Goal: Task Accomplishment & Management: Manage account settings

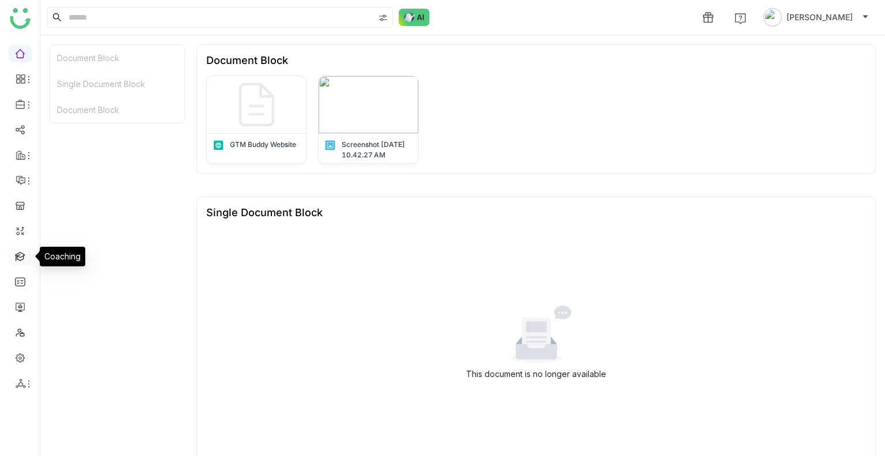
click at [21, 260] on link at bounding box center [20, 256] width 10 height 10
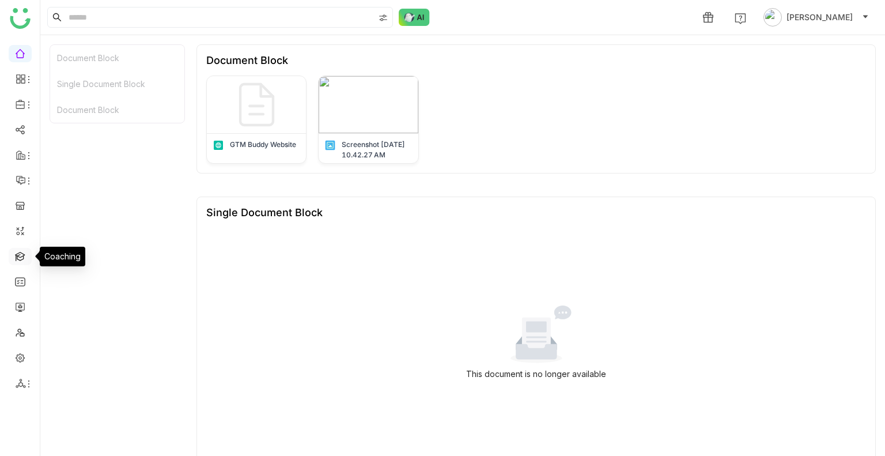
click at [21, 260] on link at bounding box center [20, 256] width 10 height 10
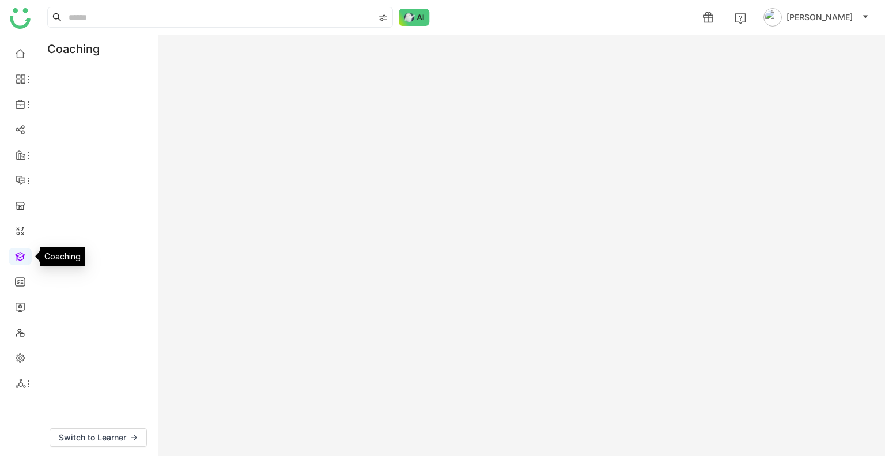
click at [21, 260] on link at bounding box center [20, 256] width 10 height 10
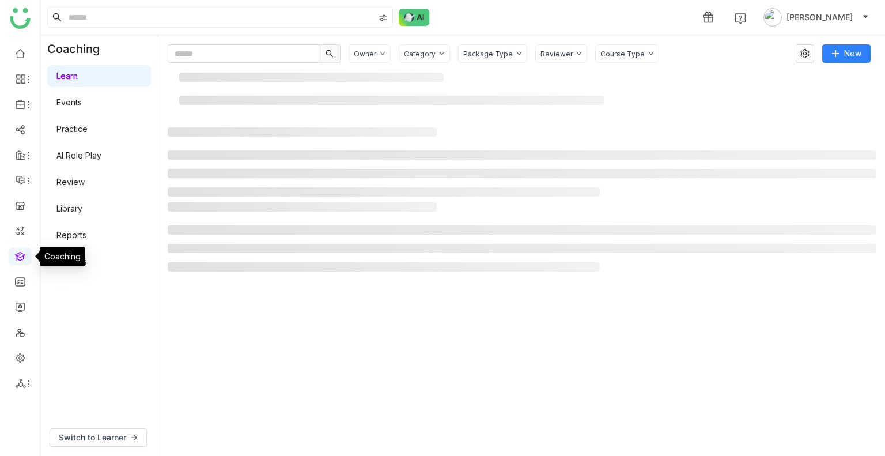
click at [21, 260] on link at bounding box center [20, 256] width 10 height 10
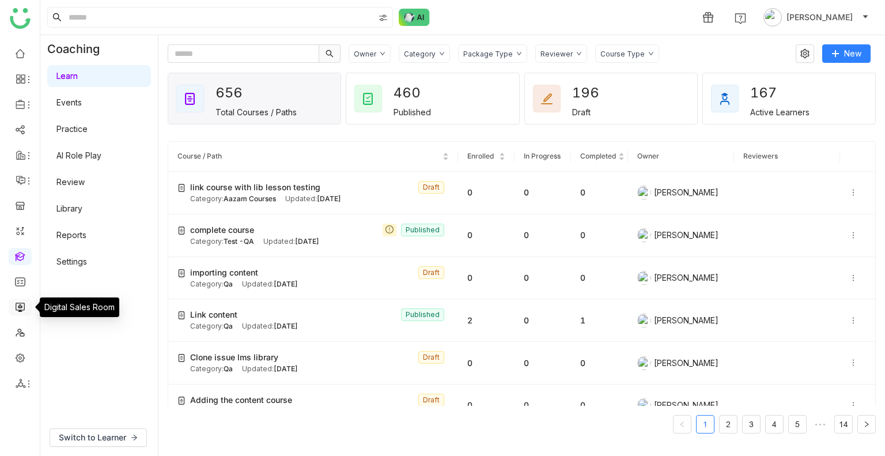
click at [18, 306] on link at bounding box center [20, 306] width 10 height 10
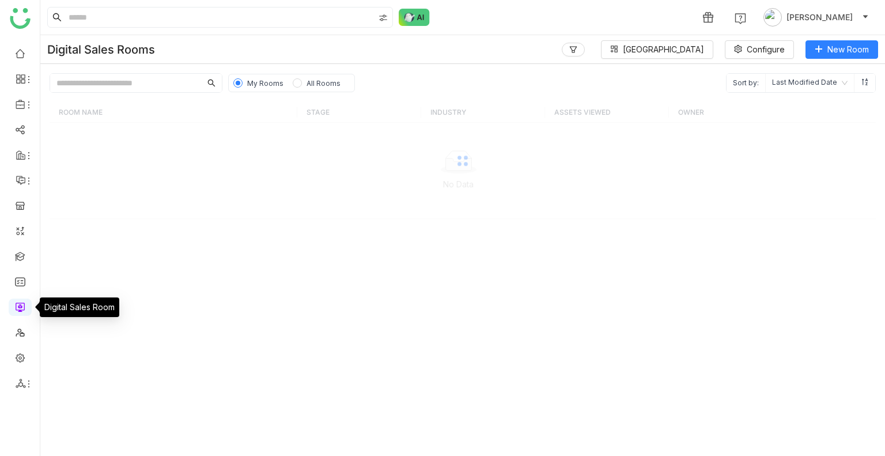
click at [18, 306] on link at bounding box center [20, 306] width 10 height 10
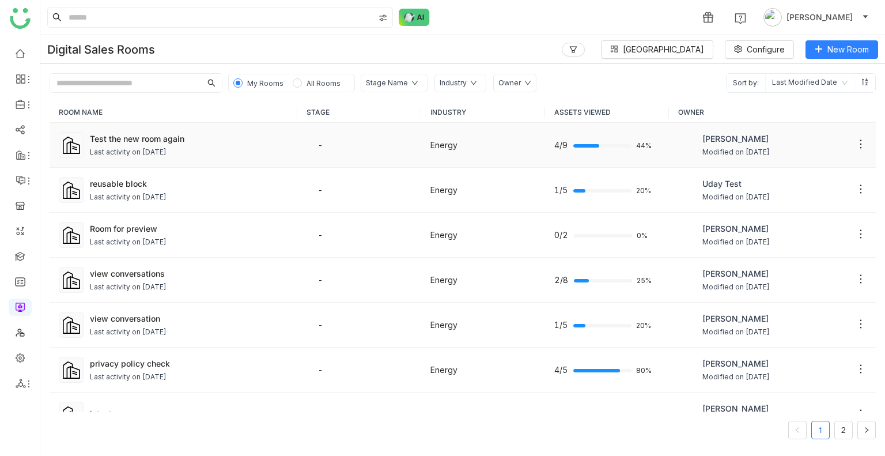
click at [245, 149] on div "Last activity on [DATE]" at bounding box center [189, 152] width 198 height 11
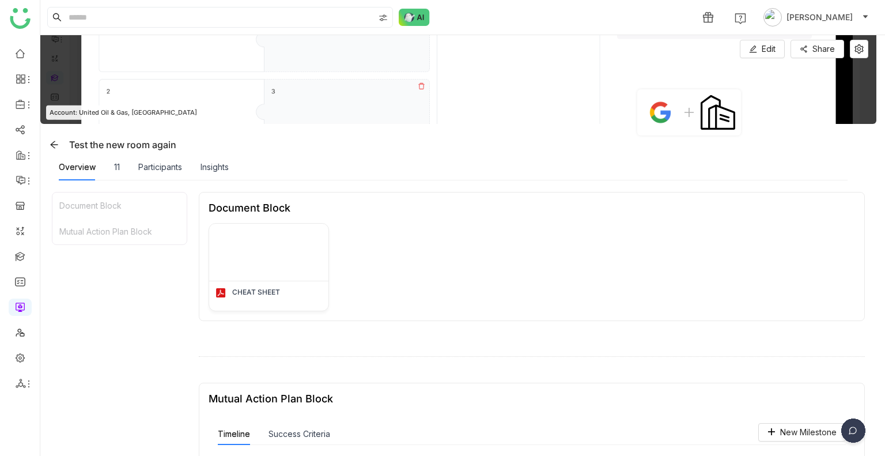
click at [848, 433] on img at bounding box center [852, 432] width 29 height 29
click at [792, 354] on img at bounding box center [809, 349] width 104 height 35
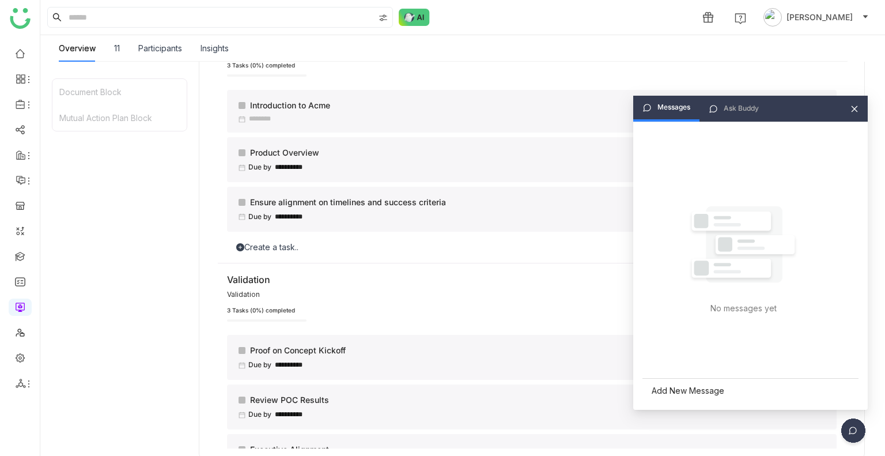
scroll to position [439, 0]
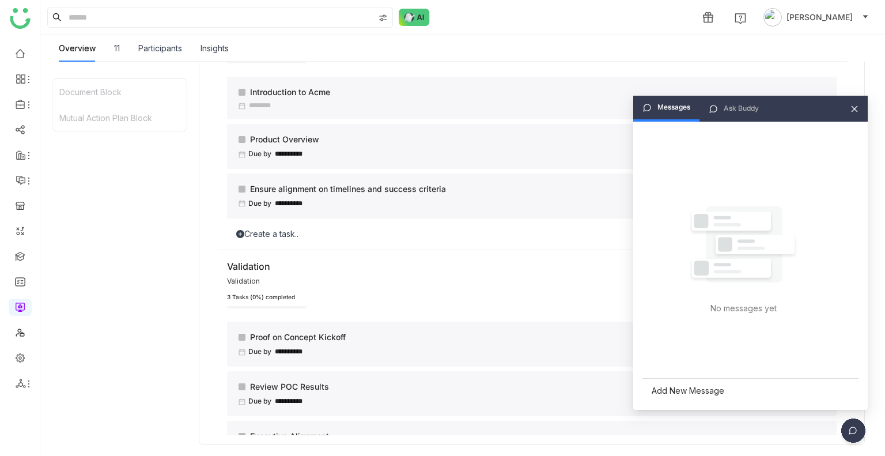
click at [676, 394] on div "Add New Message" at bounding box center [750, 390] width 216 height 25
click at [855, 112] on icon at bounding box center [854, 109] width 8 height 8
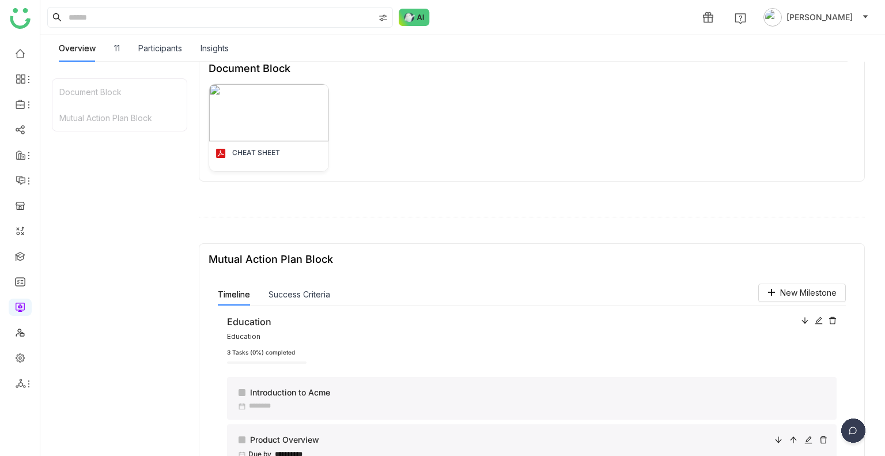
scroll to position [0, 0]
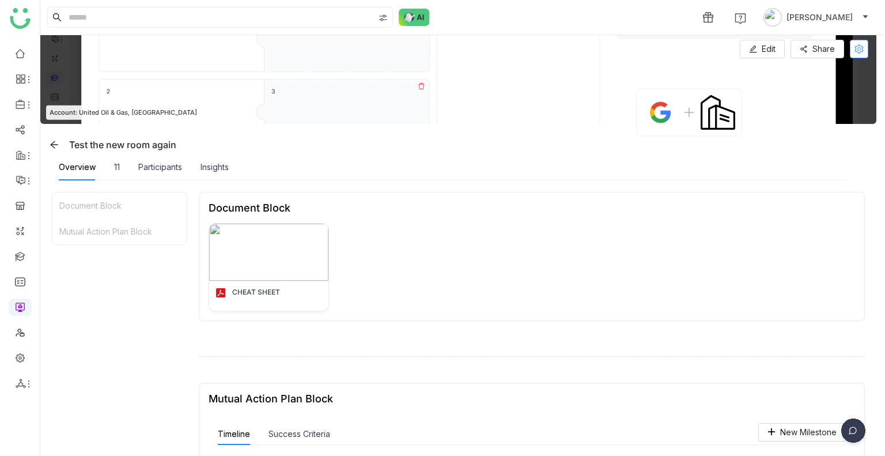
click at [857, 49] on icon at bounding box center [858, 48] width 9 height 9
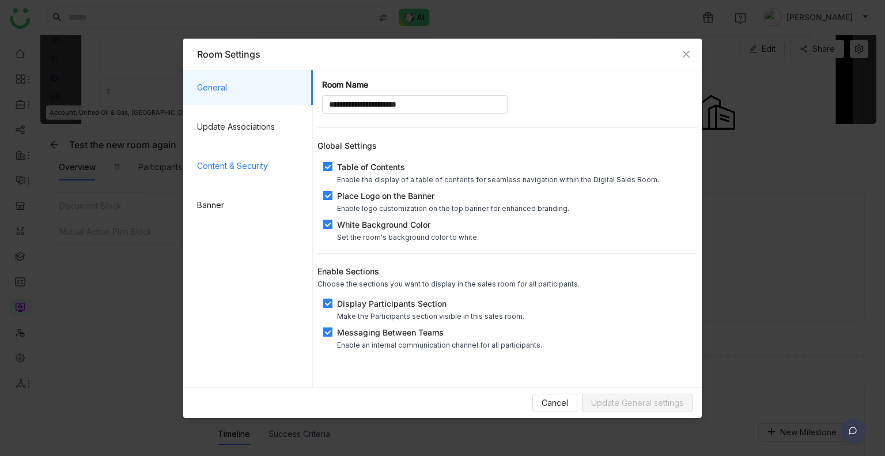
click at [249, 166] on span "Content & Security" at bounding box center [250, 166] width 107 height 35
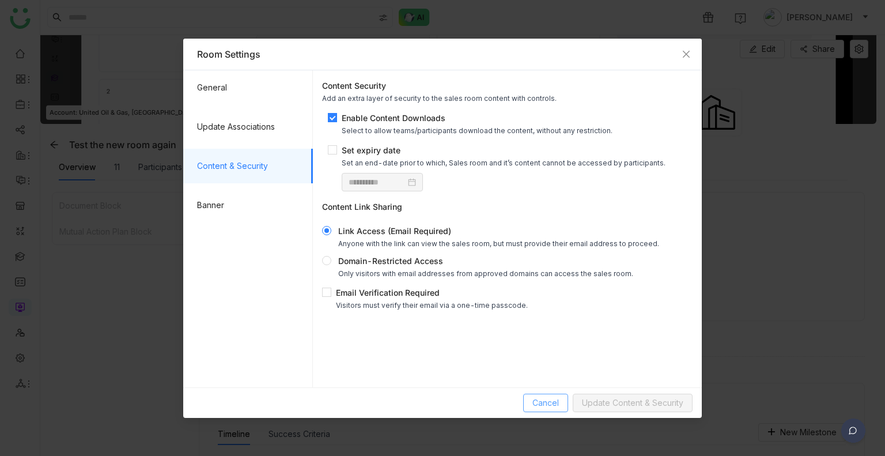
click at [543, 398] on span "Cancel" at bounding box center [545, 402] width 26 height 13
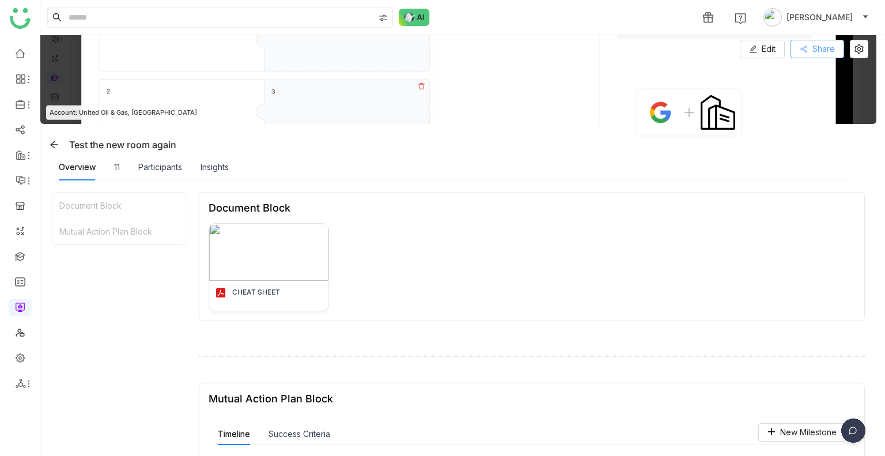
click at [806, 51] on icon at bounding box center [803, 49] width 8 height 8
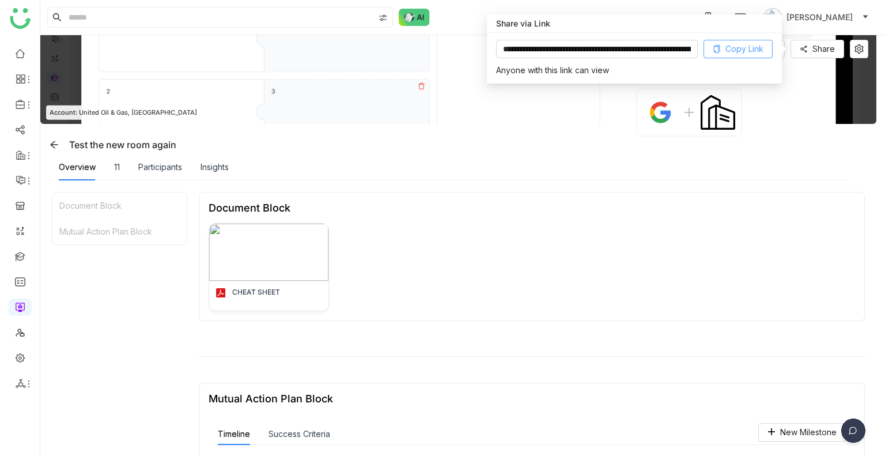
click at [718, 44] on button "Copy Link" at bounding box center [737, 49] width 69 height 18
click at [825, 98] on img at bounding box center [458, 79] width 836 height 89
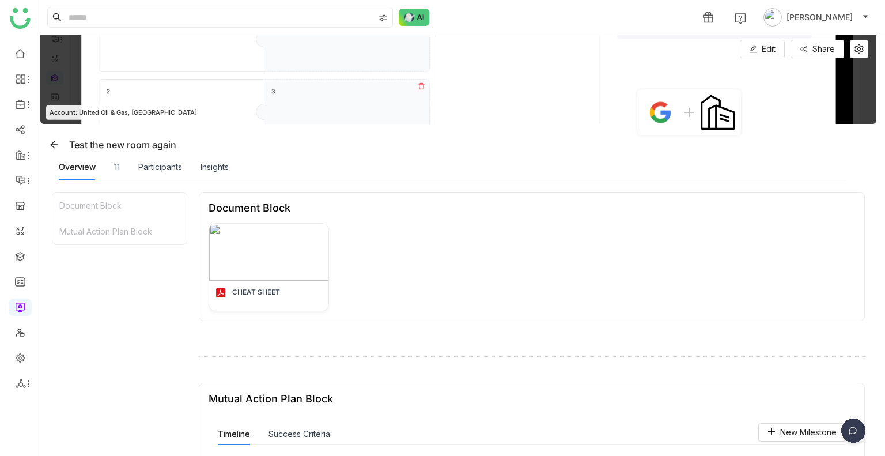
click at [240, 161] on div "Overview 11 Participants Insights" at bounding box center [453, 167] width 788 height 26
click at [226, 163] on div "Insights" at bounding box center [214, 167] width 28 height 13
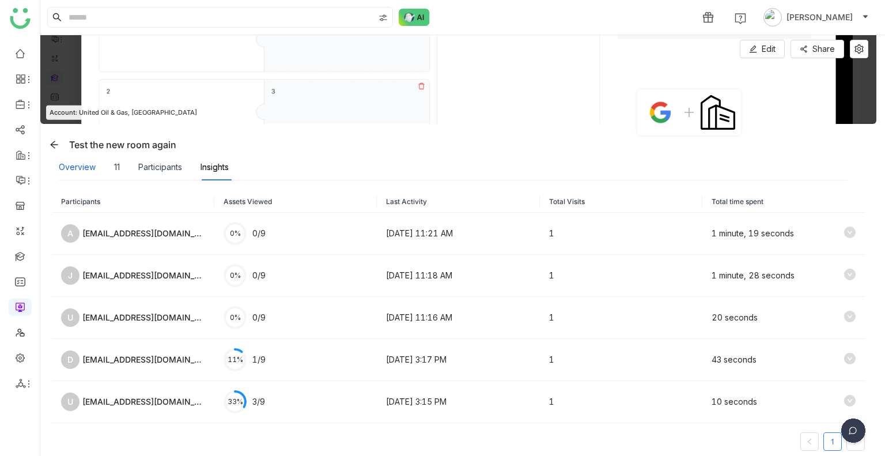
click at [85, 164] on div "Overview" at bounding box center [77, 167] width 37 height 13
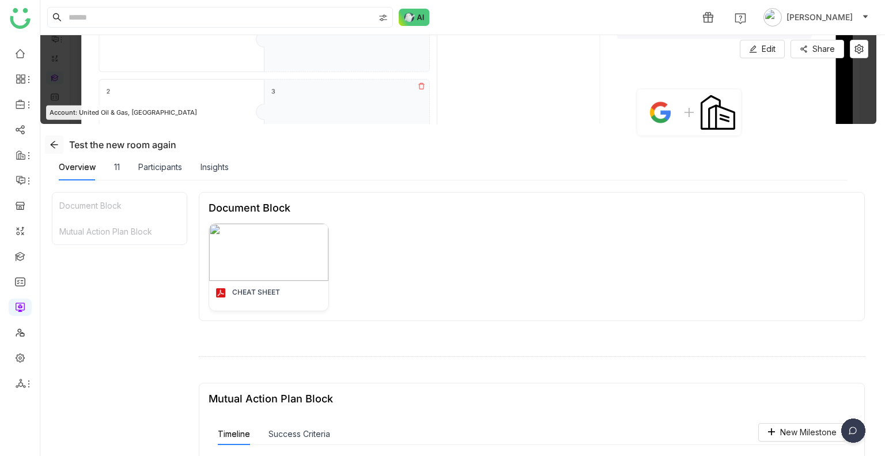
click at [50, 142] on icon at bounding box center [54, 144] width 9 height 9
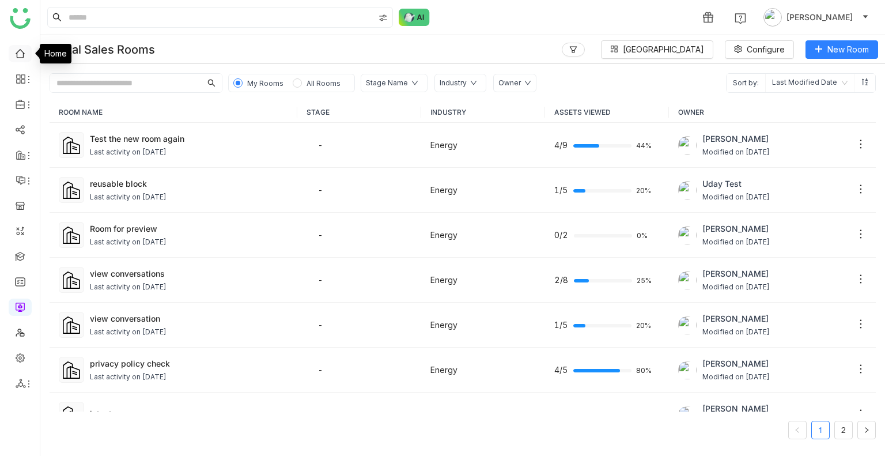
click at [19, 50] on link at bounding box center [20, 53] width 10 height 10
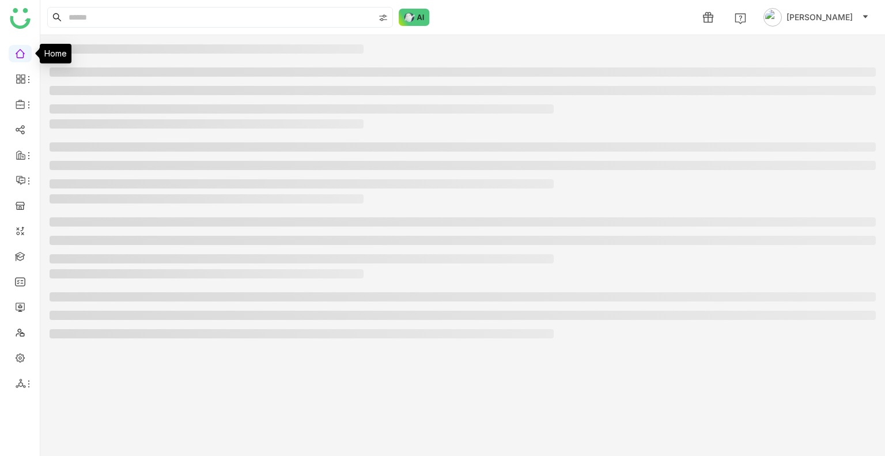
click at [19, 50] on link at bounding box center [20, 53] width 10 height 10
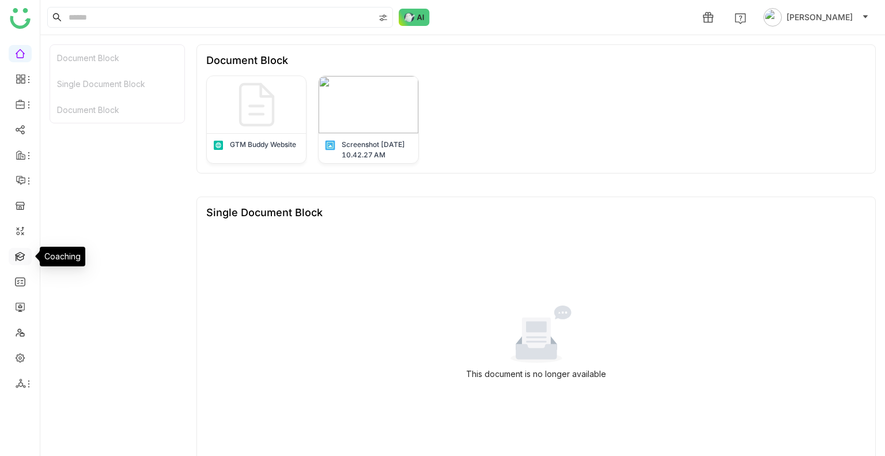
click at [20, 256] on link at bounding box center [20, 256] width 10 height 10
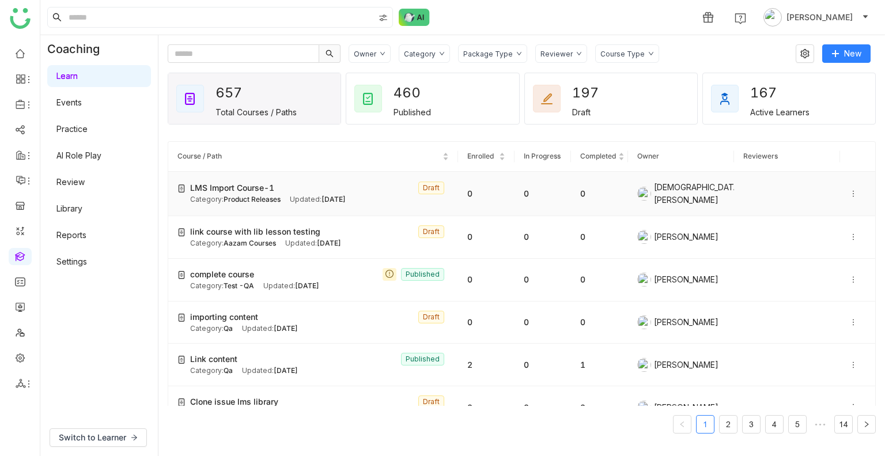
click at [254, 195] on span "Product Releases" at bounding box center [251, 199] width 57 height 9
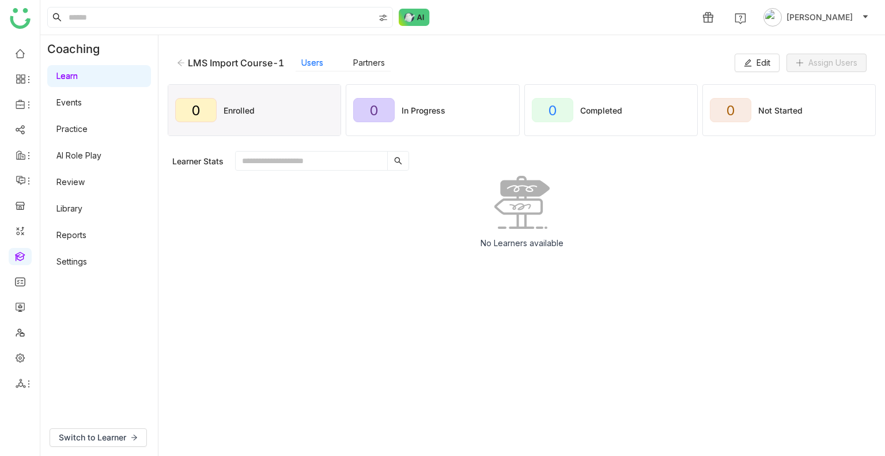
click at [180, 67] on div "LMS Import Course-1" at bounding box center [230, 63] width 107 height 12
click at [181, 59] on icon at bounding box center [181, 63] width 8 height 8
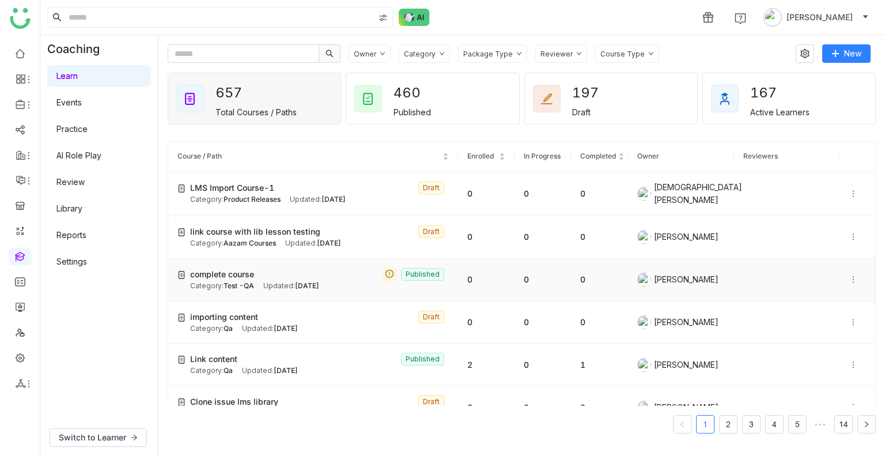
click at [298, 285] on span "Aug 28, 2025" at bounding box center [307, 285] width 24 height 9
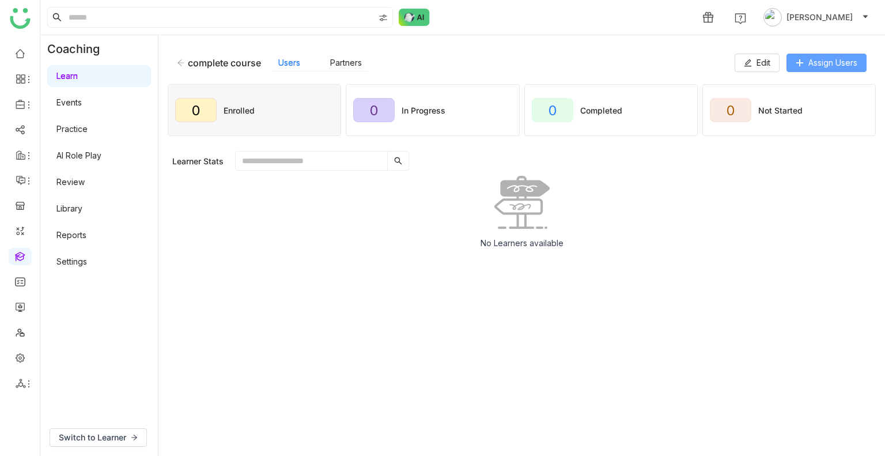
click at [833, 59] on span "Assign Users" at bounding box center [832, 62] width 49 height 13
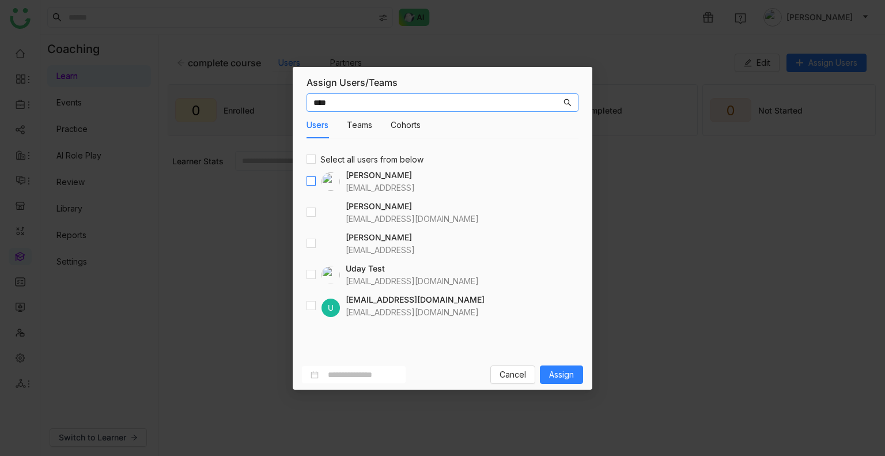
type input "****"
click at [377, 101] on input "****" at bounding box center [437, 102] width 248 height 13
type input "**"
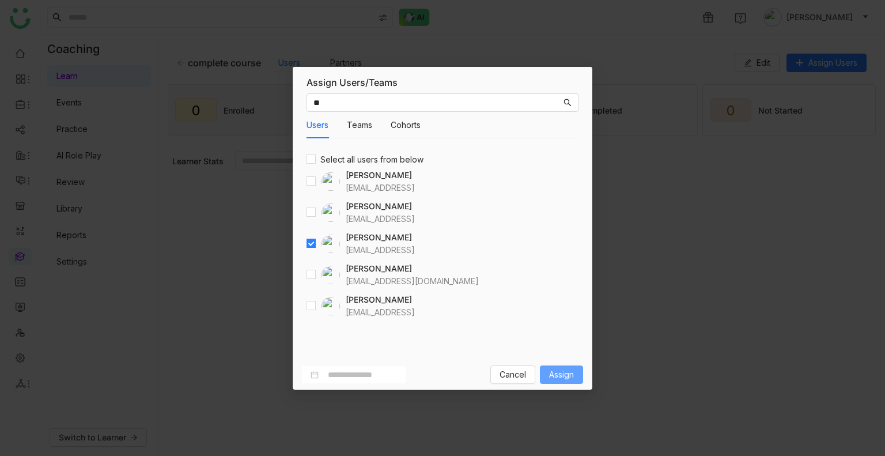
click at [562, 375] on span "Assign" at bounding box center [561, 374] width 25 height 13
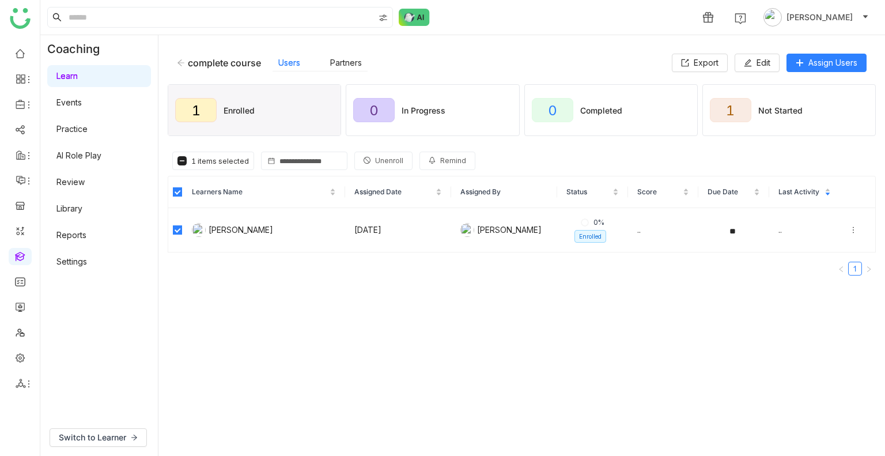
click at [376, 155] on span "Unenroll" at bounding box center [389, 160] width 28 height 11
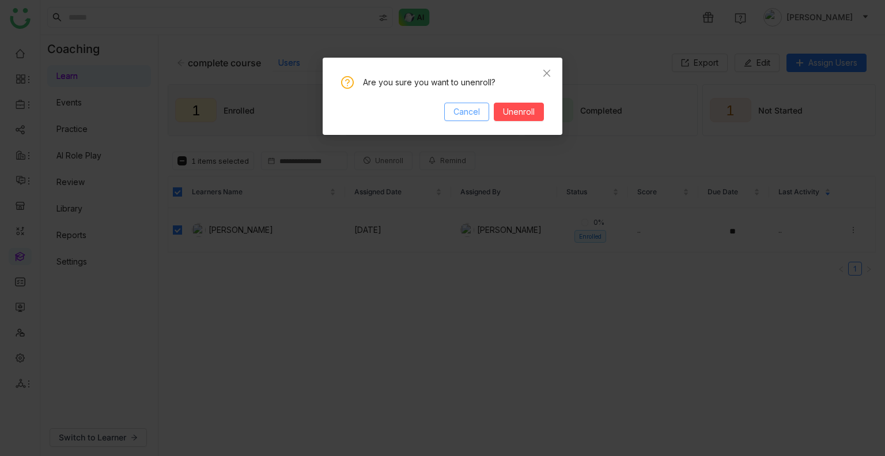
click at [467, 107] on span "Cancel" at bounding box center [466, 111] width 26 height 13
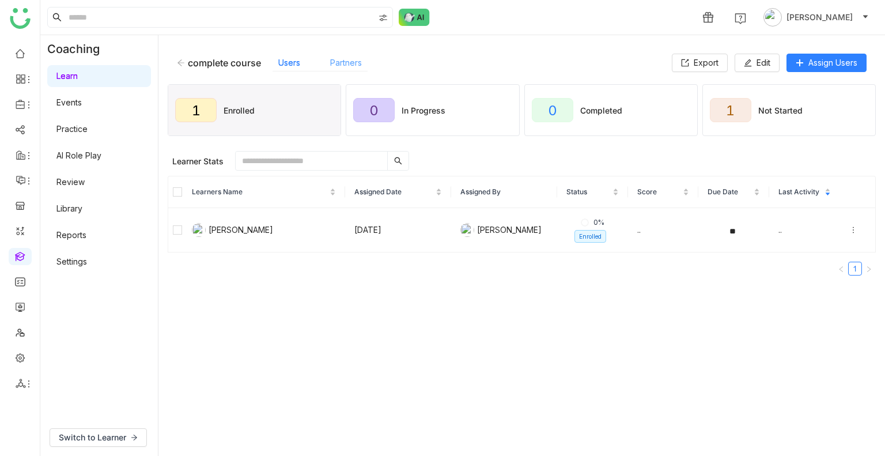
click at [351, 59] on link "Partners" at bounding box center [346, 63] width 32 height 10
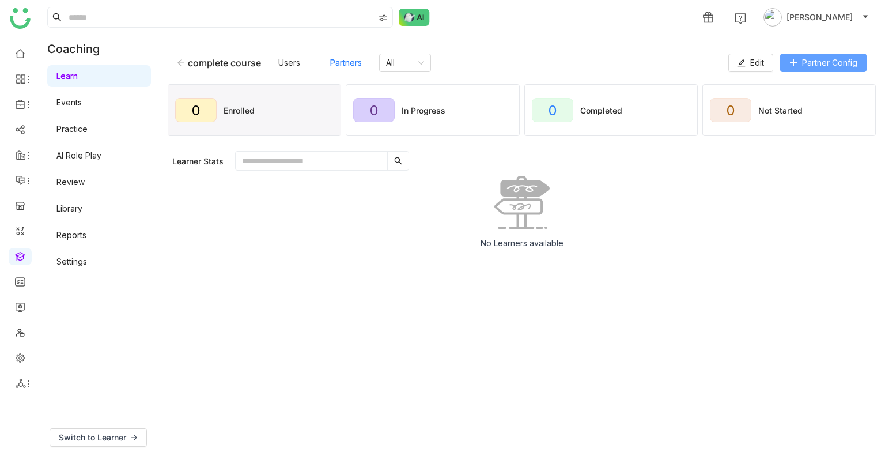
click at [811, 63] on span "Partner Config" at bounding box center [829, 62] width 55 height 13
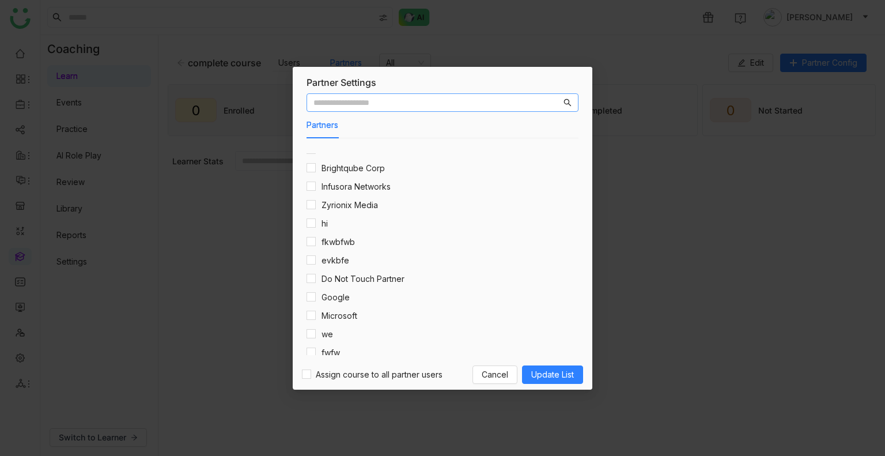
scroll to position [1930, 0]
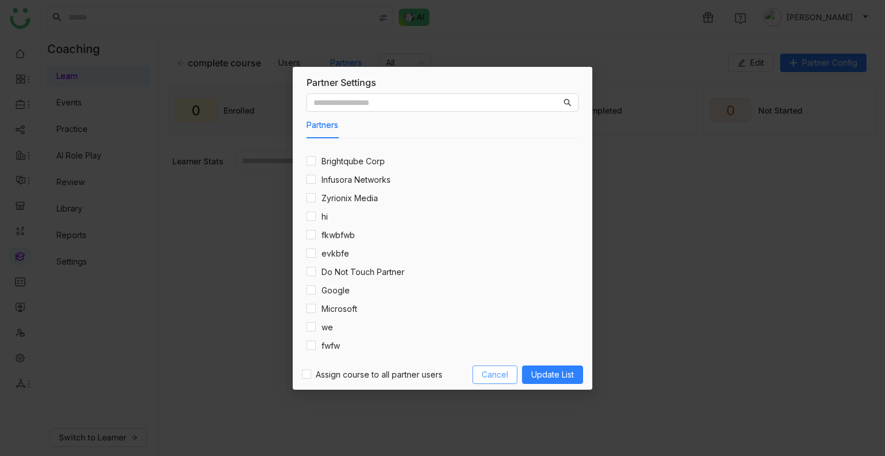
click at [488, 373] on span "Cancel" at bounding box center [494, 374] width 26 height 13
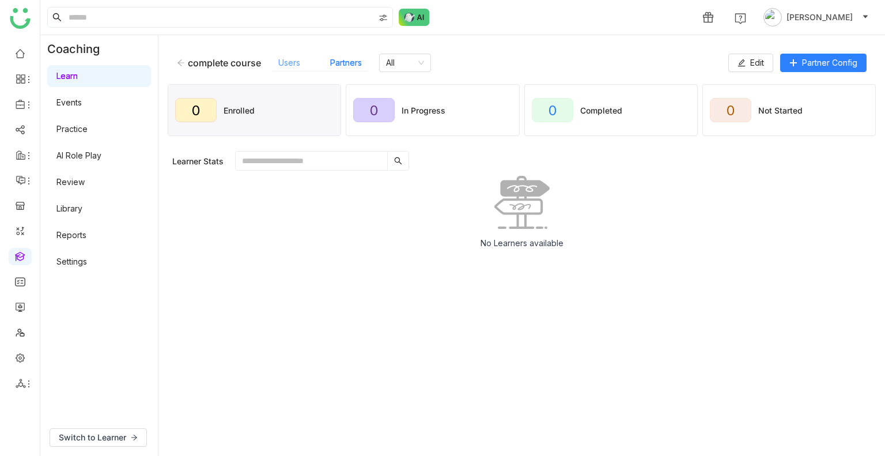
click at [286, 64] on link "Users" at bounding box center [289, 63] width 22 height 10
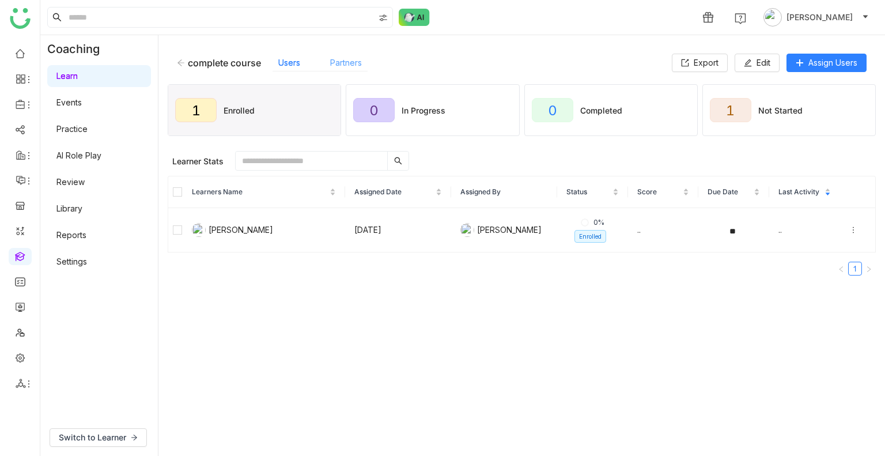
click at [357, 67] on link "Partners" at bounding box center [346, 63] width 32 height 10
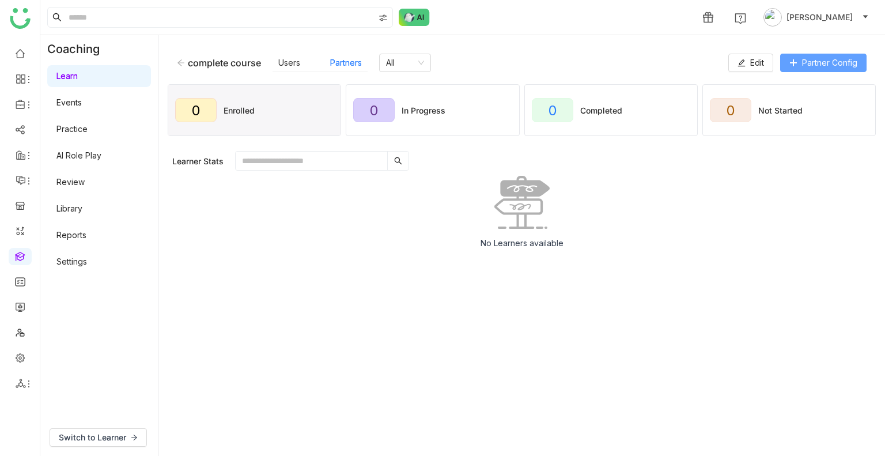
click at [802, 67] on span "Partner Config" at bounding box center [829, 62] width 55 height 13
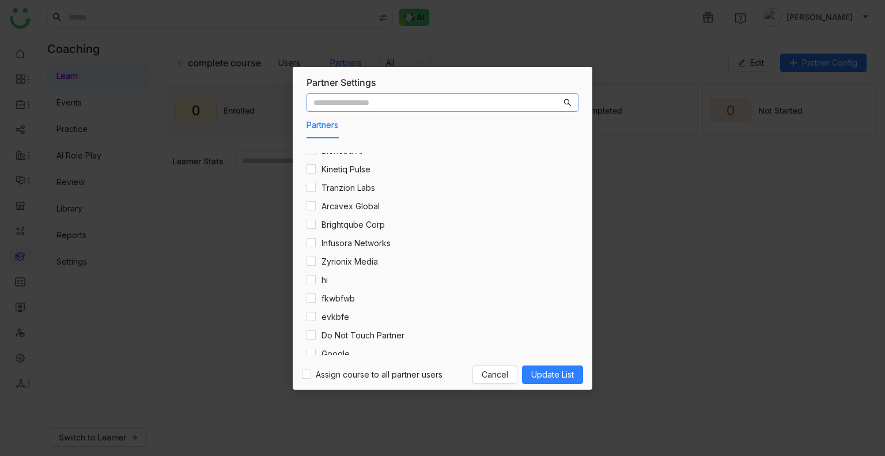
scroll to position [1930, 0]
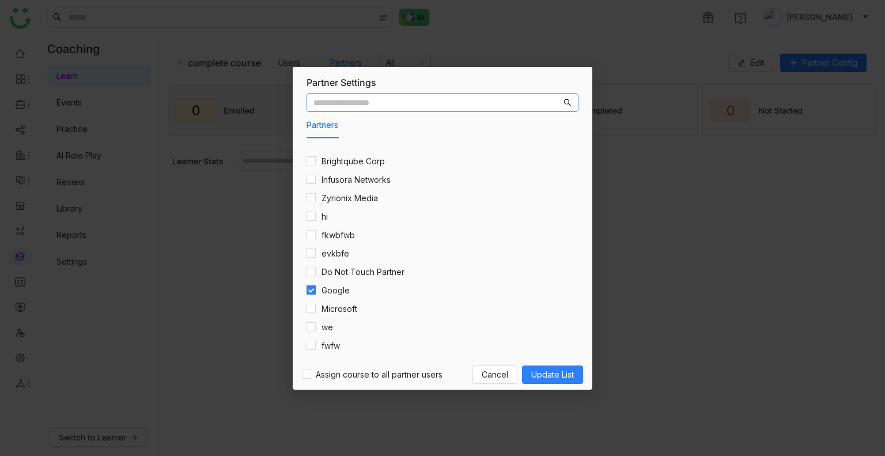
click at [359, 100] on input "text" at bounding box center [437, 102] width 248 height 13
click at [638, 186] on nz-modal-container "Partner Settings Partners Choose partners from below (115) BlueCrate Labs Neuro…" at bounding box center [442, 228] width 885 height 456
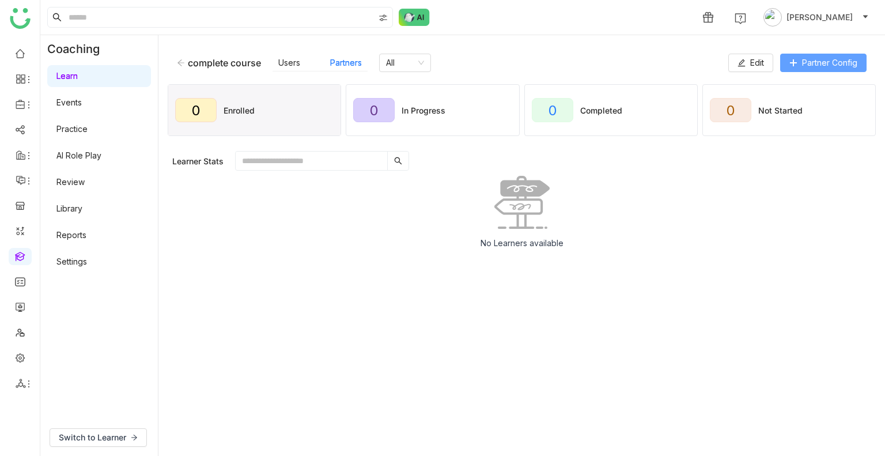
click at [819, 55] on button "Partner Config" at bounding box center [823, 63] width 86 height 18
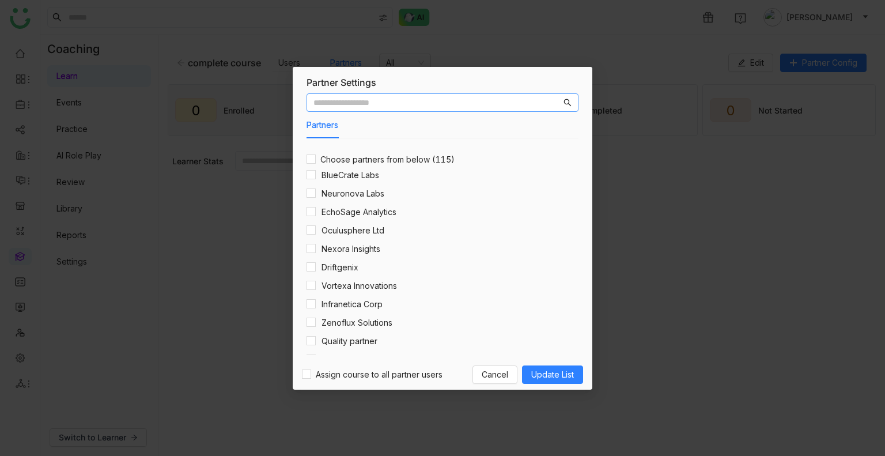
click at [409, 104] on input "text" at bounding box center [437, 102] width 248 height 13
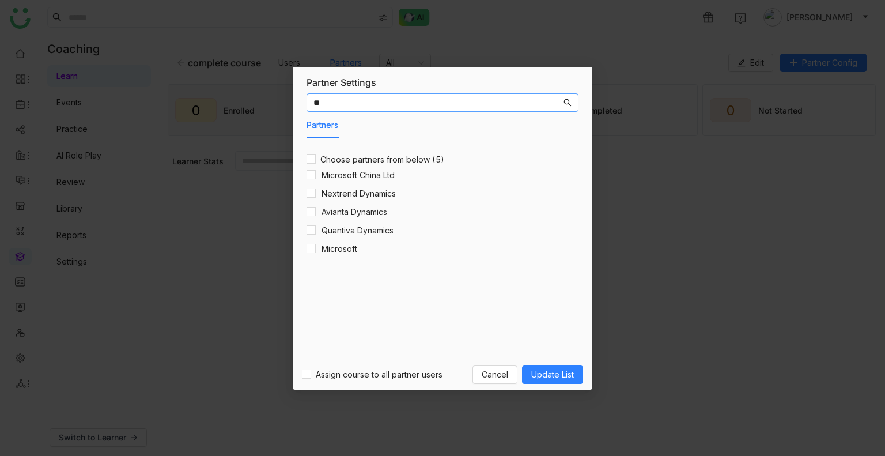
type input "*"
type input "*****"
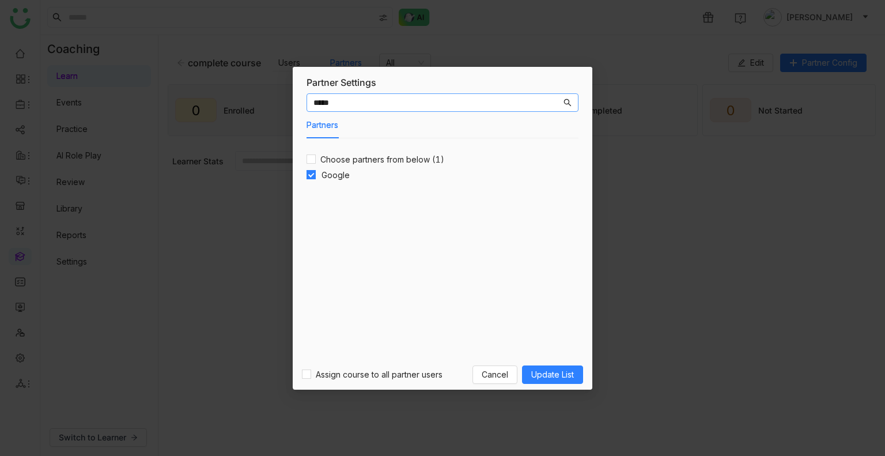
click at [355, 105] on input "*****" at bounding box center [437, 102] width 248 height 13
type input "*****"
click at [548, 370] on span "Update List" at bounding box center [552, 374] width 43 height 13
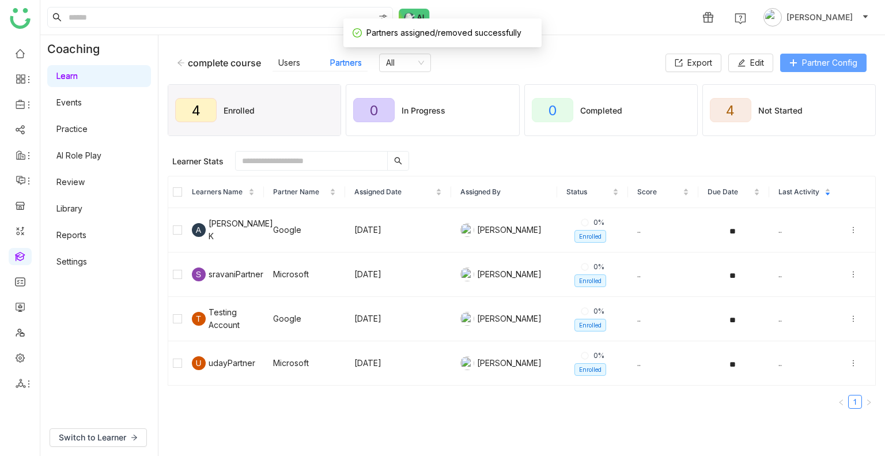
click at [806, 64] on span "Partner Config" at bounding box center [829, 62] width 55 height 13
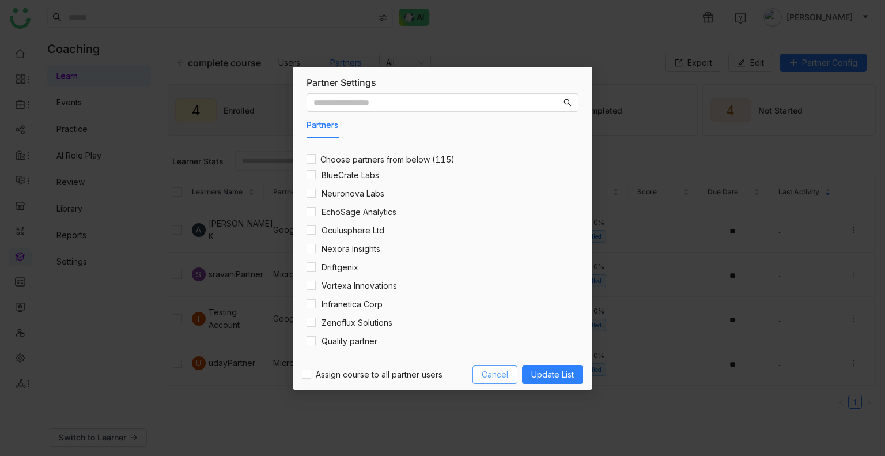
click at [503, 374] on span "Cancel" at bounding box center [494, 374] width 26 height 13
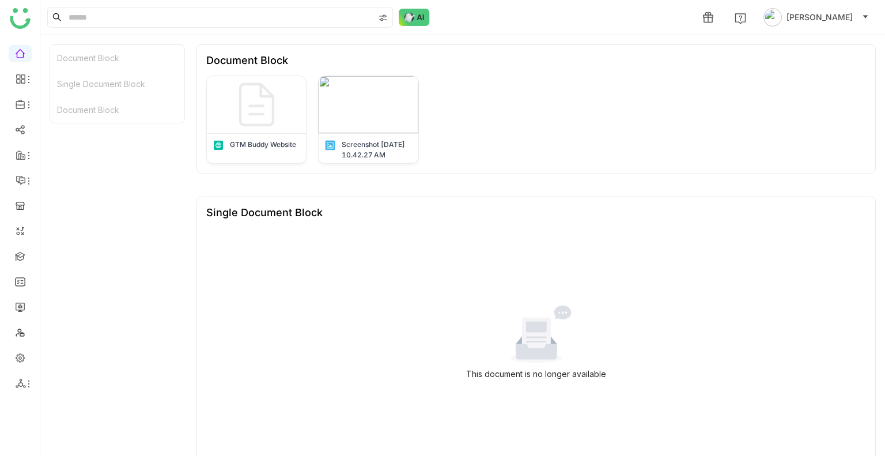
click at [324, 315] on div "This document is no longer available" at bounding box center [535, 342] width 659 height 230
click at [21, 260] on link at bounding box center [20, 256] width 10 height 10
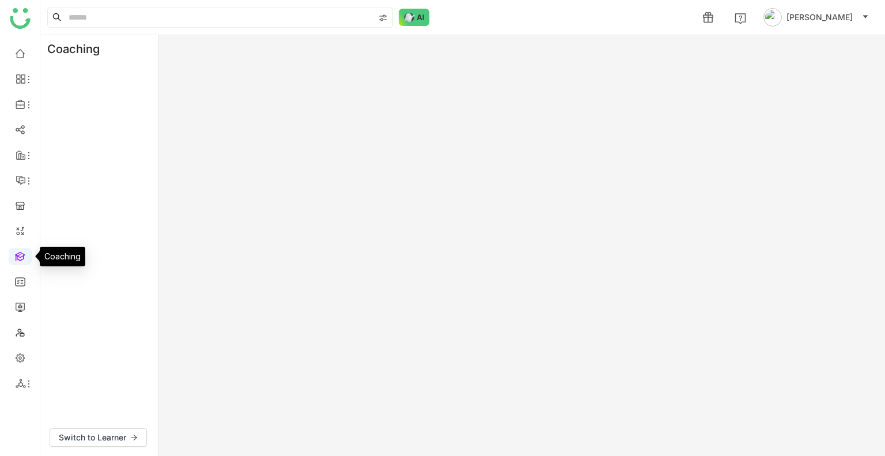
click at [21, 260] on link at bounding box center [20, 256] width 10 height 10
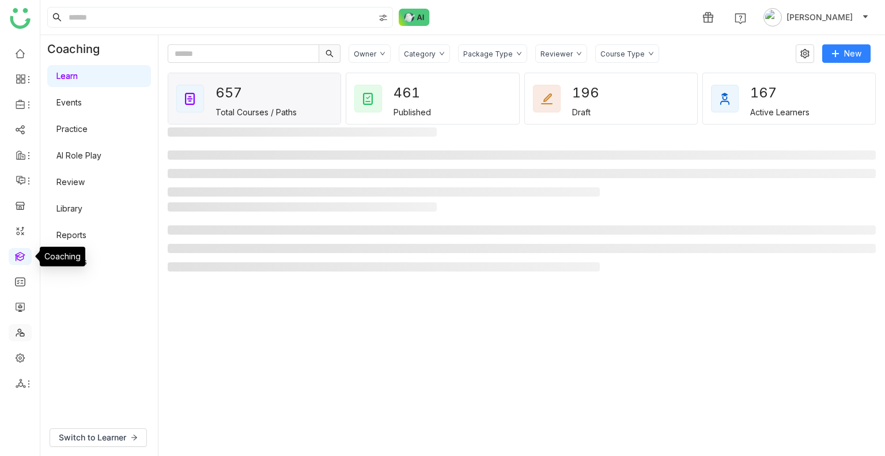
drag, startPoint x: 21, startPoint y: 261, endPoint x: 20, endPoint y: 333, distance: 72.0
click at [20, 333] on ul at bounding box center [20, 218] width 40 height 363
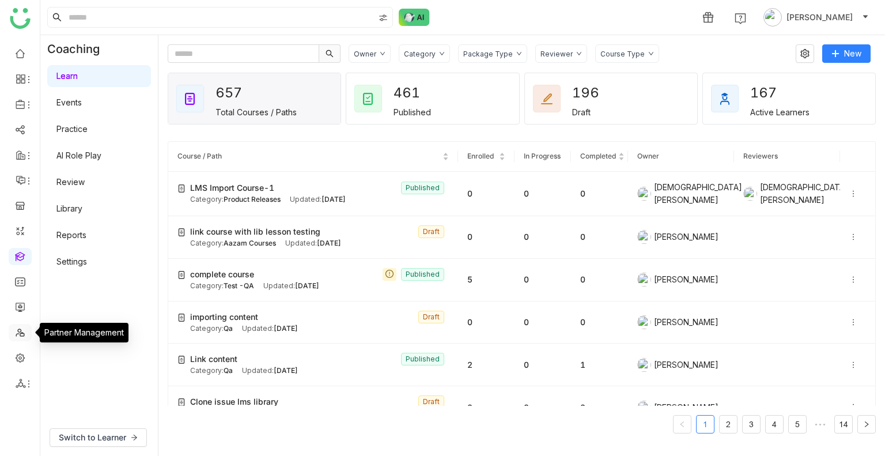
click at [20, 333] on link at bounding box center [20, 332] width 10 height 10
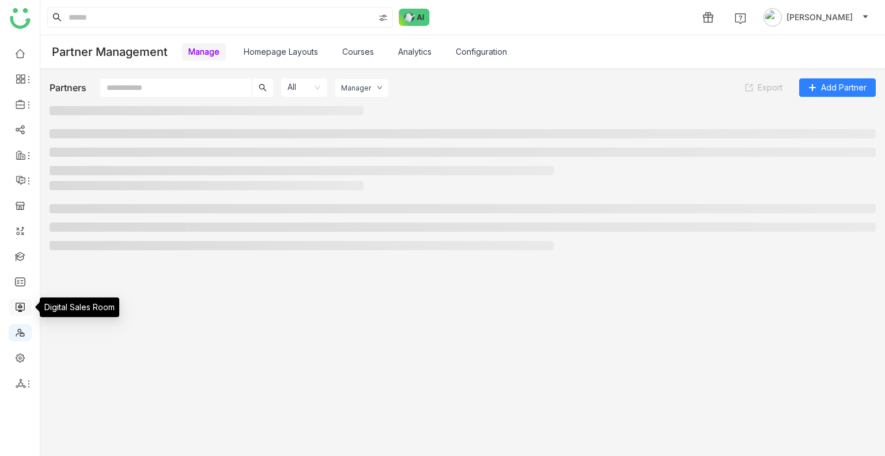
click at [20, 308] on link at bounding box center [20, 306] width 10 height 10
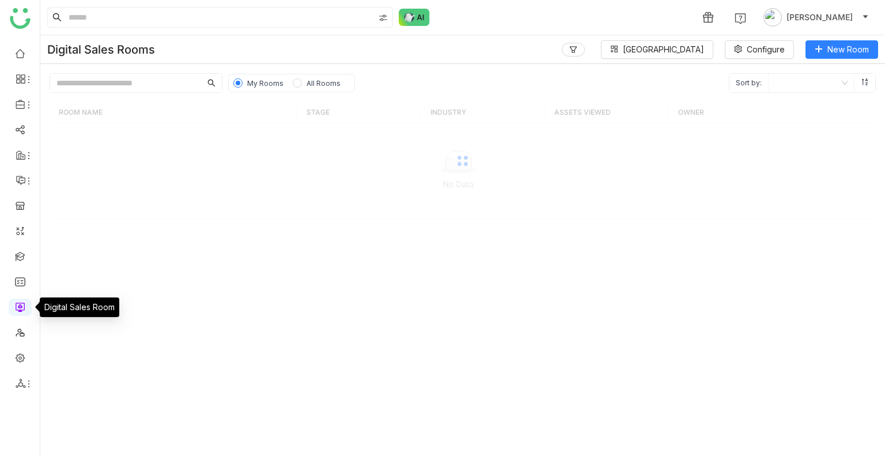
click at [20, 308] on link at bounding box center [20, 306] width 10 height 10
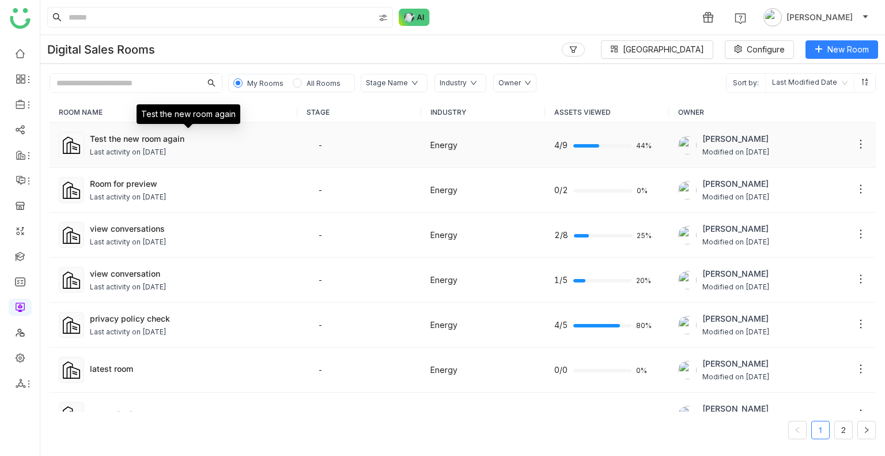
click at [217, 141] on div "Test the new room again" at bounding box center [189, 138] width 198 height 12
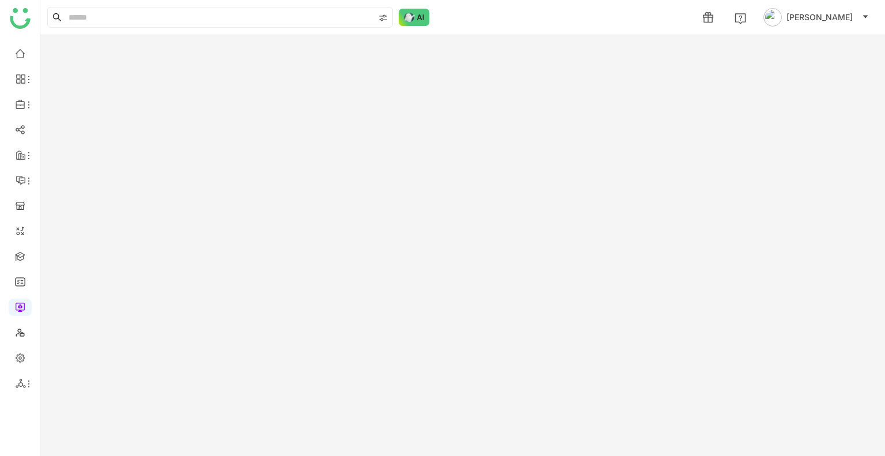
click at [217, 141] on gtmb-room-detail at bounding box center [462, 245] width 844 height 420
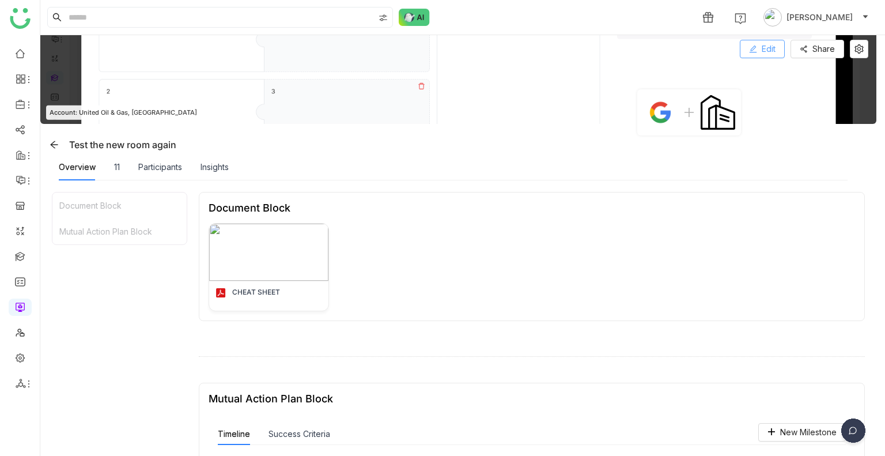
click at [763, 50] on span "Edit" at bounding box center [768, 49] width 14 height 13
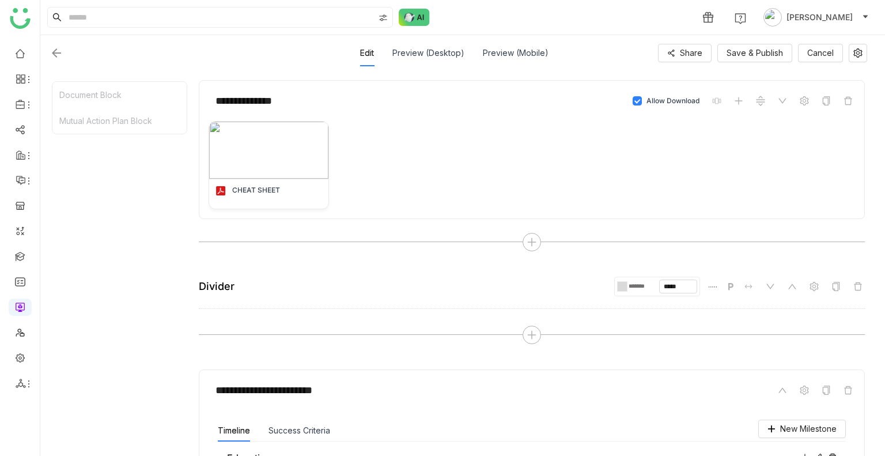
scroll to position [143, 0]
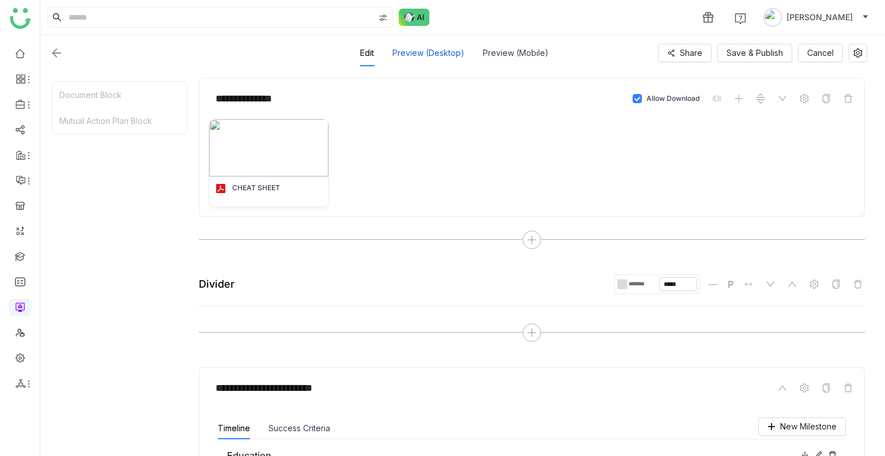
click at [440, 53] on div "Preview (Desktop)" at bounding box center [428, 53] width 72 height 26
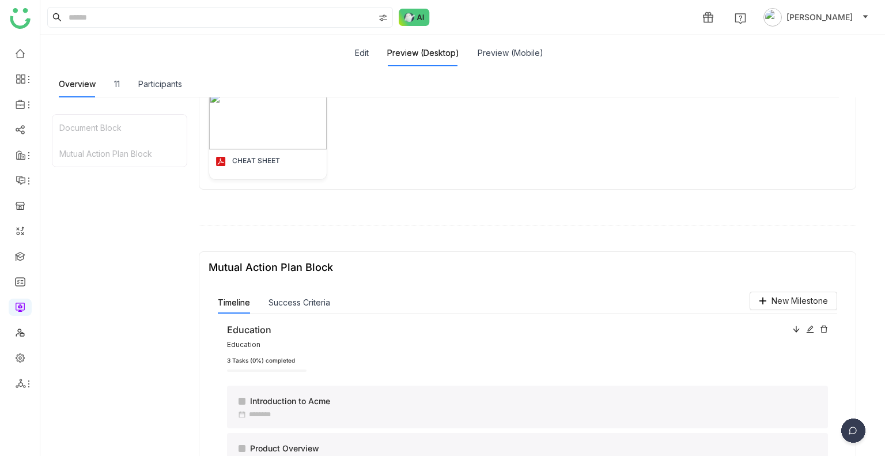
scroll to position [160, 0]
click at [364, 54] on button "Edit" at bounding box center [362, 53] width 14 height 13
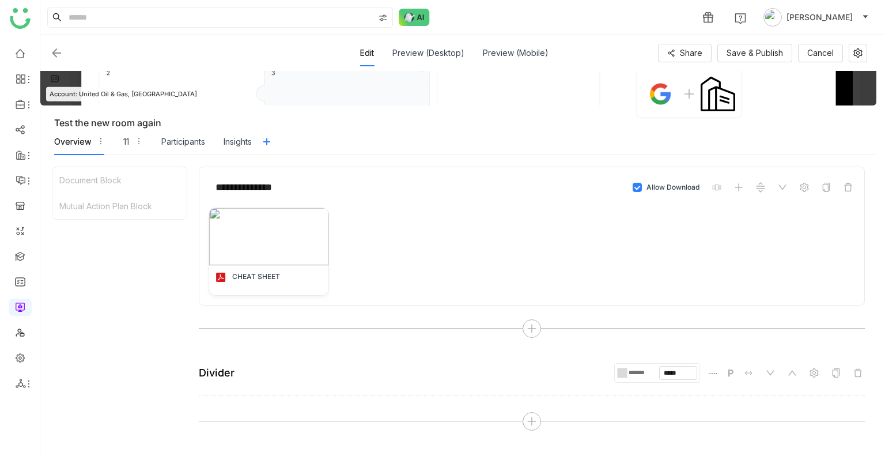
scroll to position [0, 0]
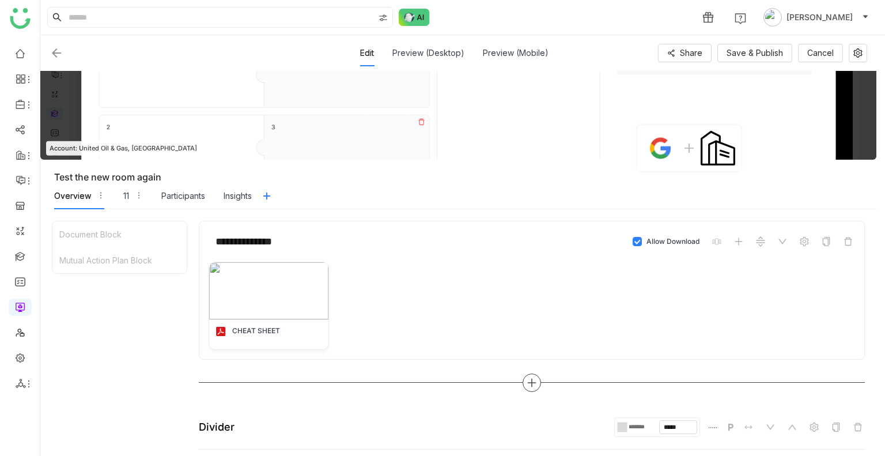
click at [529, 388] on div at bounding box center [531, 382] width 18 height 18
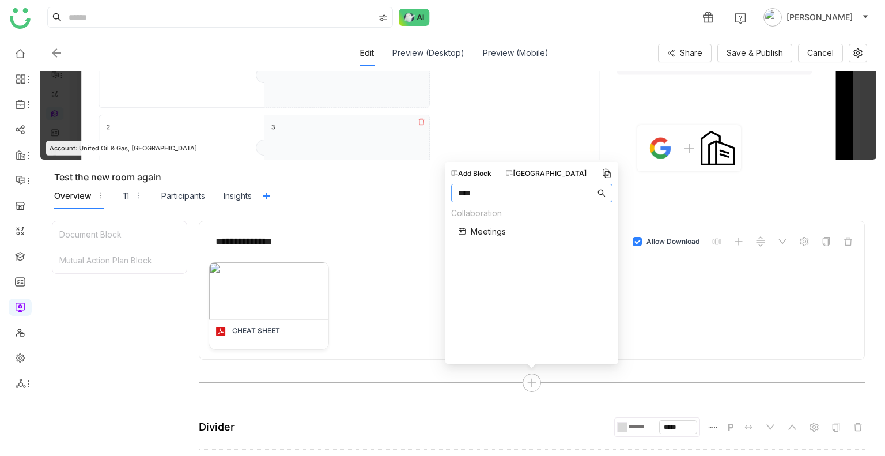
type input "****"
click at [491, 233] on span "Meetings" at bounding box center [487, 231] width 35 height 12
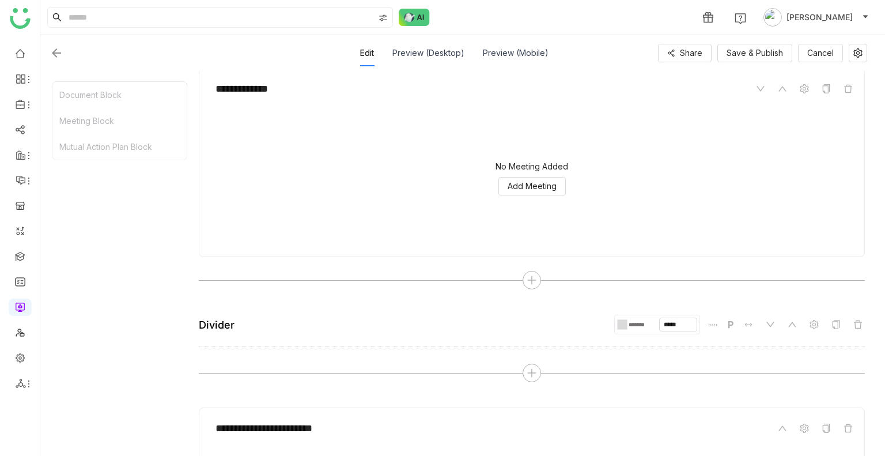
scroll to position [350, 0]
click at [536, 195] on div "No Meeting Added Add Meeting" at bounding box center [531, 177] width 623 height 115
click at [535, 188] on span "Add Meeting" at bounding box center [531, 185] width 49 height 13
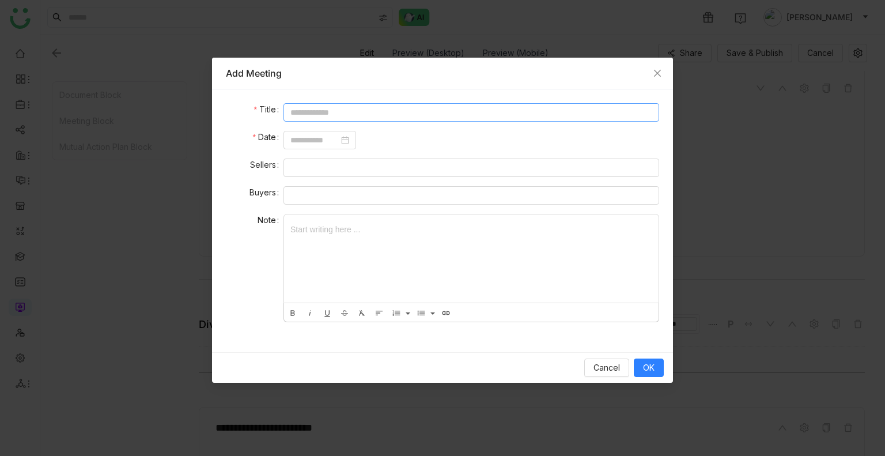
click at [320, 107] on input at bounding box center [470, 112] width 375 height 18
type input "**********"
click at [339, 137] on input at bounding box center [314, 140] width 48 height 13
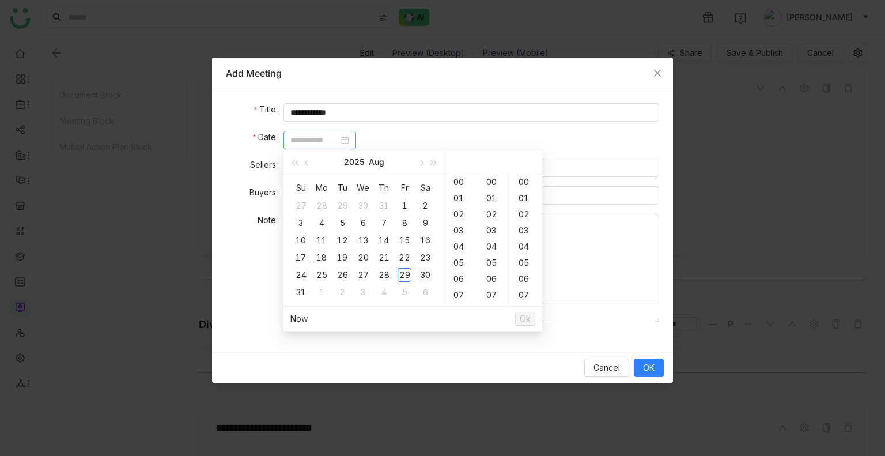
click at [419, 271] on div "30" at bounding box center [425, 275] width 14 height 14
click at [488, 183] on div "30" at bounding box center [494, 182] width 32 height 16
click at [410, 269] on div "29" at bounding box center [404, 275] width 14 height 14
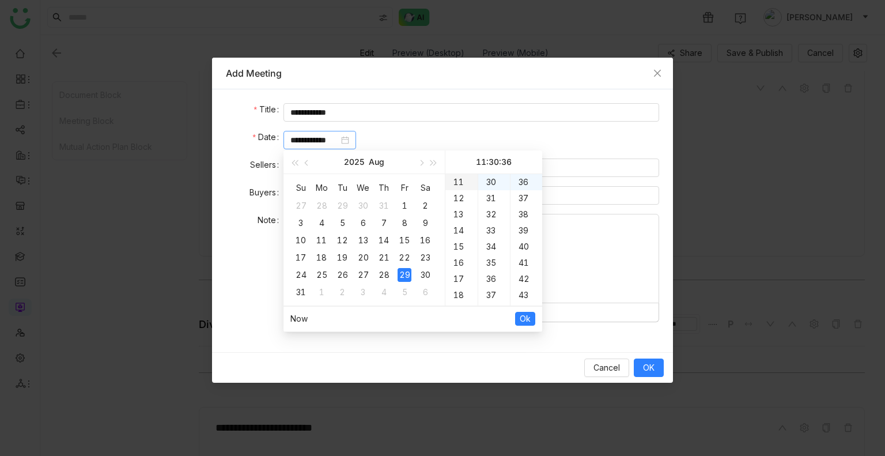
scroll to position [0, 0]
click at [429, 268] on div "30" at bounding box center [425, 275] width 14 height 14
type input "**********"
click at [525, 312] on button "Ok" at bounding box center [525, 319] width 20 height 14
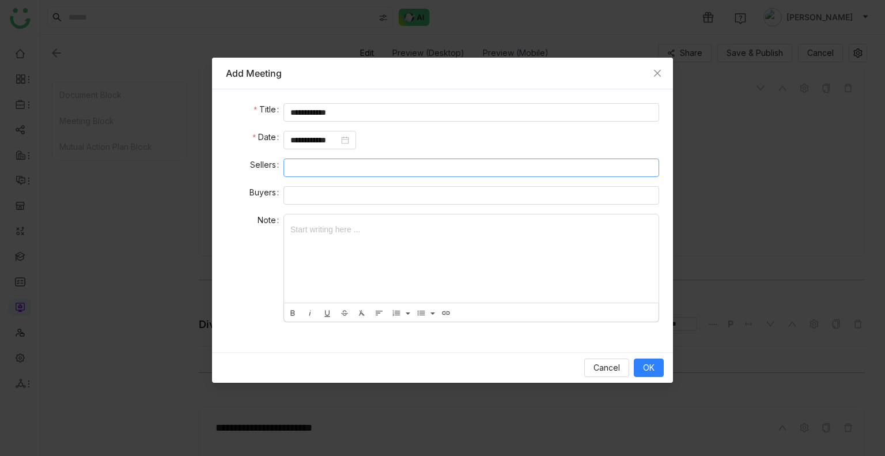
click at [311, 172] on nz-select-top-control at bounding box center [470, 167] width 375 height 18
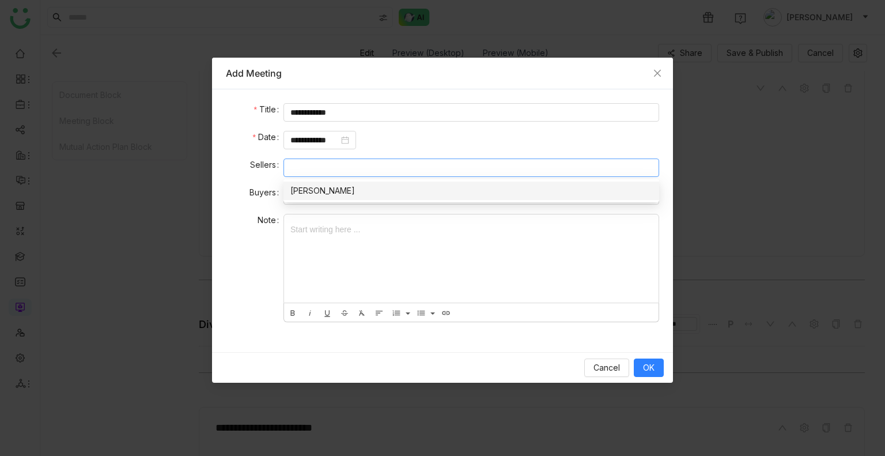
click at [316, 187] on div "[PERSON_NAME]" at bounding box center [471, 190] width 362 height 13
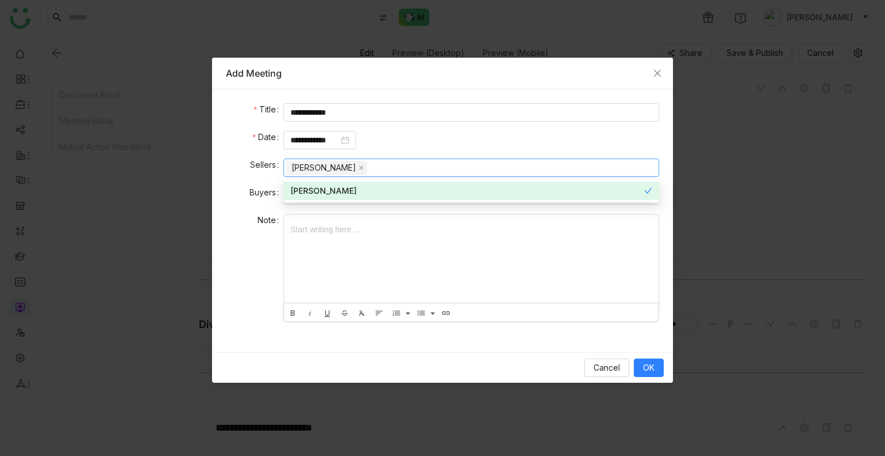
click at [322, 207] on form "**********" at bounding box center [442, 216] width 433 height 226
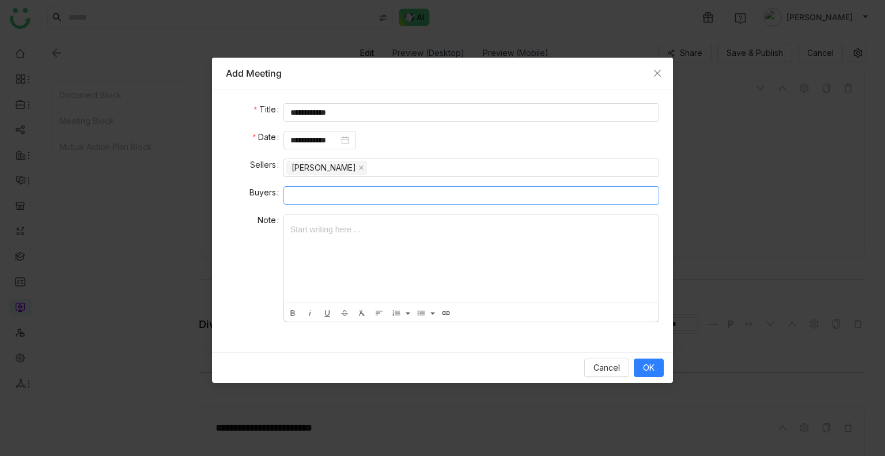
click at [308, 195] on nz-select-top-control at bounding box center [470, 195] width 375 height 18
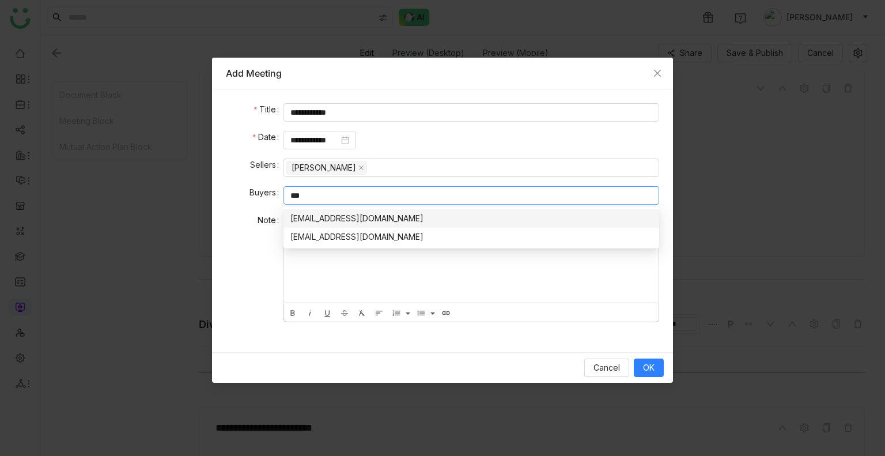
type input "****"
click at [309, 198] on input "****" at bounding box center [300, 195] width 20 height 14
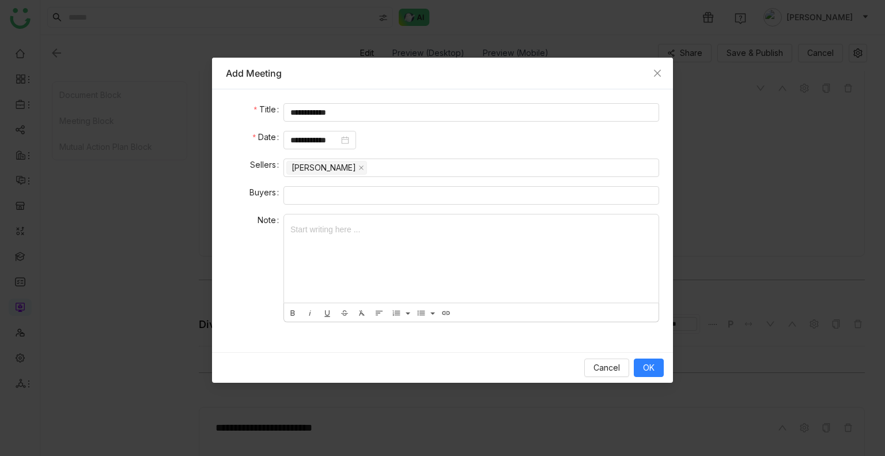
click at [390, 244] on div at bounding box center [471, 258] width 374 height 88
click at [350, 228] on div at bounding box center [471, 258] width 374 height 88
click at [650, 373] on span "OK" at bounding box center [649, 367] width 12 height 13
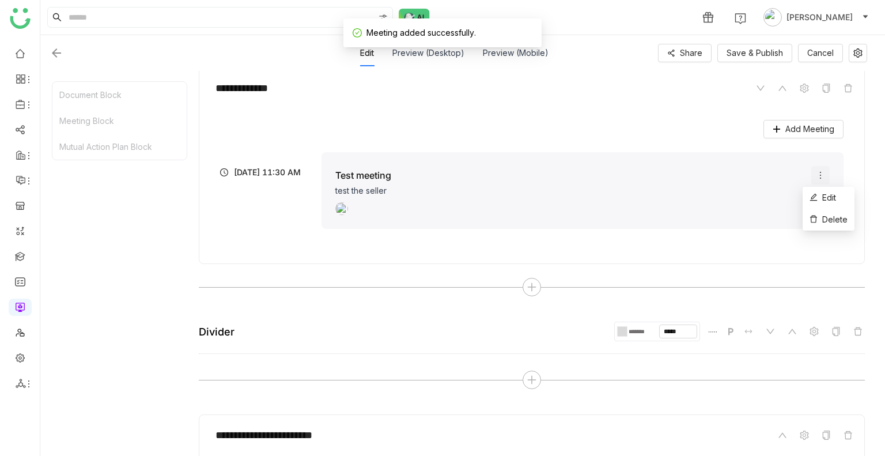
click at [815, 173] on icon at bounding box center [819, 174] width 9 height 9
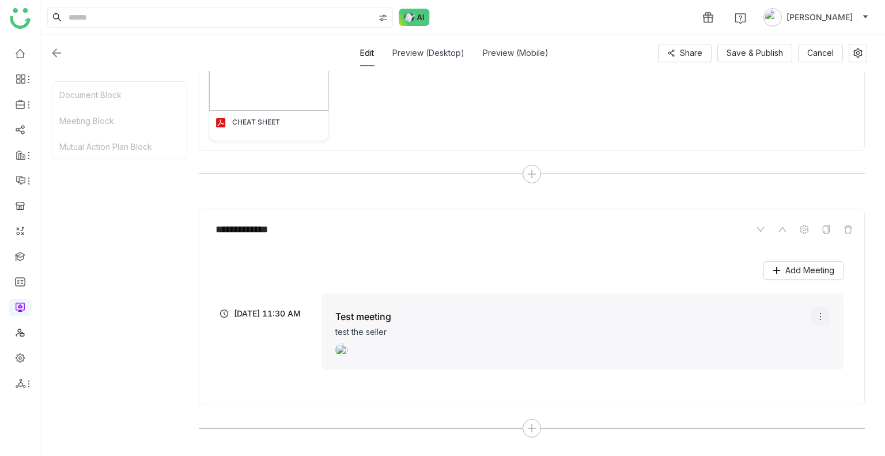
scroll to position [207, 0]
click at [750, 59] on button "Save & Publish" at bounding box center [754, 53] width 75 height 18
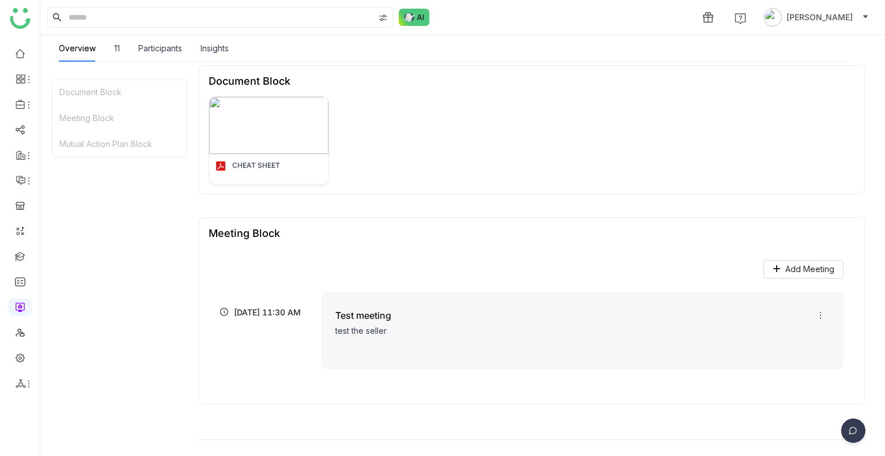
scroll to position [0, 0]
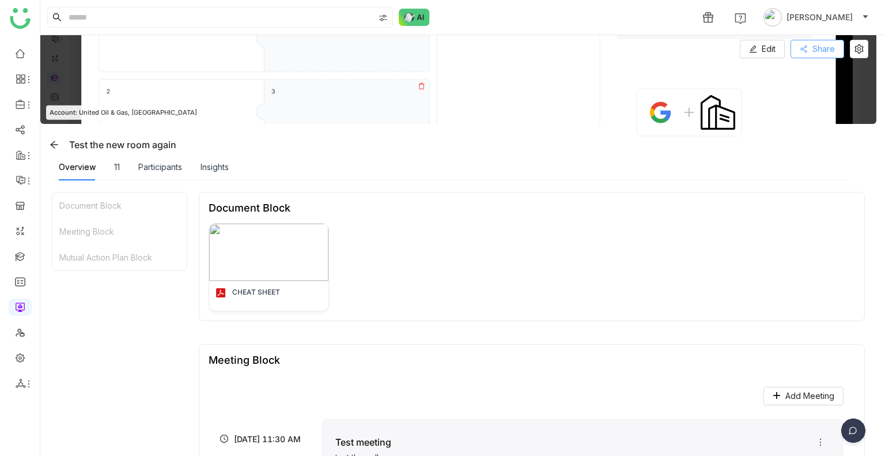
click at [812, 51] on span "Share" at bounding box center [823, 49] width 22 height 13
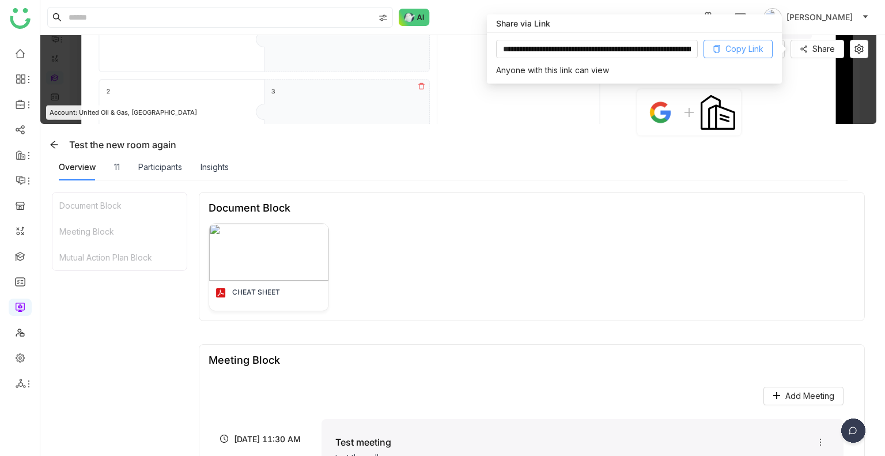
click at [723, 50] on button "Copy Link" at bounding box center [737, 49] width 69 height 18
click at [731, 50] on span "Copy Link" at bounding box center [744, 49] width 38 height 13
click at [739, 47] on span "Copy Link" at bounding box center [744, 49] width 38 height 13
click at [545, 172] on div "Overview 11 Participants Insights" at bounding box center [453, 167] width 788 height 26
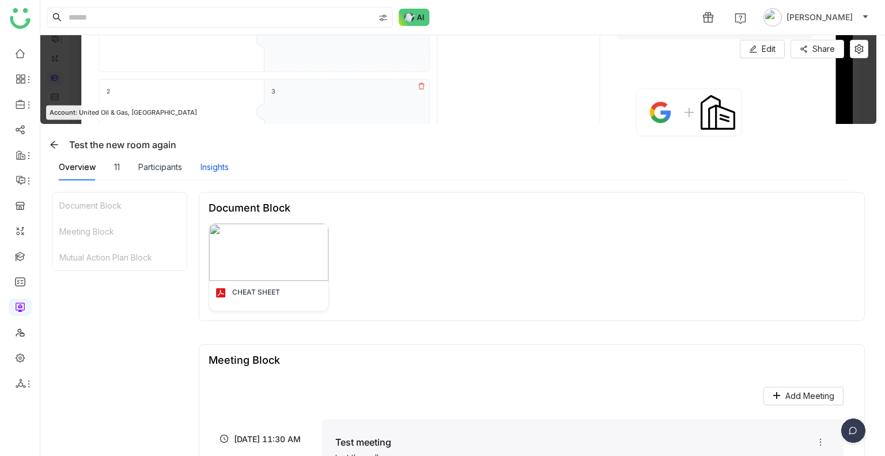
click at [223, 167] on div "Insights" at bounding box center [214, 167] width 28 height 13
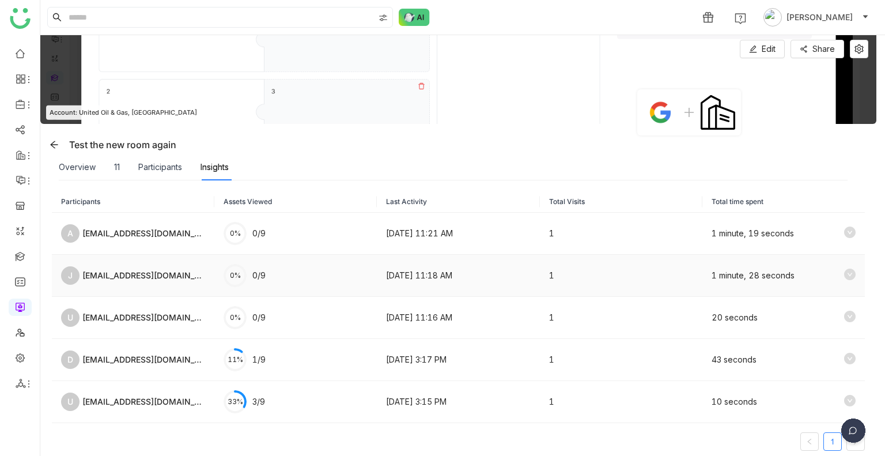
scroll to position [14, 0]
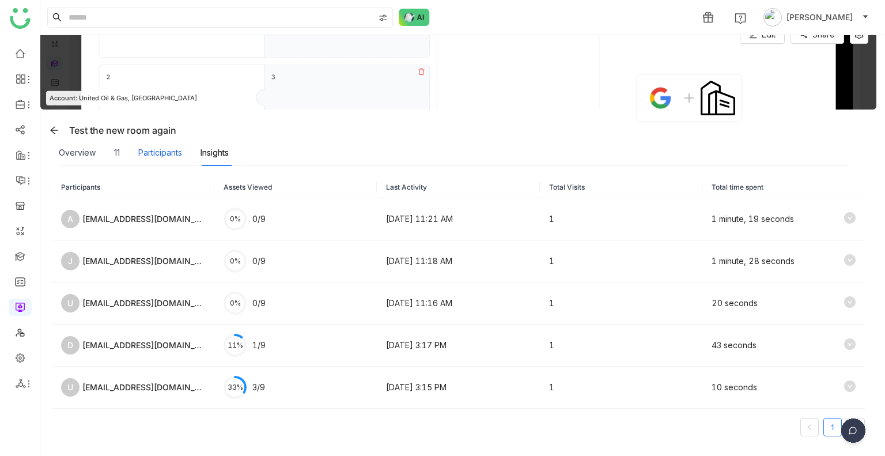
click at [172, 155] on div "Participants" at bounding box center [160, 152] width 44 height 13
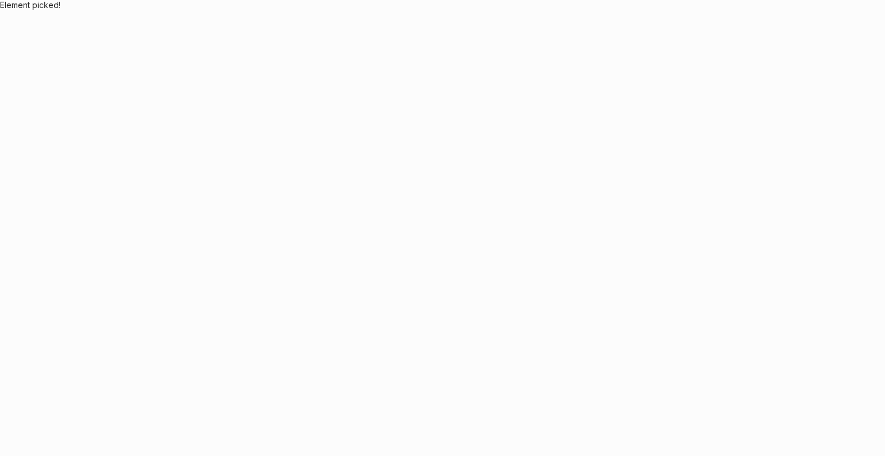
click at [378, 140] on body "Application Update Required We've recently updated our application and it looks…" at bounding box center [442, 228] width 885 height 456
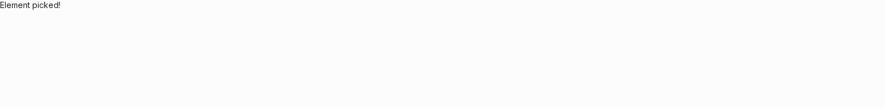
click at [308, 46] on body "Application Update Required We've recently updated our application and it looks…" at bounding box center [442, 53] width 885 height 107
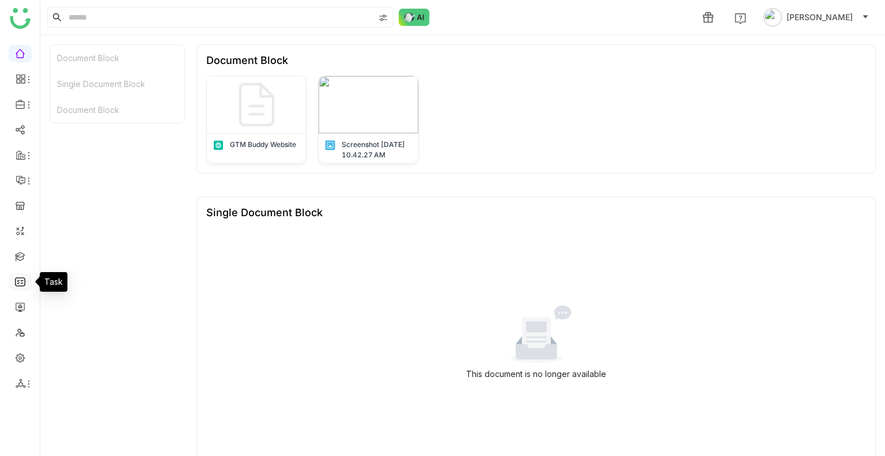
click at [18, 107] on link at bounding box center [20, 281] width 10 height 10
drag, startPoint x: 28, startPoint y: 317, endPoint x: 20, endPoint y: 308, distance: 11.8
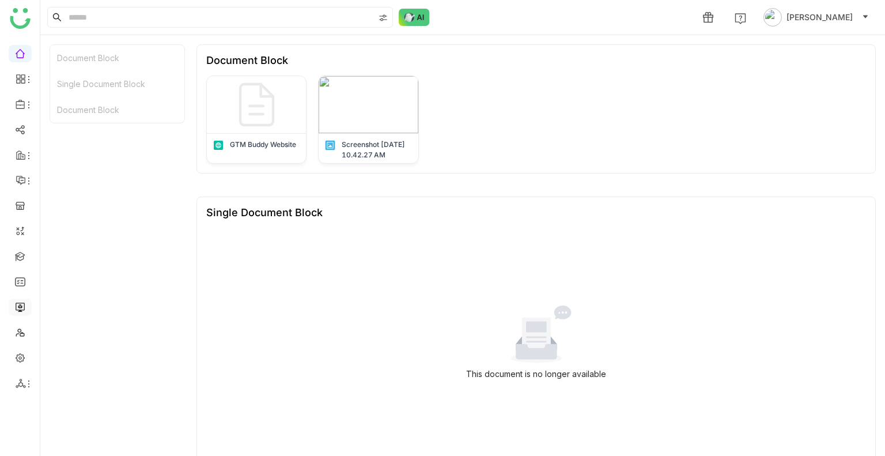
click at [20, 107] on ul at bounding box center [20, 218] width 40 height 363
click at [20, 107] on link at bounding box center [20, 306] width 10 height 10
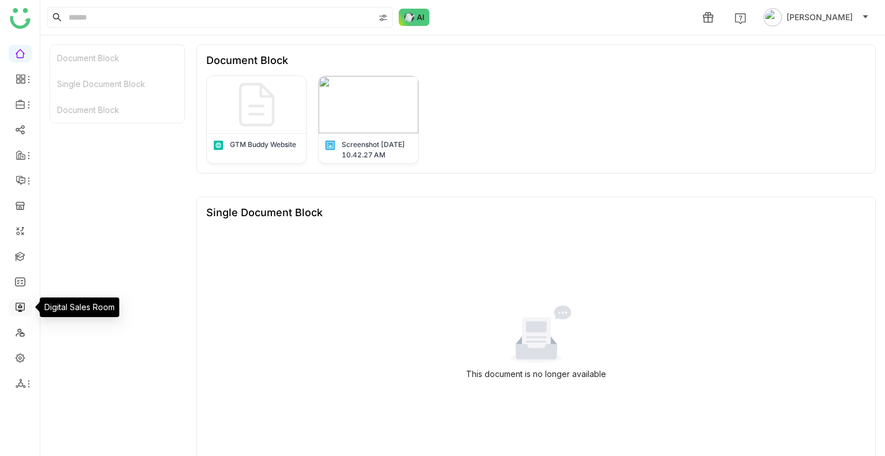
click at [20, 107] on link at bounding box center [20, 306] width 10 height 10
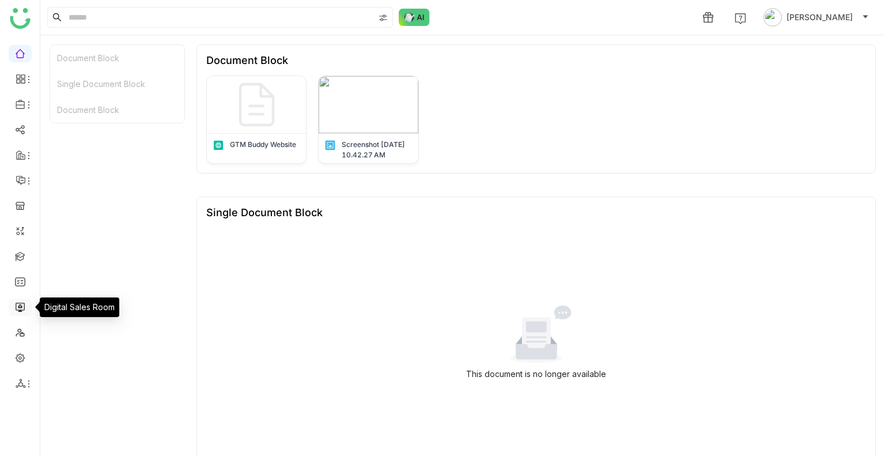
click at [20, 107] on link at bounding box center [20, 306] width 10 height 10
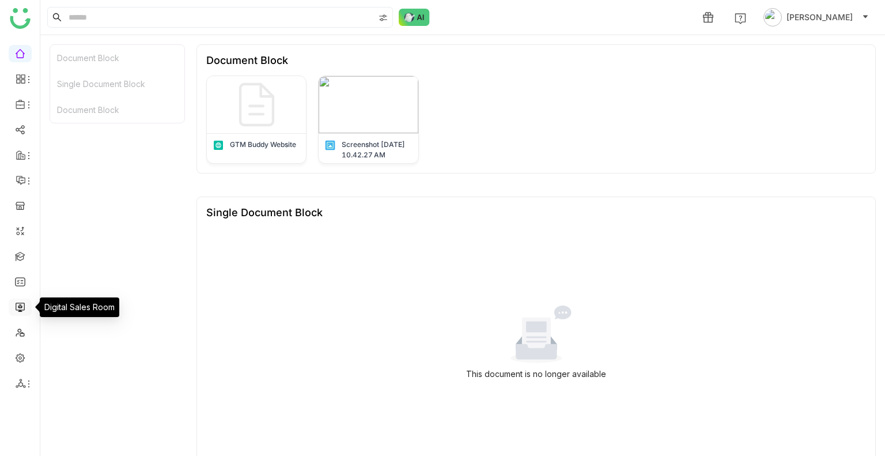
click at [20, 107] on link at bounding box center [20, 306] width 10 height 10
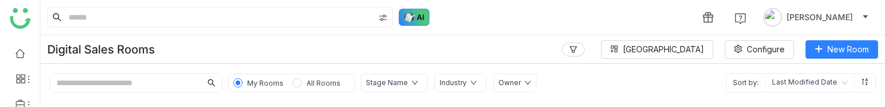
click at [409, 14] on img at bounding box center [414, 17] width 31 height 17
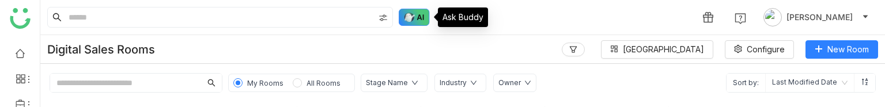
click at [409, 14] on img at bounding box center [414, 17] width 31 height 17
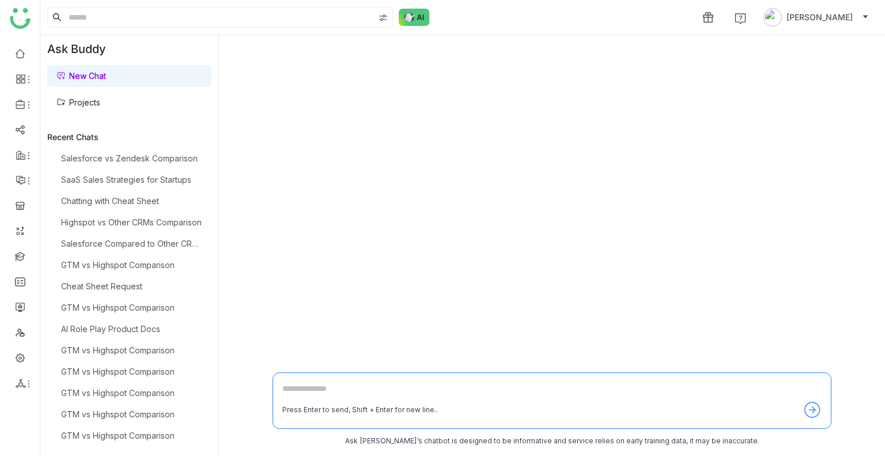
click at [88, 104] on link "Projects" at bounding box center [78, 102] width 44 height 10
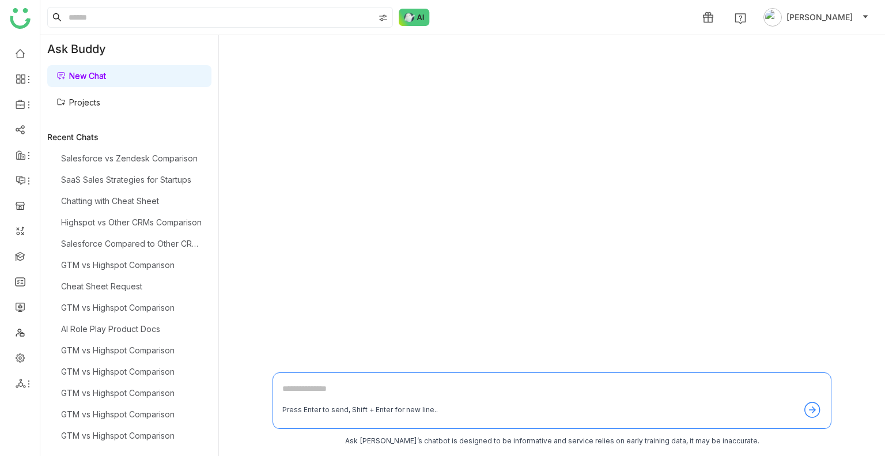
click at [88, 104] on link "Projects" at bounding box center [78, 102] width 44 height 10
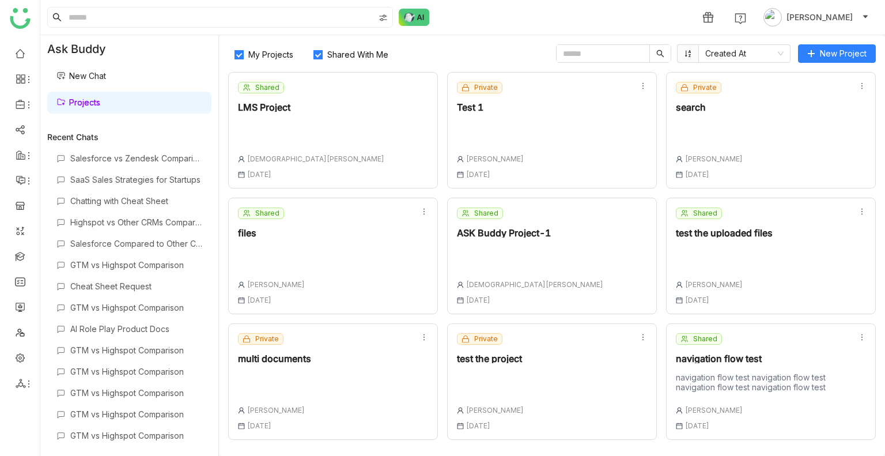
click at [478, 107] on div at bounding box center [490, 129] width 67 height 16
click at [469, 107] on div "Test 1" at bounding box center [490, 107] width 67 height 9
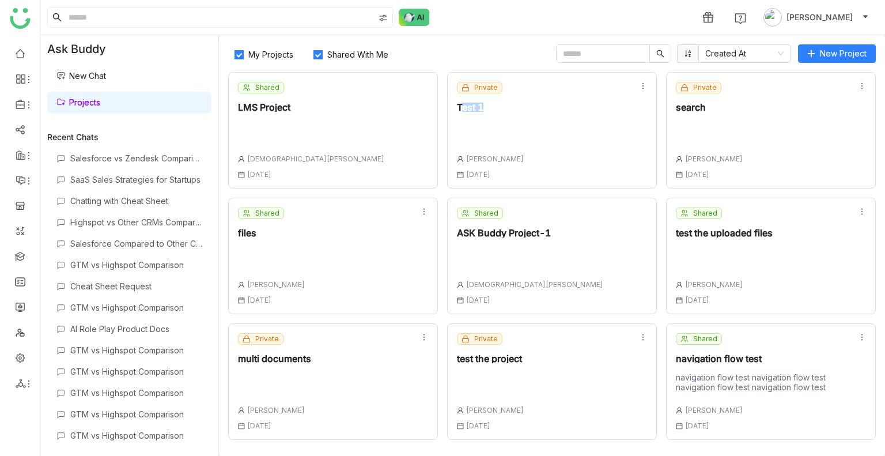
click at [469, 107] on div "Test 1" at bounding box center [490, 107] width 67 height 9
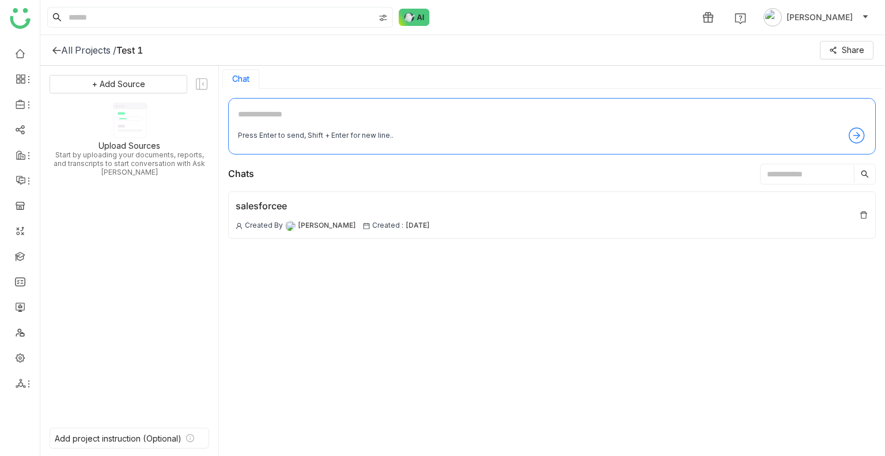
click at [396, 107] on textarea at bounding box center [552, 117] width 628 height 18
type textarea "*********"
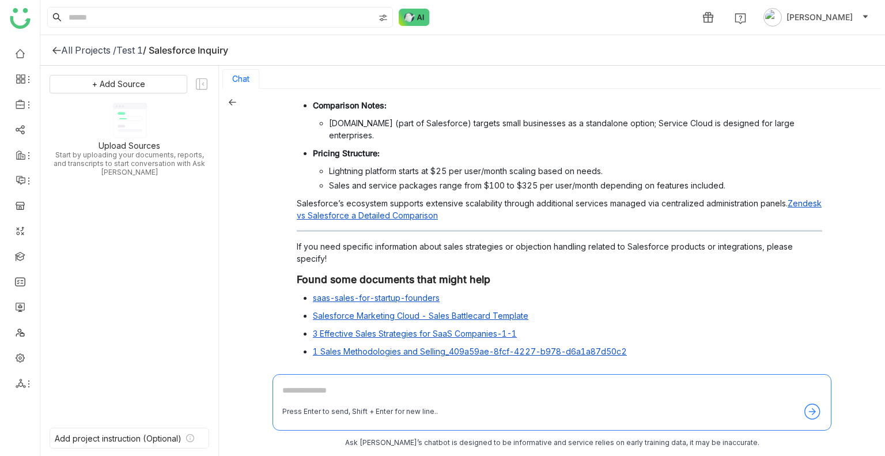
scroll to position [256, 0]
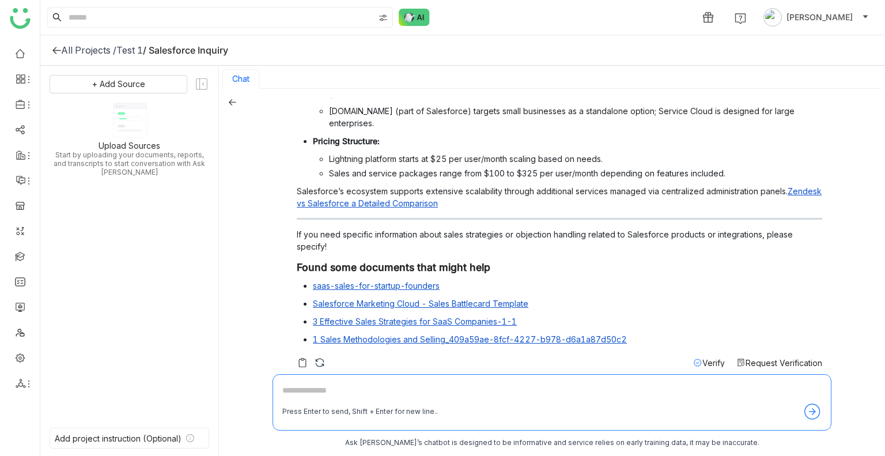
click at [60, 56] on div "All Projects / Test 1 / Salesforce Inquiry" at bounding box center [462, 50] width 844 height 31
click at [51, 43] on div "All Projects / Test 1 / Salesforce Inquiry" at bounding box center [462, 50] width 844 height 31
click at [53, 45] on icon at bounding box center [56, 49] width 9 height 9
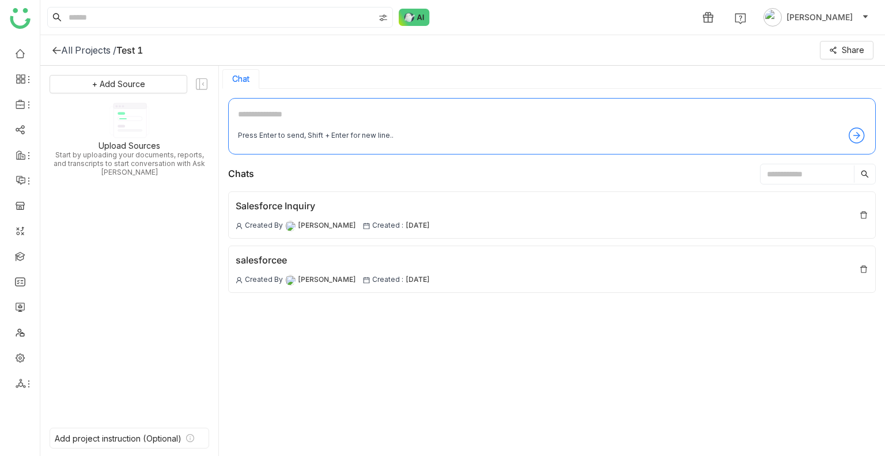
click at [53, 45] on icon at bounding box center [56, 49] width 9 height 9
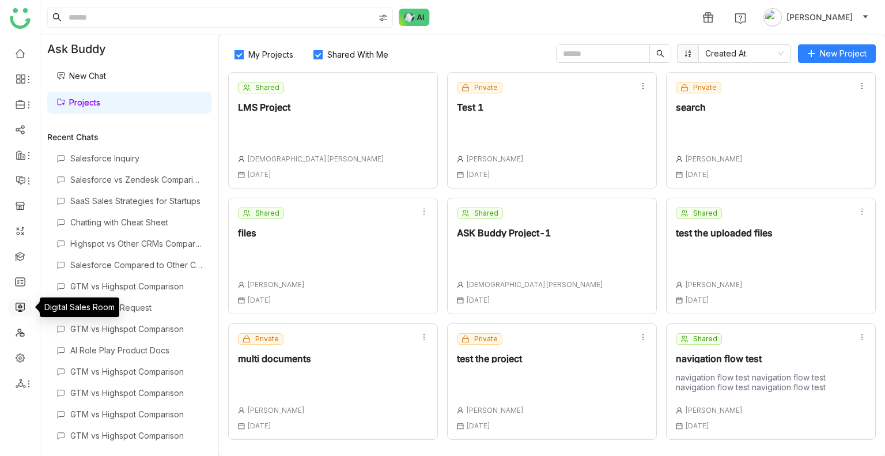
click at [22, 107] on link at bounding box center [20, 306] width 10 height 10
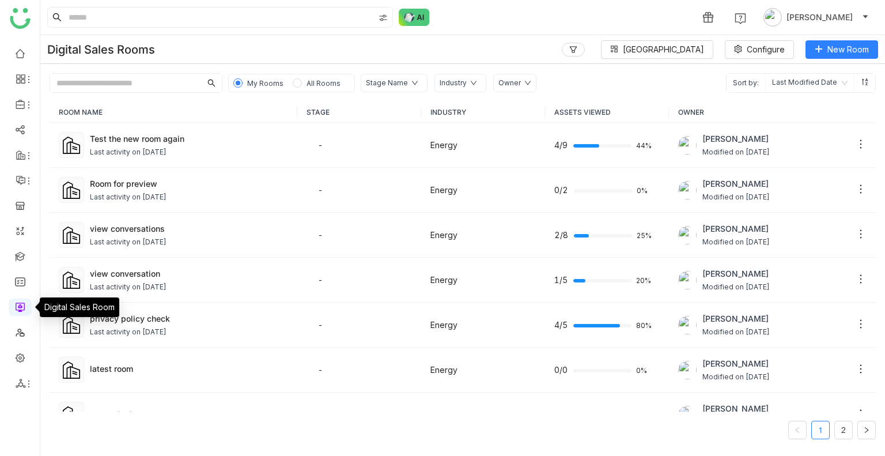
click at [22, 107] on link at bounding box center [20, 306] width 10 height 10
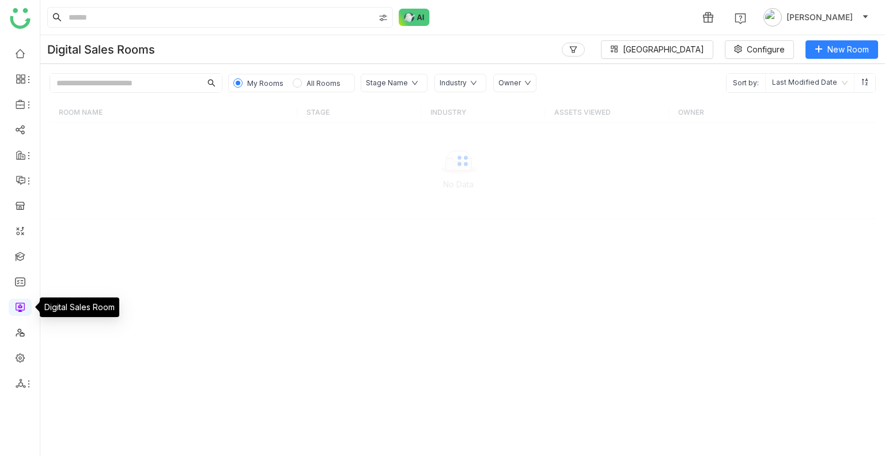
click at [22, 107] on link at bounding box center [20, 306] width 10 height 10
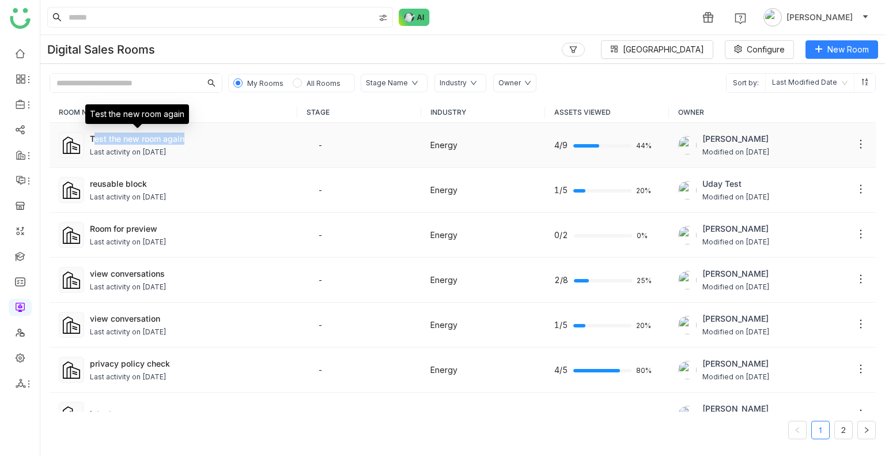
drag, startPoint x: 213, startPoint y: 141, endPoint x: 93, endPoint y: 135, distance: 120.5
click at [93, 107] on div "Test the new room again" at bounding box center [189, 138] width 198 height 12
copy div "est the new room again"
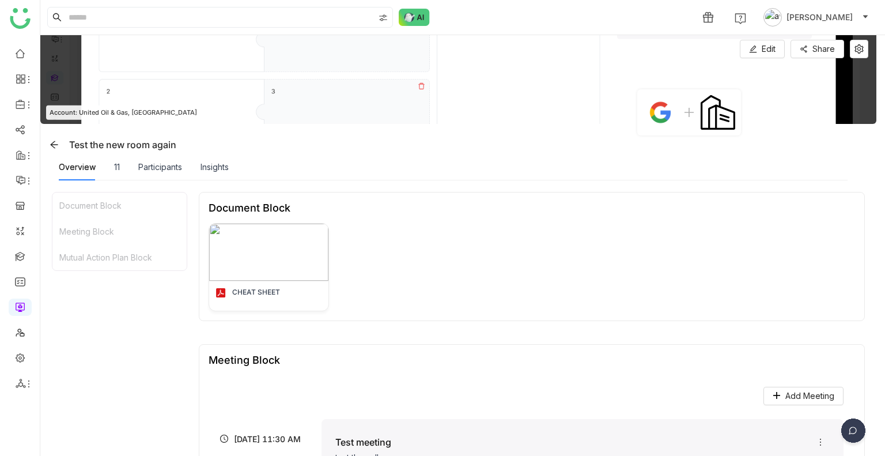
click at [819, 12] on span "[PERSON_NAME]" at bounding box center [819, 17] width 66 height 13
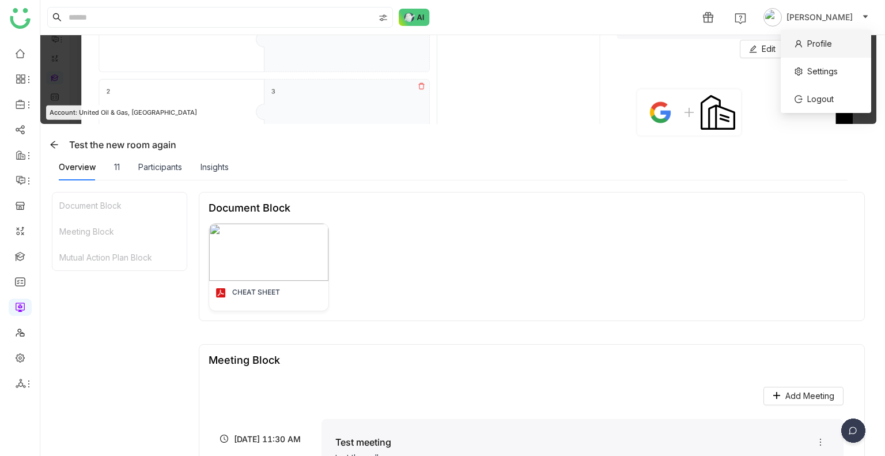
click at [802, 45] on span "Profile" at bounding box center [812, 43] width 37 height 13
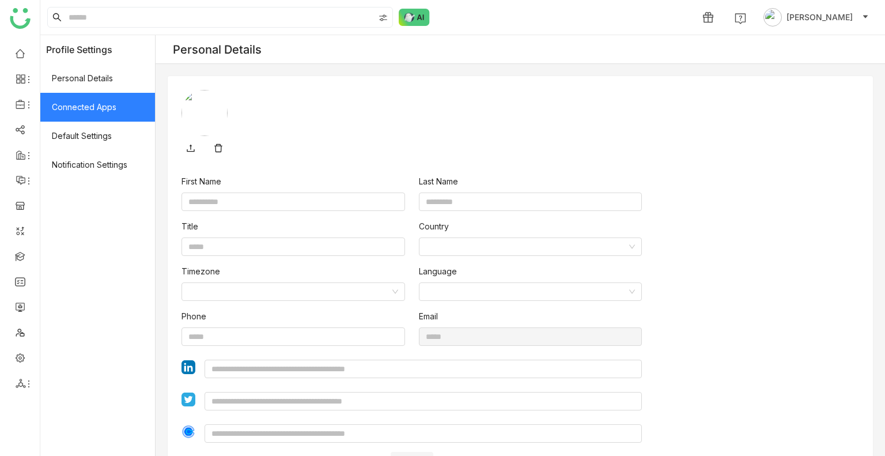
click at [61, 105] on span "Connected Apps" at bounding box center [97, 107] width 115 height 29
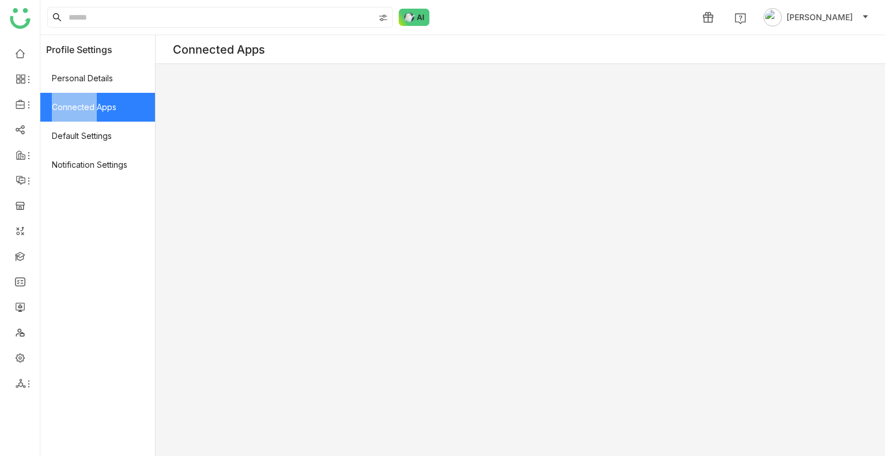
click at [61, 105] on span "Connected Apps" at bounding box center [97, 107] width 115 height 29
click at [92, 105] on span "Connected Apps" at bounding box center [97, 107] width 115 height 29
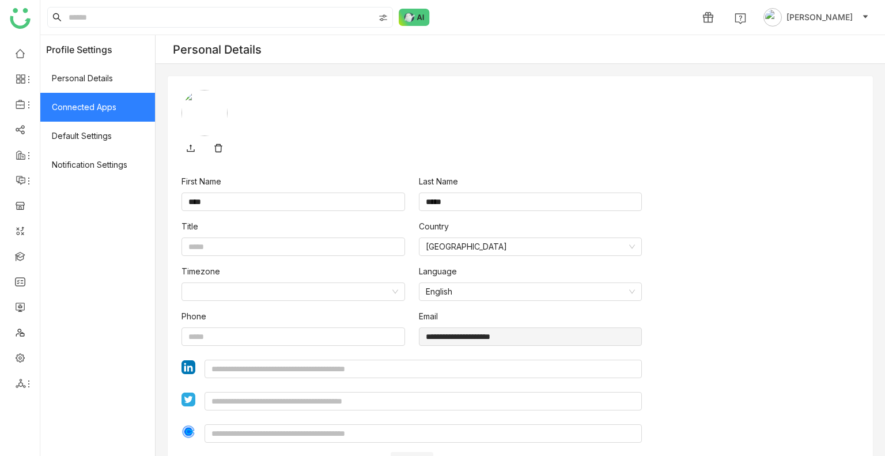
click at [94, 101] on span "Connected Apps" at bounding box center [97, 107] width 115 height 29
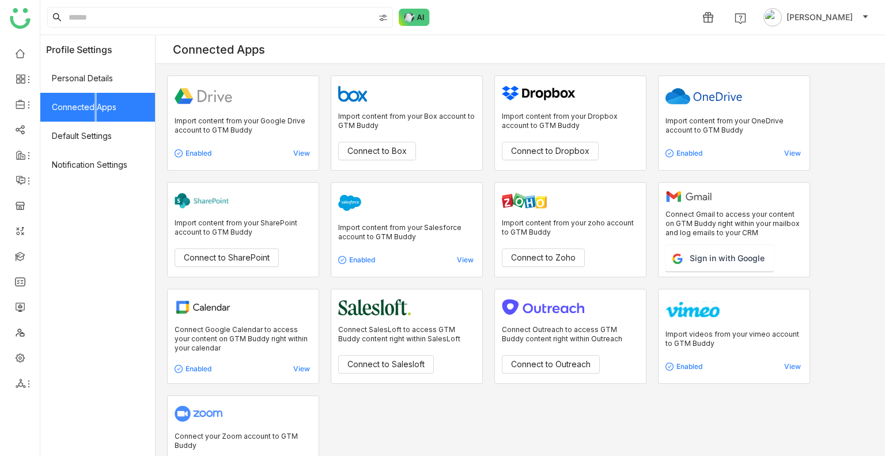
click at [94, 101] on span "Connected Apps" at bounding box center [97, 107] width 115 height 29
click at [695, 260] on button "Sign in with Google" at bounding box center [719, 258] width 108 height 26
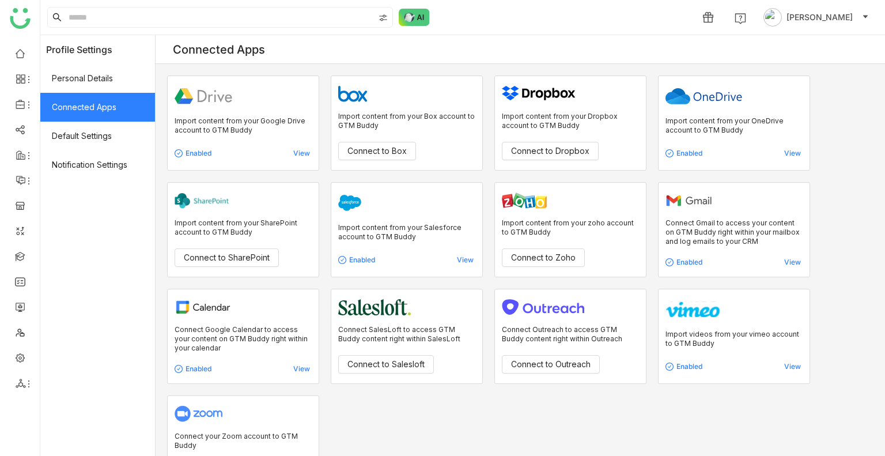
click at [515, 54] on div "Connected Apps" at bounding box center [519, 49] width 729 height 29
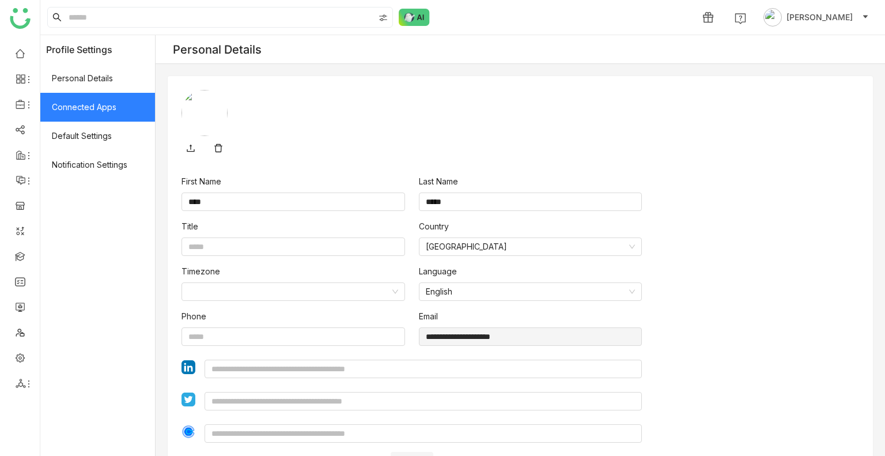
click at [97, 106] on span "Connected Apps" at bounding box center [97, 107] width 115 height 29
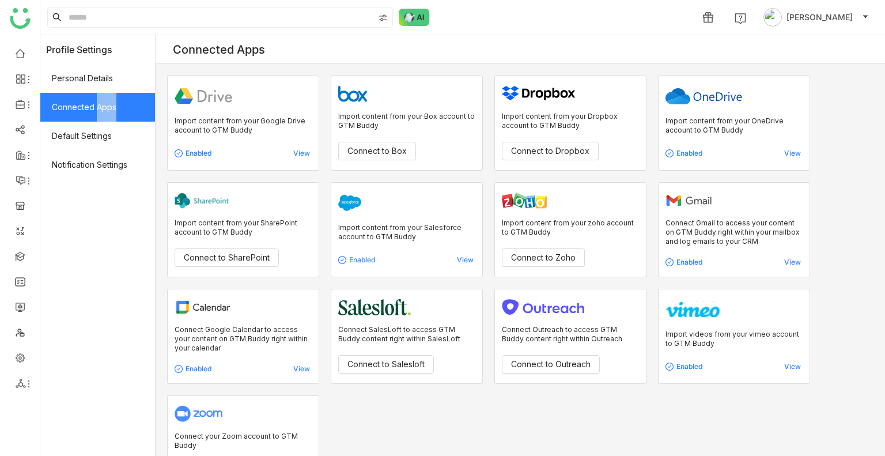
click at [97, 106] on span "Connected Apps" at bounding box center [97, 107] width 115 height 29
click at [22, 310] on link at bounding box center [20, 306] width 10 height 10
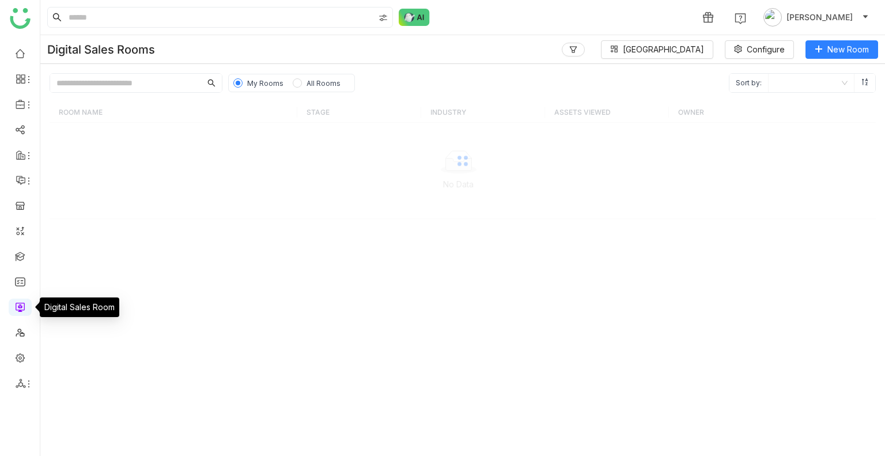
click at [22, 310] on link at bounding box center [20, 306] width 10 height 10
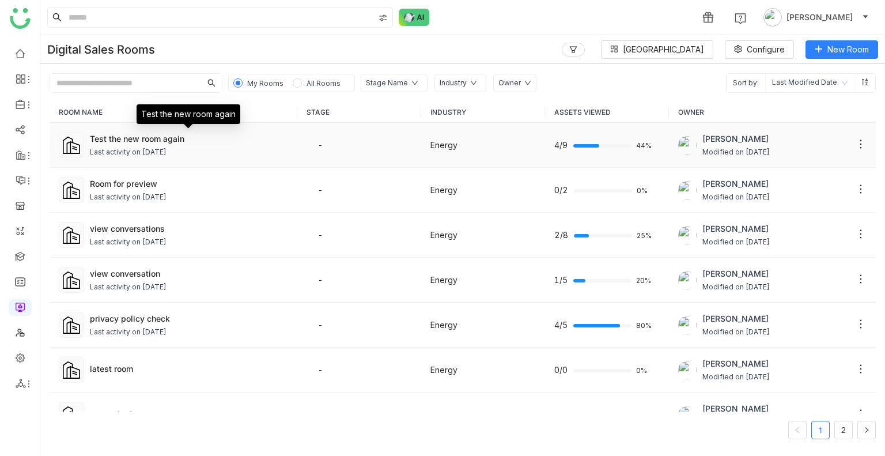
click at [166, 147] on div "Last activity on [DATE]" at bounding box center [128, 152] width 77 height 11
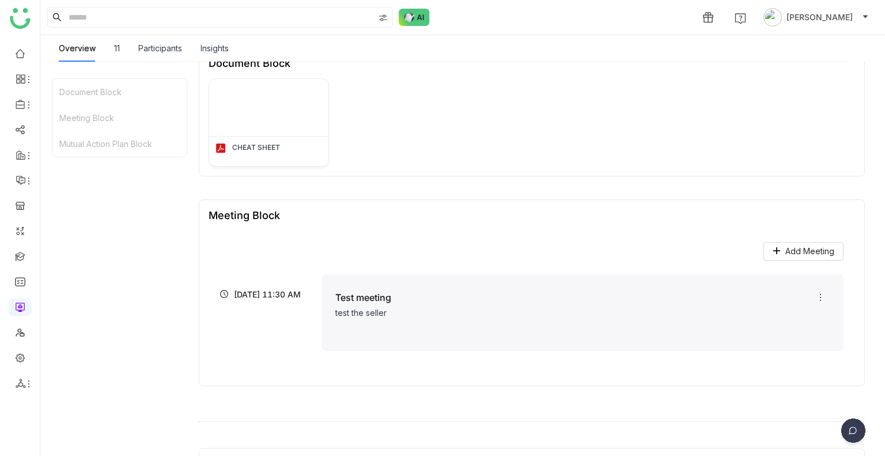
scroll to position [138, 0]
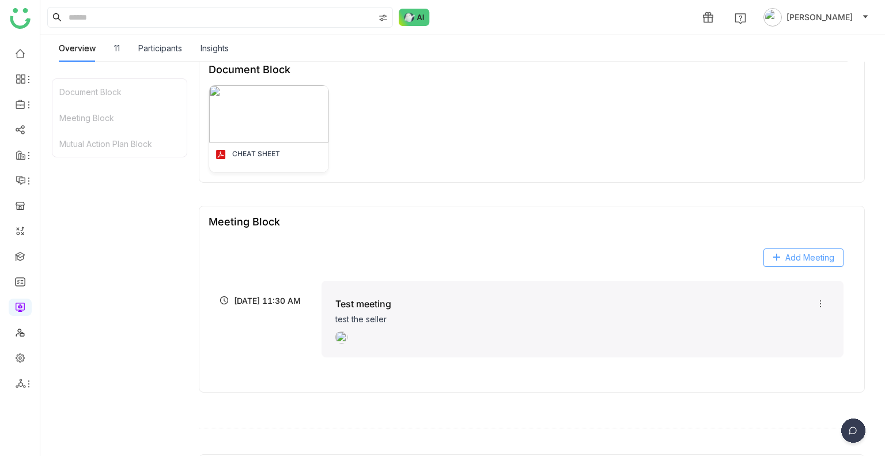
click at [816, 252] on span "Add Meeting" at bounding box center [809, 257] width 49 height 13
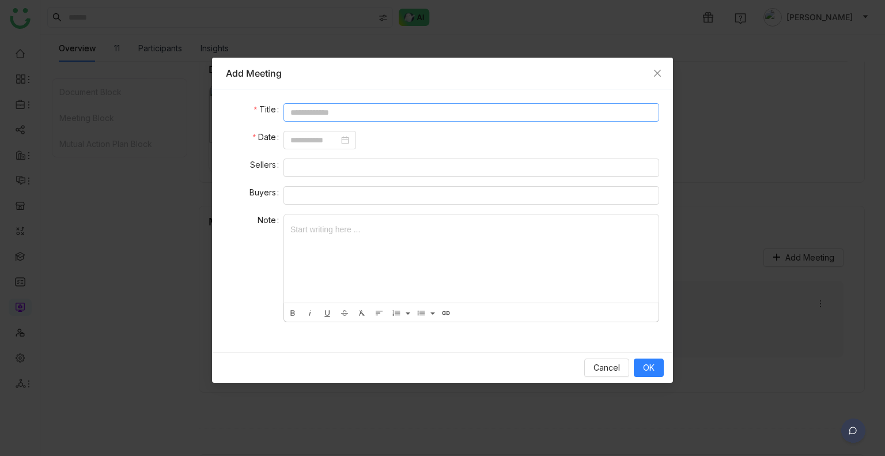
click at [394, 106] on input at bounding box center [470, 112] width 375 height 18
type input "******"
click at [322, 141] on input at bounding box center [314, 140] width 48 height 13
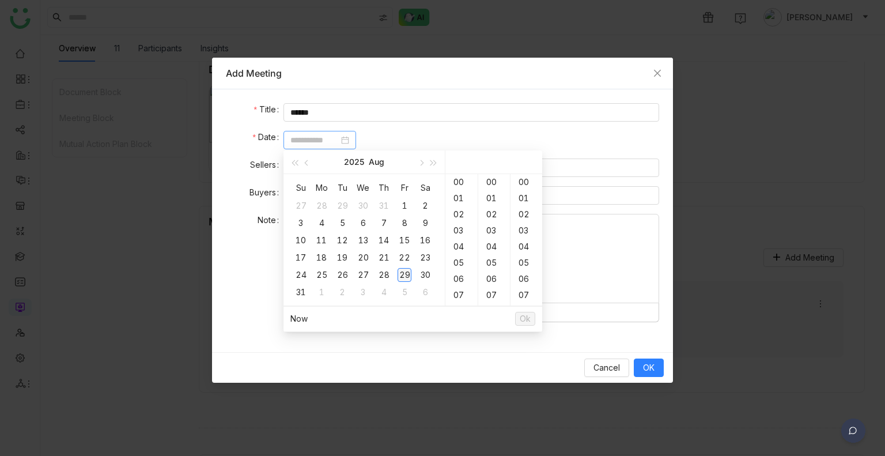
click at [409, 270] on div "29" at bounding box center [404, 275] width 14 height 14
type input "**********"
click at [521, 317] on span "Ok" at bounding box center [524, 318] width 11 height 13
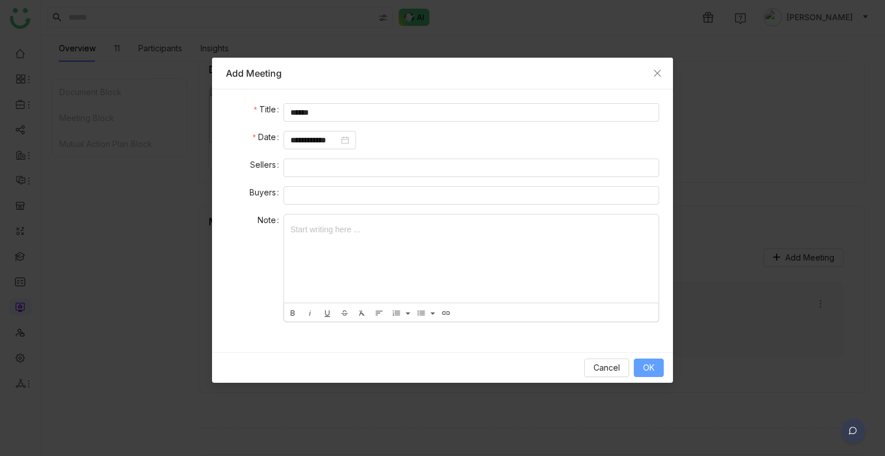
click at [654, 370] on span "OK" at bounding box center [649, 367] width 12 height 13
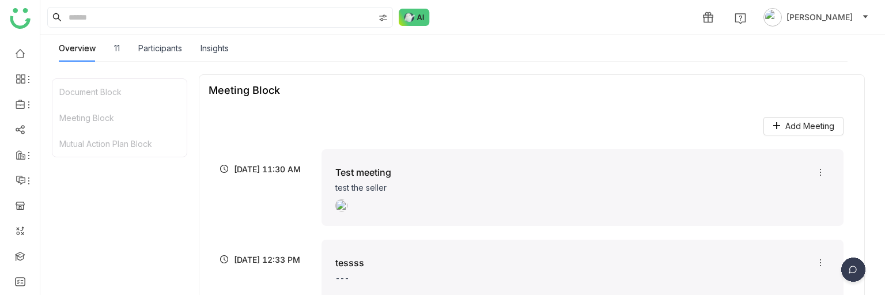
scroll to position [269, 0]
click at [786, 131] on span "Add Meeting" at bounding box center [809, 126] width 49 height 13
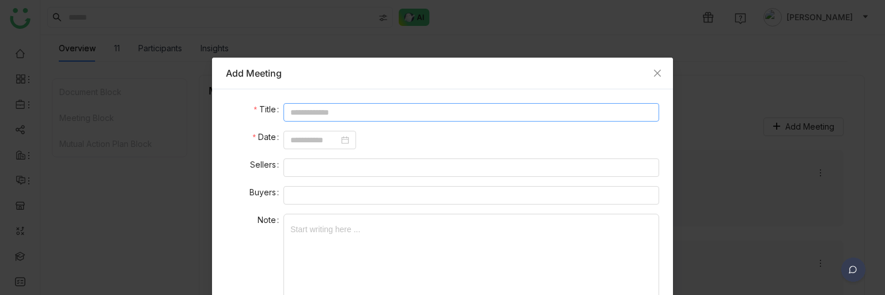
click at [474, 105] on input at bounding box center [470, 112] width 375 height 18
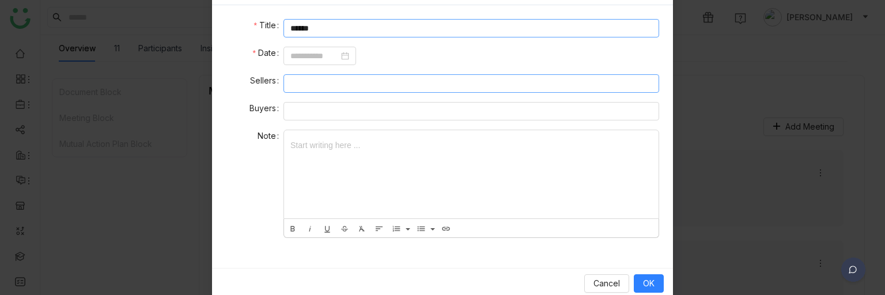
scroll to position [85, 0]
type input "******"
click at [309, 57] on input at bounding box center [314, 54] width 48 height 13
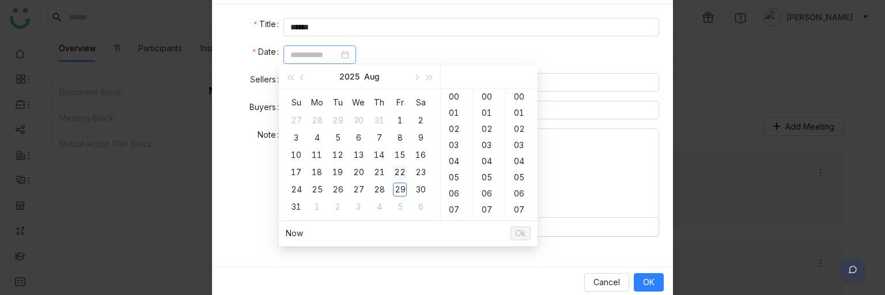
click at [396, 179] on td "22" at bounding box center [399, 172] width 21 height 17
type input "**********"
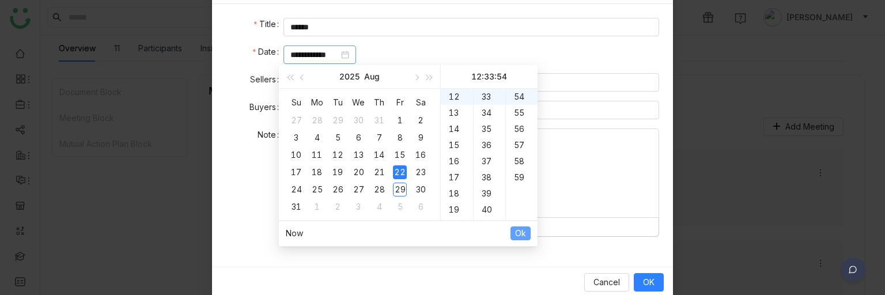
click at [525, 230] on span "Ok" at bounding box center [520, 233] width 11 height 13
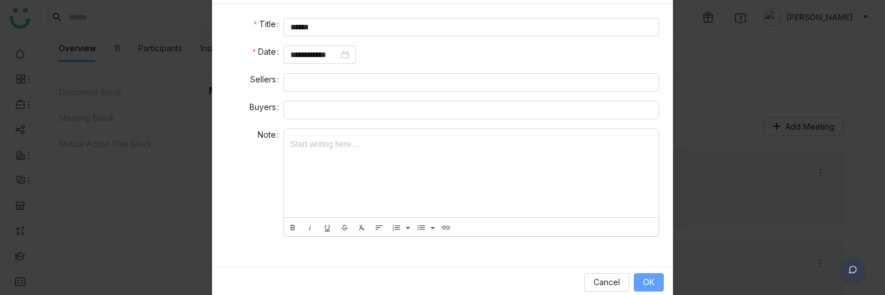
click at [652, 278] on button "OK" at bounding box center [648, 282] width 30 height 18
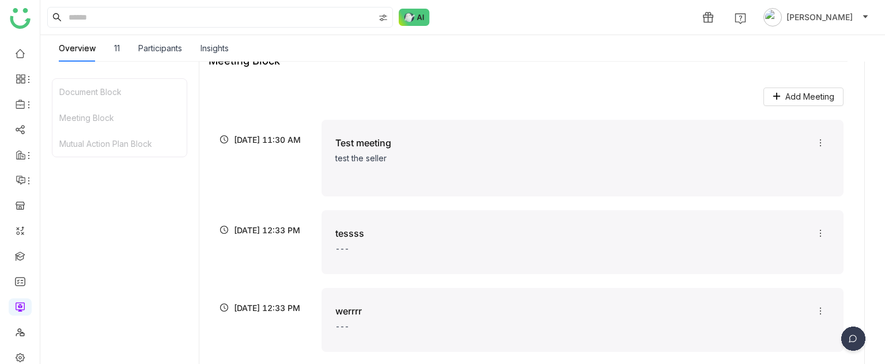
scroll to position [0, 0]
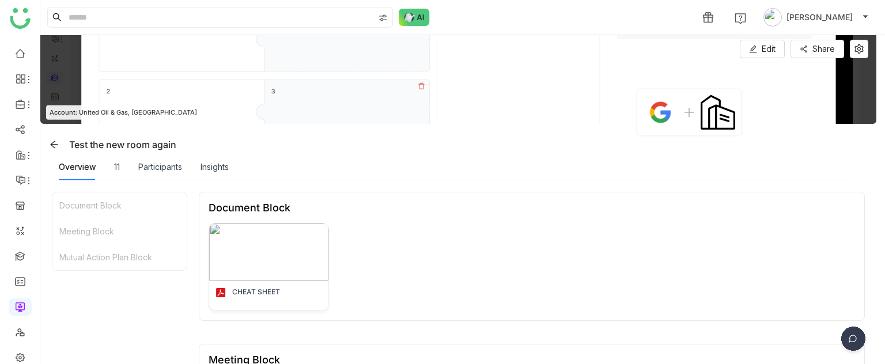
click at [204, 174] on div "Insights" at bounding box center [214, 167] width 28 height 26
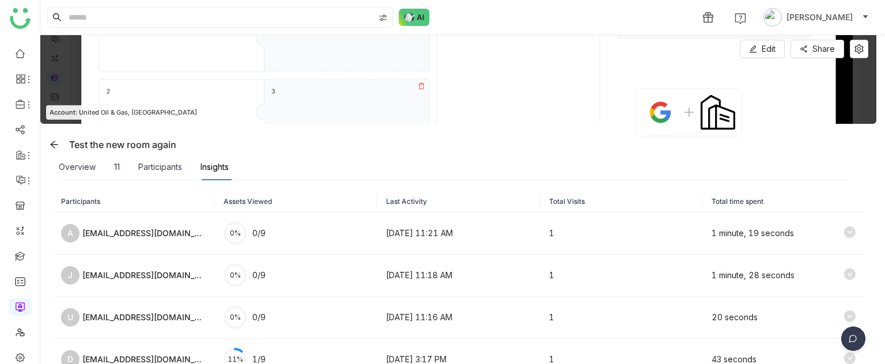
click at [161, 177] on div "Participants" at bounding box center [160, 167] width 44 height 26
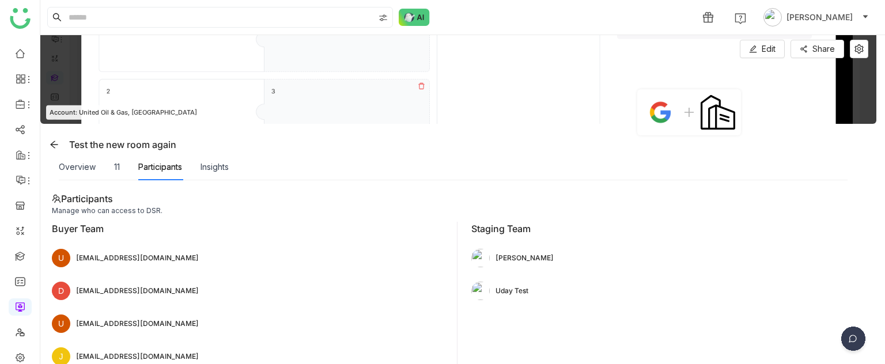
click at [108, 163] on div "Overview 11 Participants Insights" at bounding box center [144, 167] width 170 height 26
click at [112, 170] on div "Overview 11 Participants Insights" at bounding box center [144, 167] width 170 height 26
click at [115, 169] on div "11" at bounding box center [117, 167] width 6 height 13
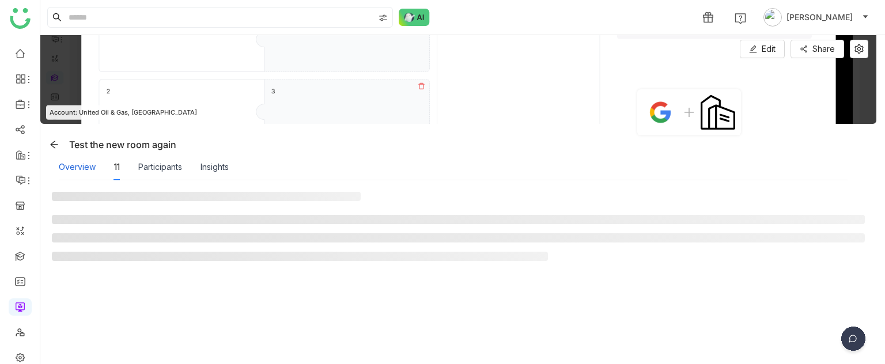
click at [84, 169] on div "Overview" at bounding box center [77, 167] width 37 height 13
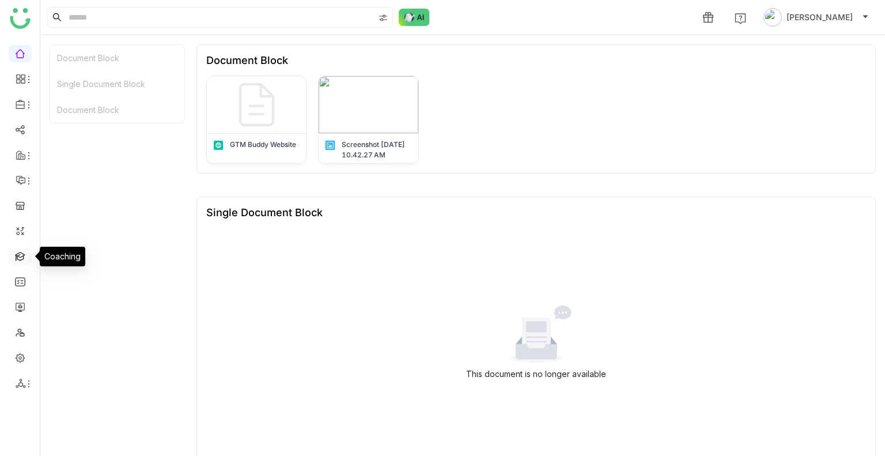
click at [18, 260] on link at bounding box center [20, 256] width 10 height 10
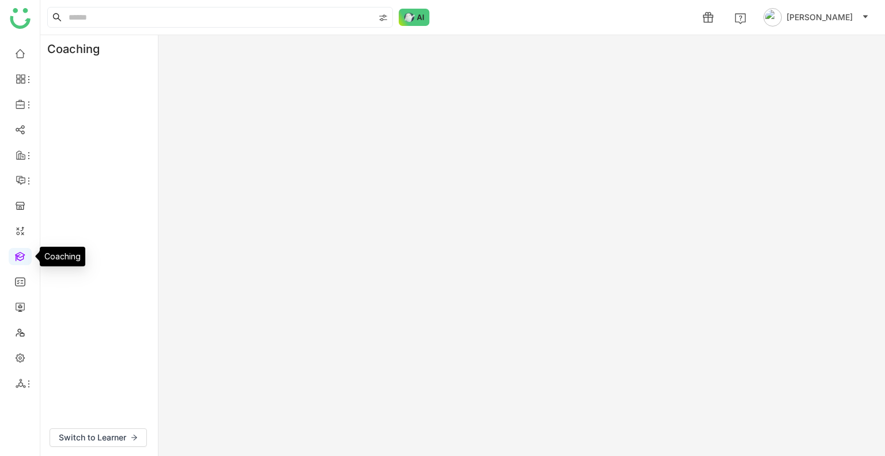
click at [18, 260] on link at bounding box center [20, 256] width 10 height 10
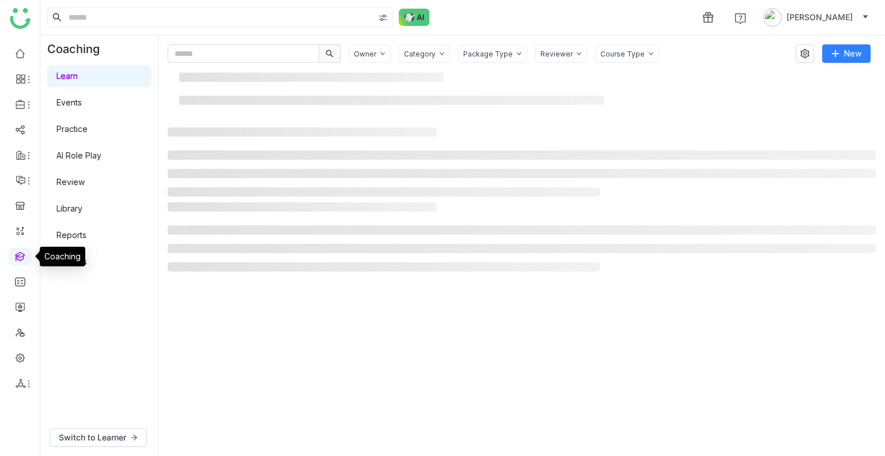
click at [18, 260] on link at bounding box center [20, 256] width 10 height 10
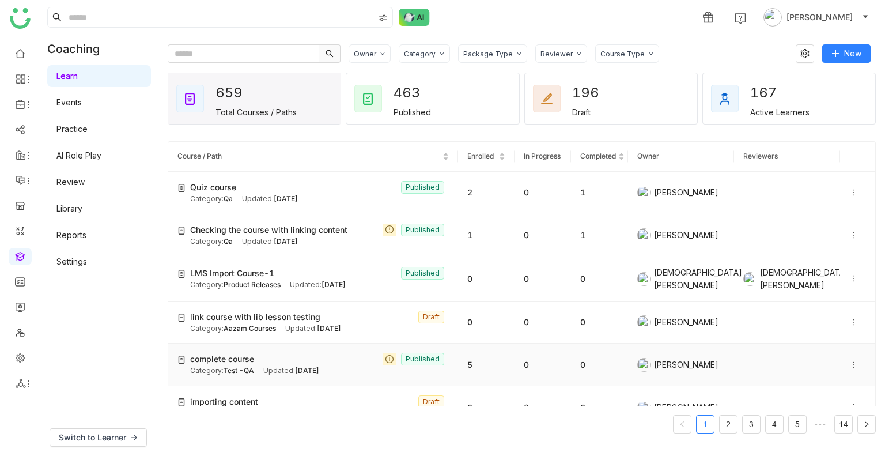
click at [284, 355] on div "complete course Published" at bounding box center [319, 358] width 259 height 13
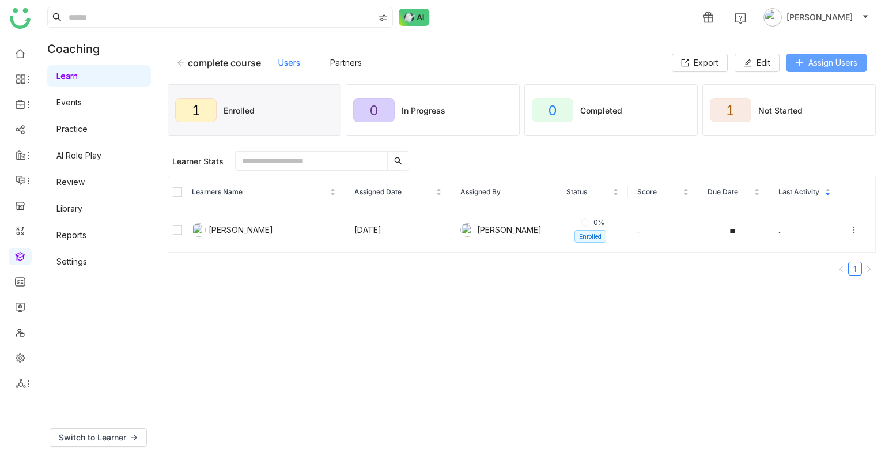
click at [809, 68] on span "Assign Users" at bounding box center [832, 62] width 49 height 13
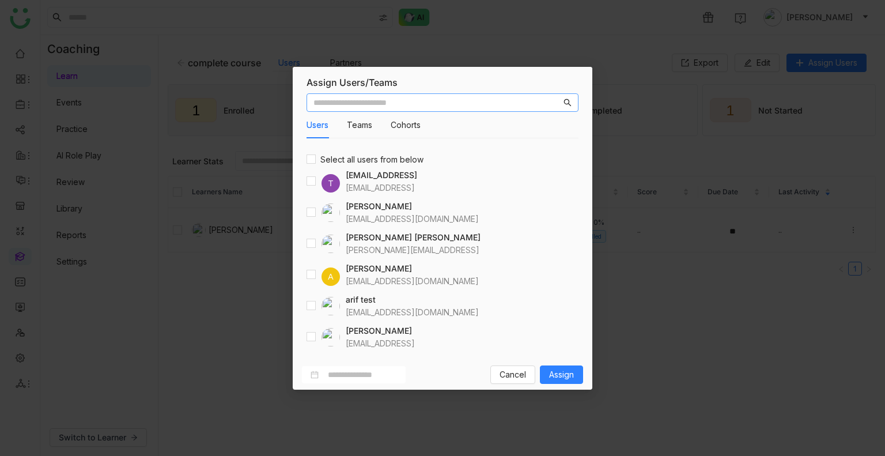
click at [399, 98] on input "text" at bounding box center [437, 102] width 248 height 13
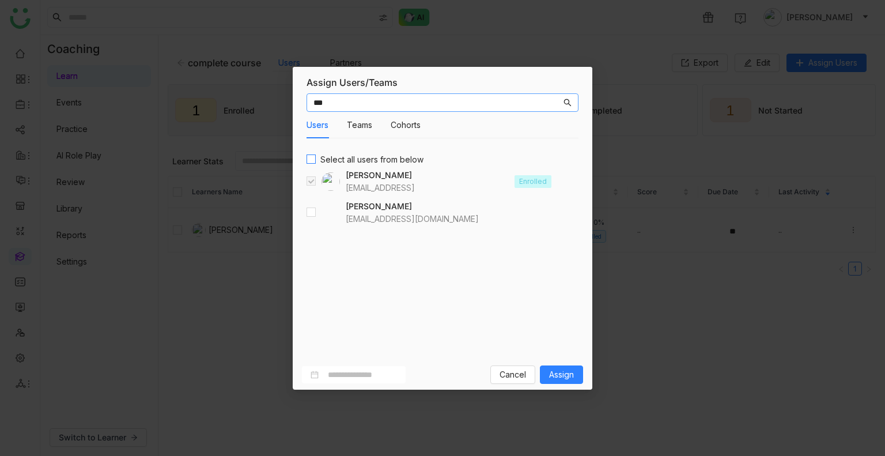
type input "***"
click at [338, 104] on input "***" at bounding box center [437, 102] width 248 height 13
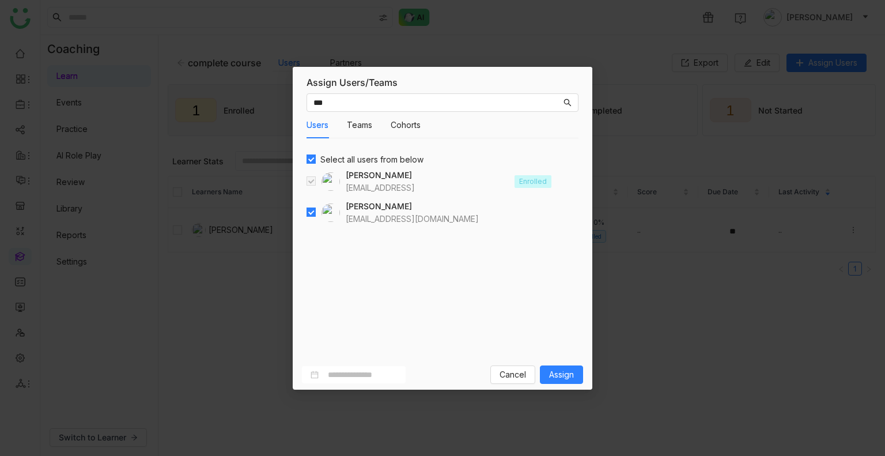
click at [388, 244] on div "Select all users from below [PERSON_NAME] [EMAIL_ADDRESS] Enrolled [PERSON_NAME…" at bounding box center [442, 254] width 272 height 202
drag, startPoint x: 337, startPoint y: 109, endPoint x: 331, endPoint y: 102, distance: 9.4
click at [331, 102] on nz-input-group "***" at bounding box center [442, 102] width 272 height 18
click at [331, 102] on input "***" at bounding box center [437, 102] width 248 height 13
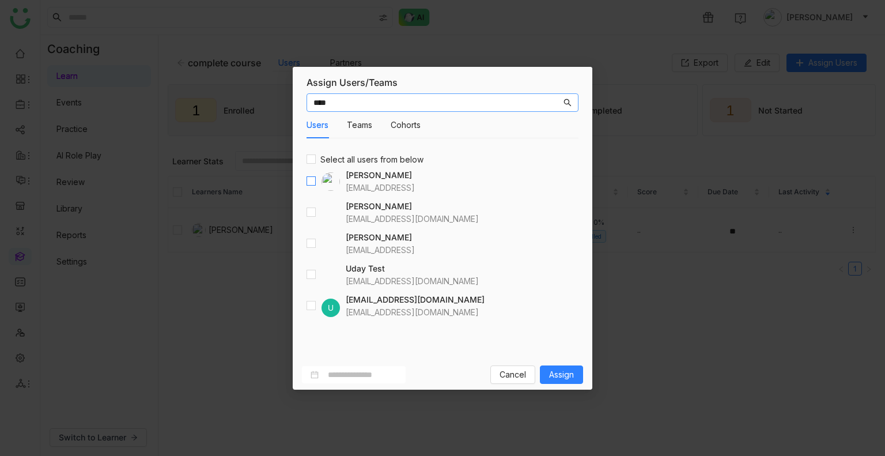
type input "****"
click at [317, 278] on div at bounding box center [322, 274] width 33 height 18
click at [569, 372] on span "Assign" at bounding box center [561, 374] width 25 height 13
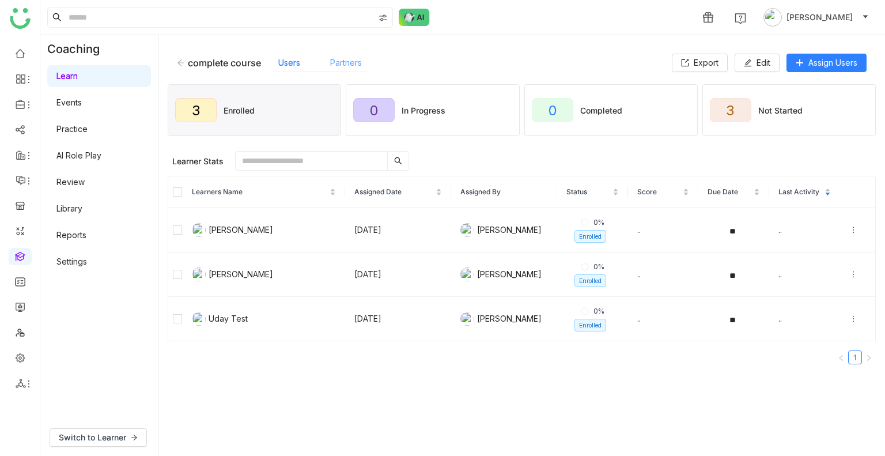
click at [350, 67] on link "Partners" at bounding box center [346, 63] width 32 height 10
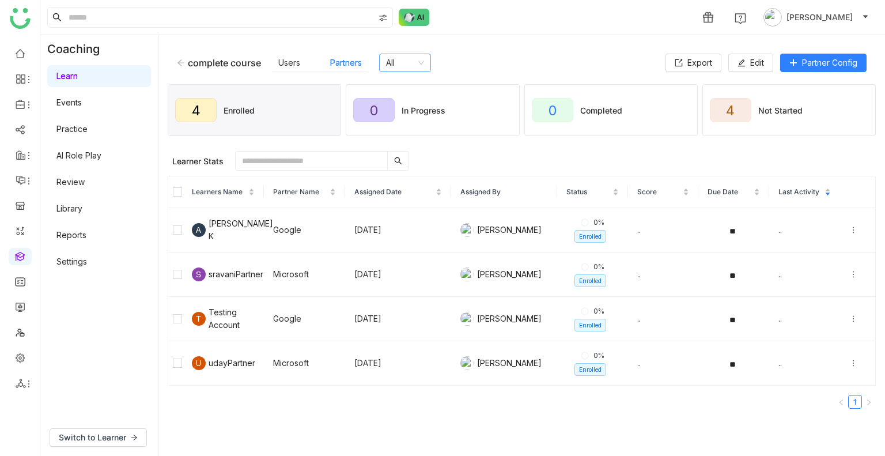
click at [396, 66] on nz-select-item "All" at bounding box center [405, 62] width 38 height 17
click at [181, 62] on div "complete course" at bounding box center [219, 63] width 84 height 12
click at [181, 62] on icon at bounding box center [180, 62] width 7 height 6
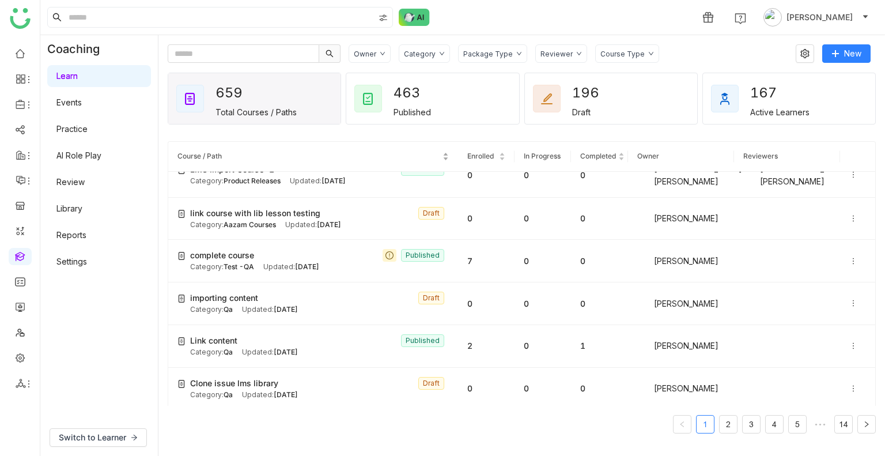
scroll to position [105, 0]
click at [238, 56] on input "text" at bounding box center [243, 53] width 151 height 18
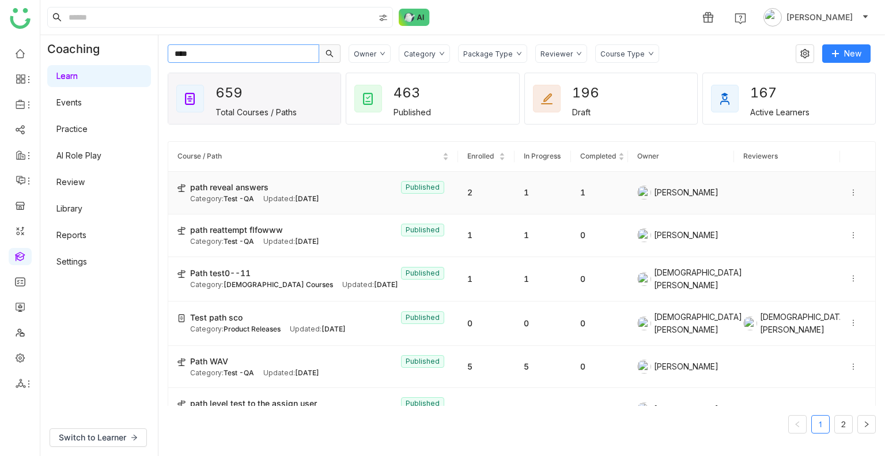
type input "****"
click at [253, 187] on span "path reveal answers" at bounding box center [229, 187] width 78 height 13
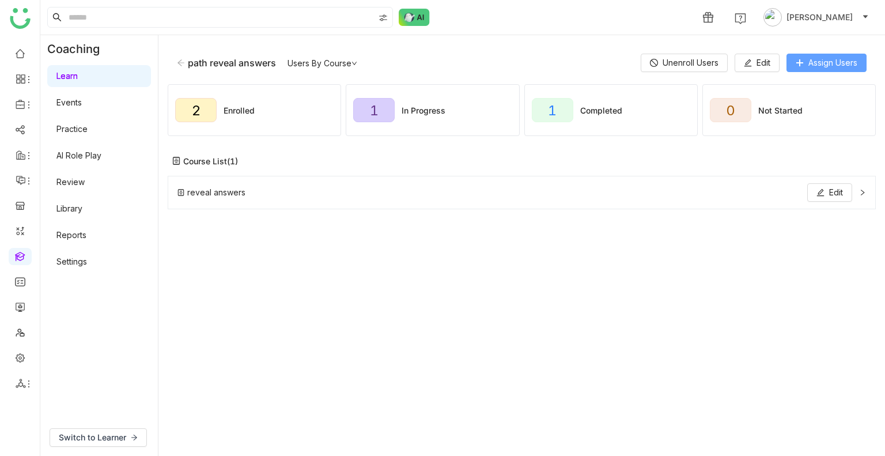
click at [824, 66] on span "Assign Users" at bounding box center [832, 62] width 49 height 13
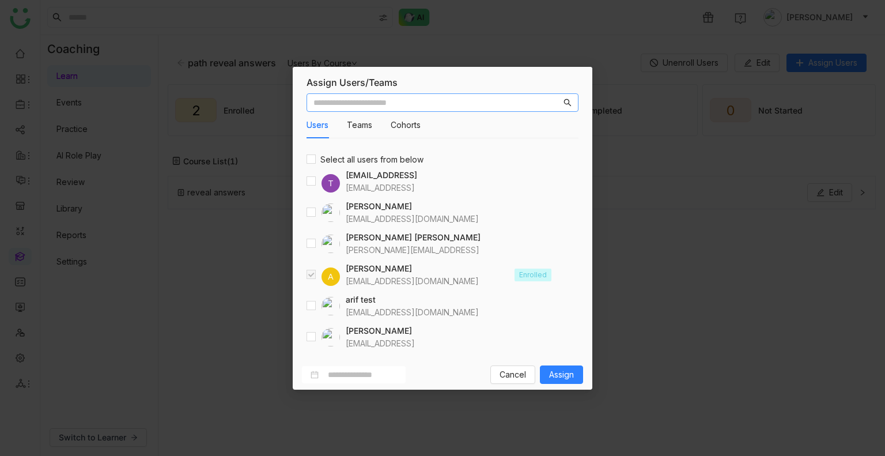
click at [382, 103] on input "text" at bounding box center [437, 102] width 248 height 13
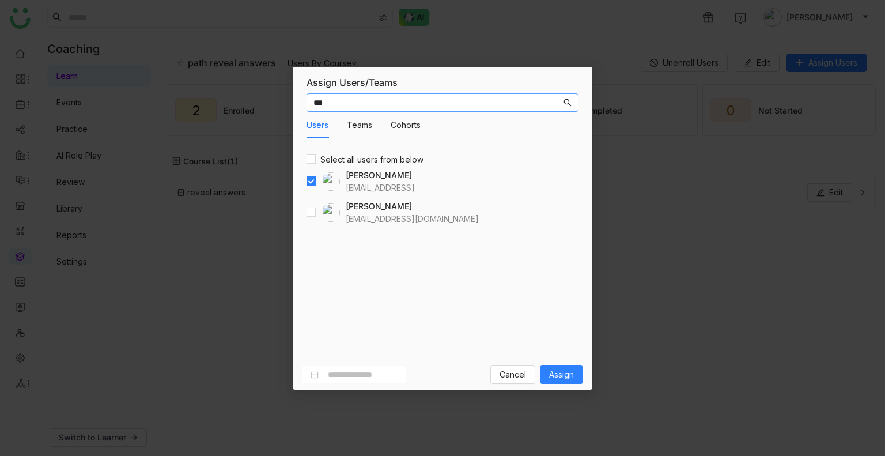
click at [331, 104] on input "***" at bounding box center [437, 102] width 248 height 13
type input "*"
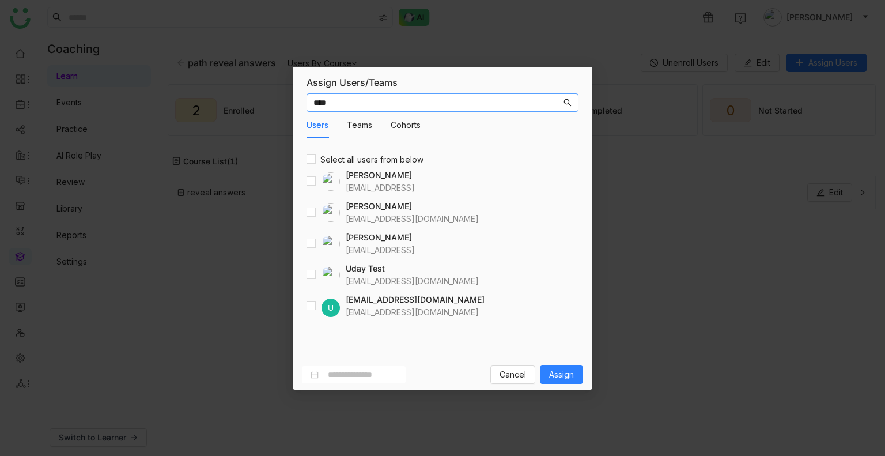
type input "****"
click at [551, 373] on span "Assign" at bounding box center [561, 374] width 25 height 13
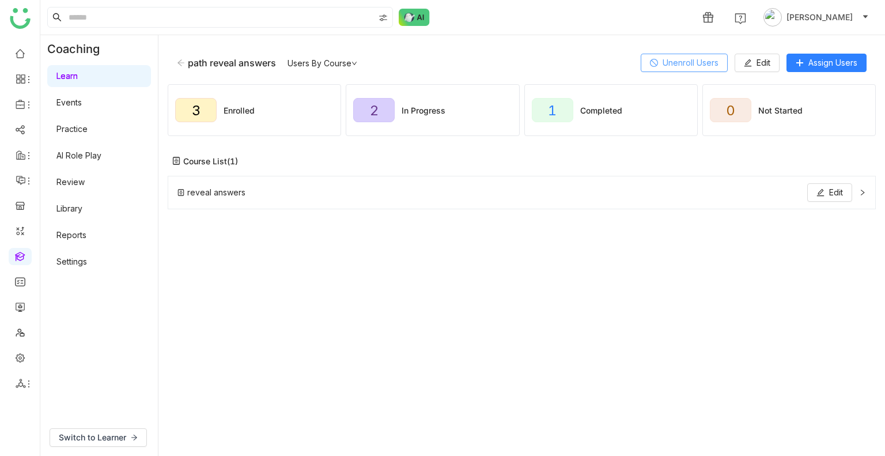
click at [662, 62] on span "Unenroll Users" at bounding box center [690, 62] width 56 height 13
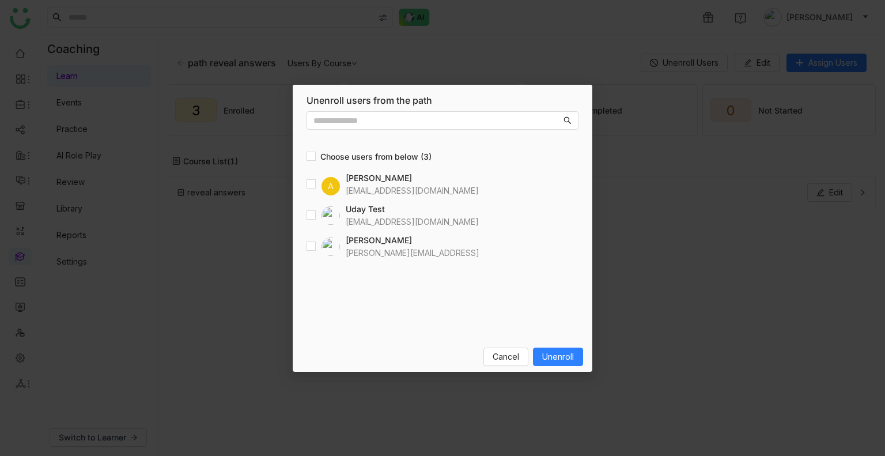
click at [640, 213] on nz-modal-container "Unenroll users from the path Users Choose users from below (3) A arif [EMAIL_AD…" at bounding box center [442, 228] width 885 height 456
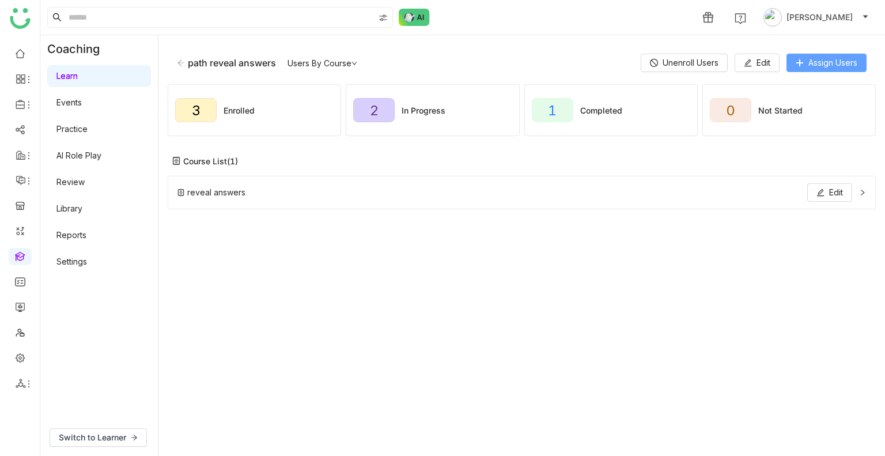
click at [813, 67] on span "Assign Users" at bounding box center [832, 62] width 49 height 13
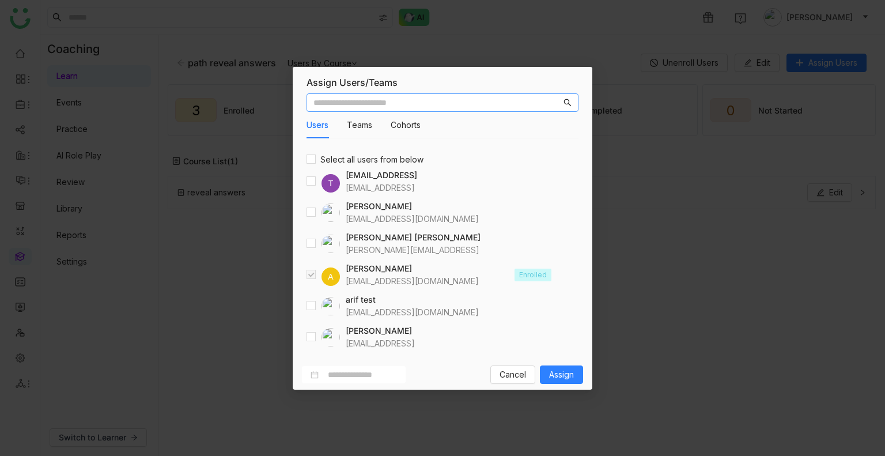
click at [356, 104] on input "text" at bounding box center [437, 102] width 248 height 13
click at [513, 369] on span "Cancel" at bounding box center [512, 374] width 26 height 13
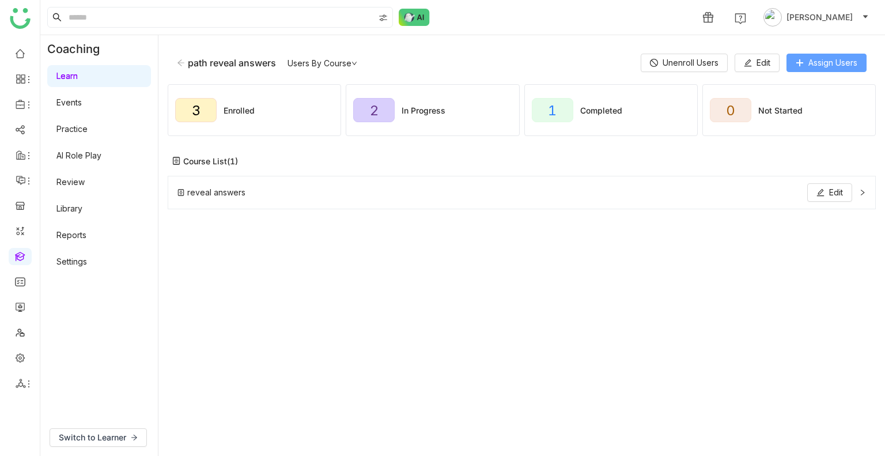
click at [827, 62] on span "Assign Users" at bounding box center [832, 62] width 49 height 13
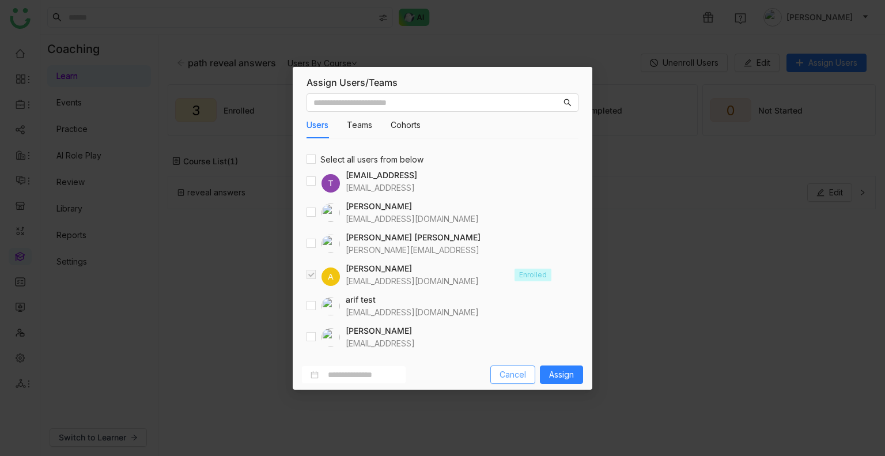
click at [531, 380] on button "Cancel" at bounding box center [512, 374] width 45 height 18
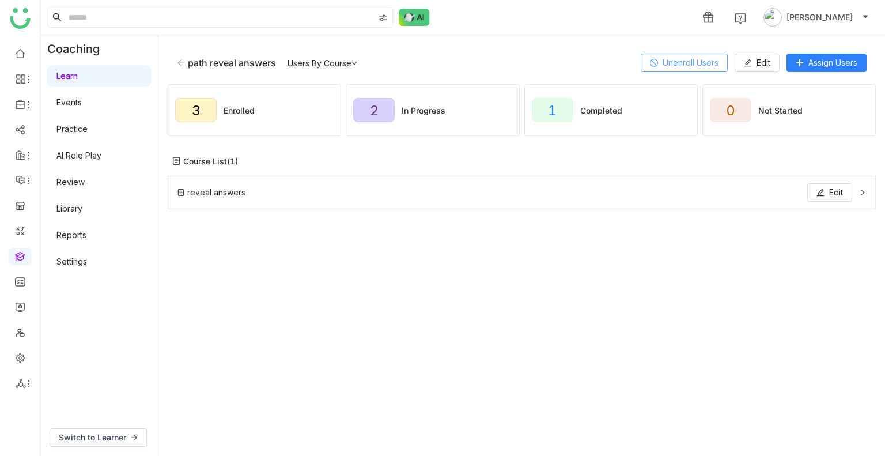
click at [668, 60] on span "Unenroll Users" at bounding box center [690, 62] width 56 height 13
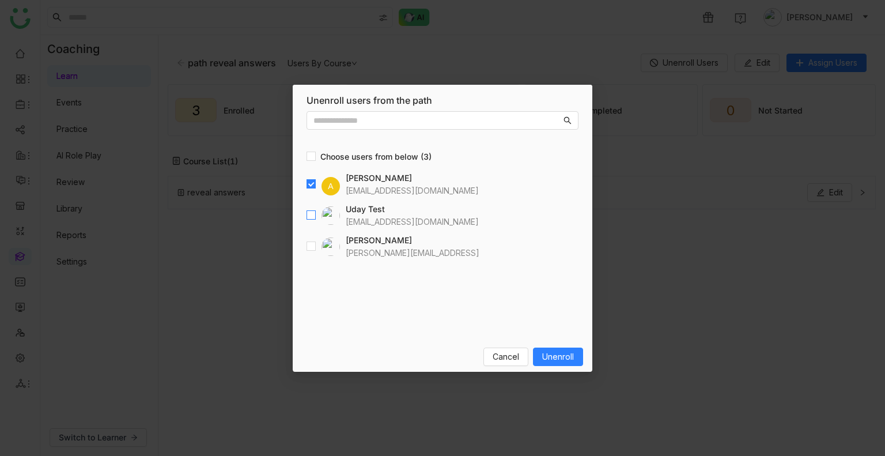
click at [310, 215] on label at bounding box center [310, 215] width 9 height 13
click at [509, 363] on button "Cancel" at bounding box center [505, 356] width 45 height 18
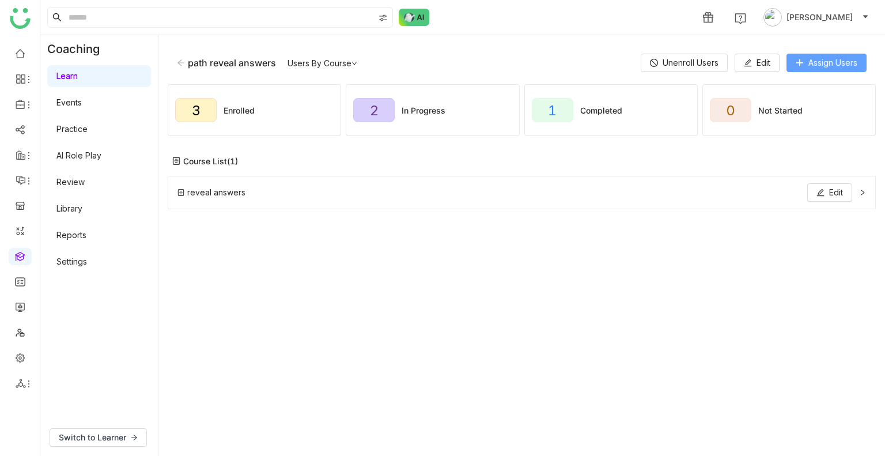
click at [808, 63] on span "Assign Users" at bounding box center [832, 62] width 49 height 13
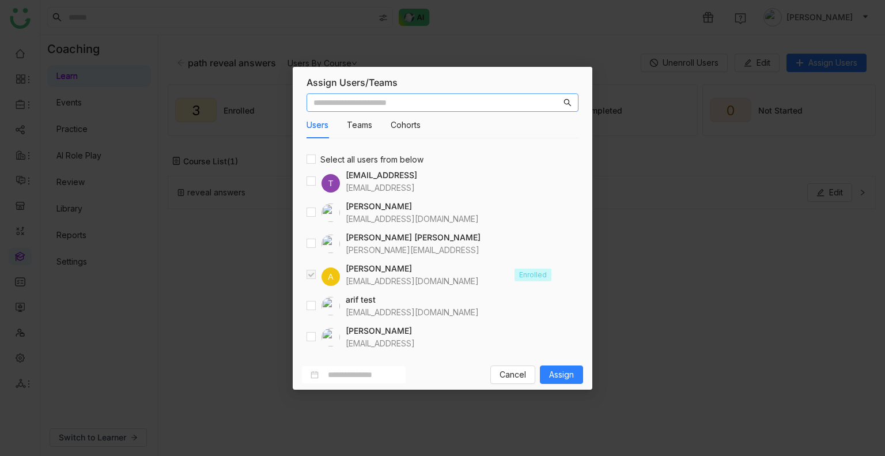
click at [393, 103] on input "text" at bounding box center [437, 102] width 248 height 13
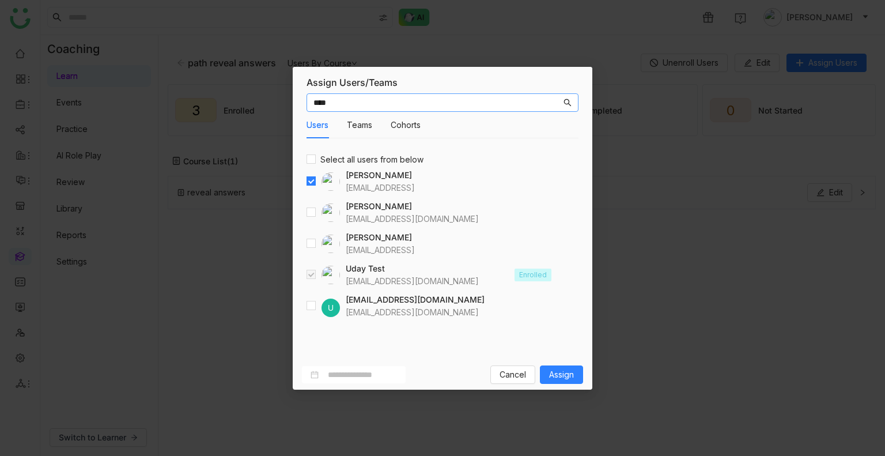
click at [346, 103] on input "****" at bounding box center [437, 102] width 248 height 13
type input "*"
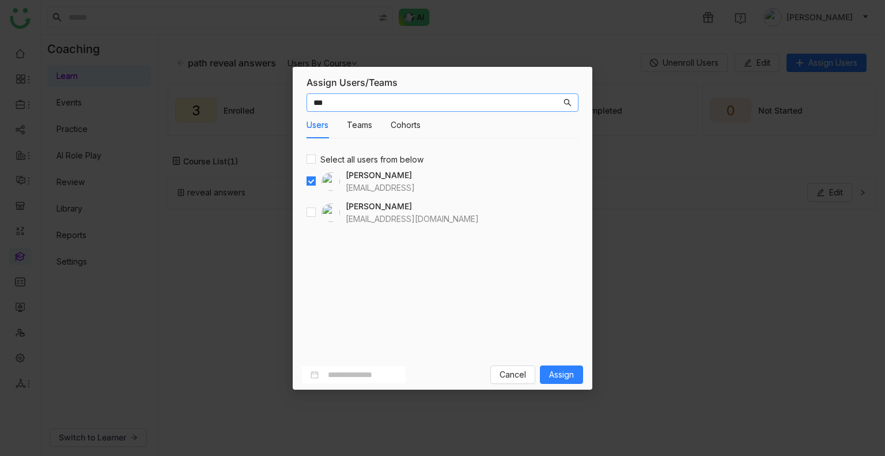
click at [339, 101] on input "***" at bounding box center [437, 102] width 248 height 13
type input "*"
type input "****"
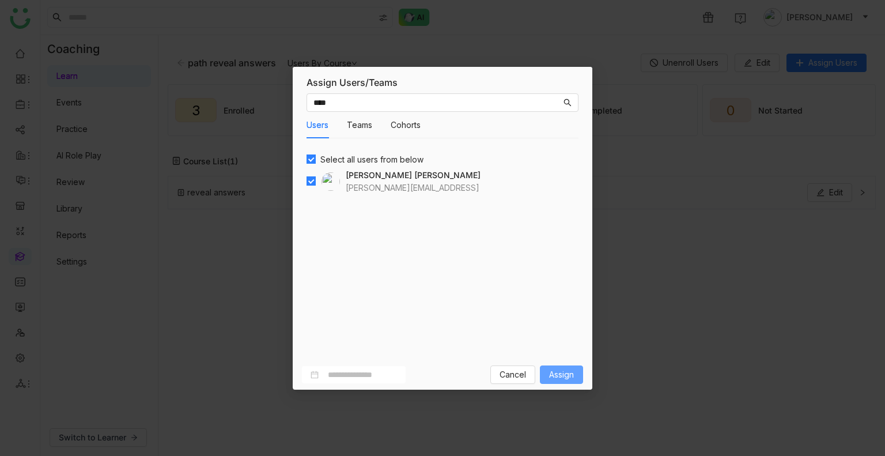
click at [555, 381] on button "Assign" at bounding box center [561, 374] width 43 height 18
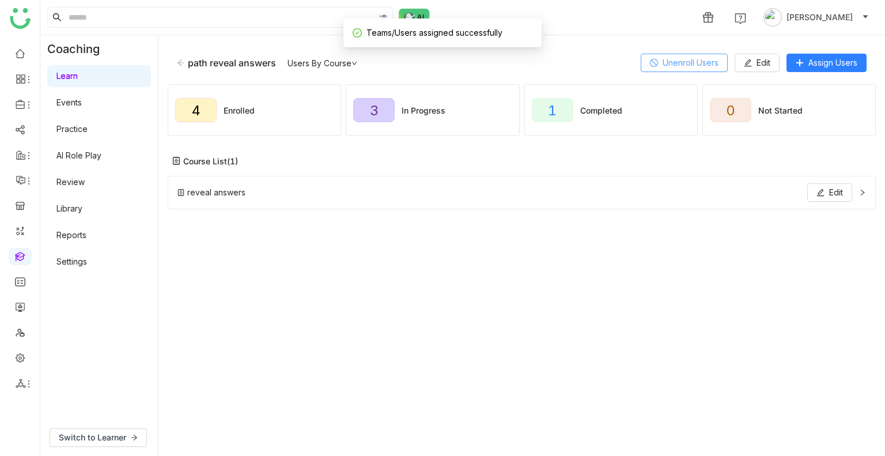
click at [678, 64] on span "Unenroll Users" at bounding box center [690, 62] width 56 height 13
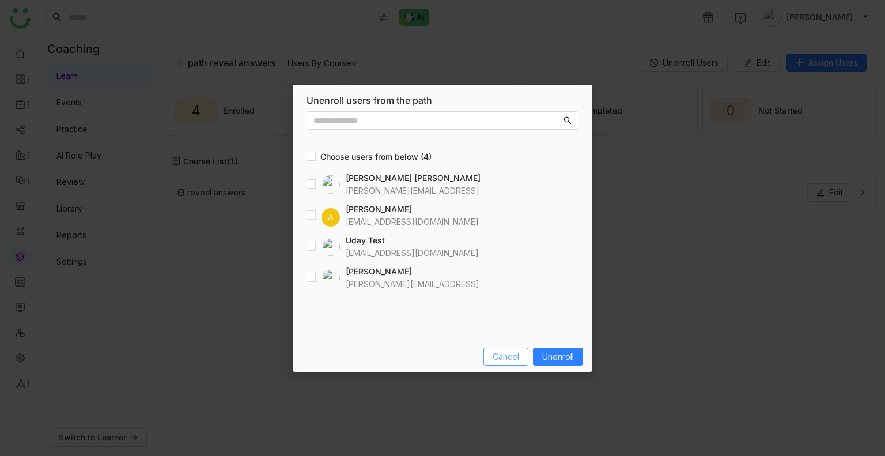
click at [500, 359] on span "Cancel" at bounding box center [505, 356] width 26 height 13
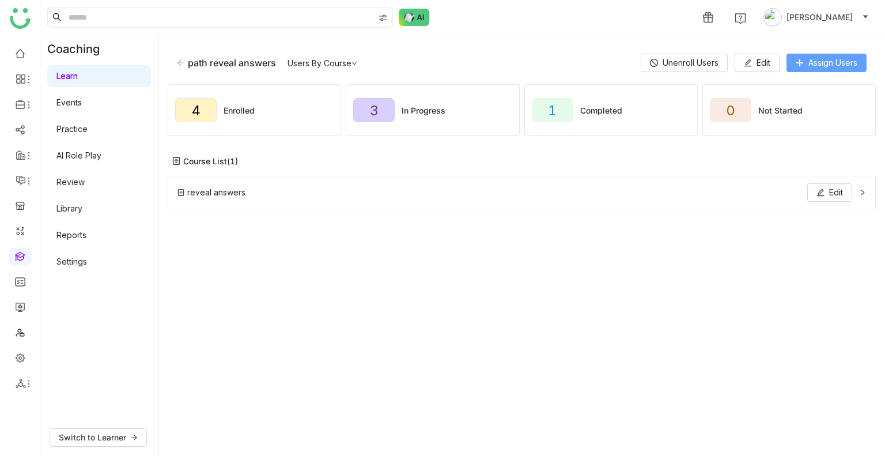
click at [817, 58] on span "Assign Users" at bounding box center [832, 62] width 49 height 13
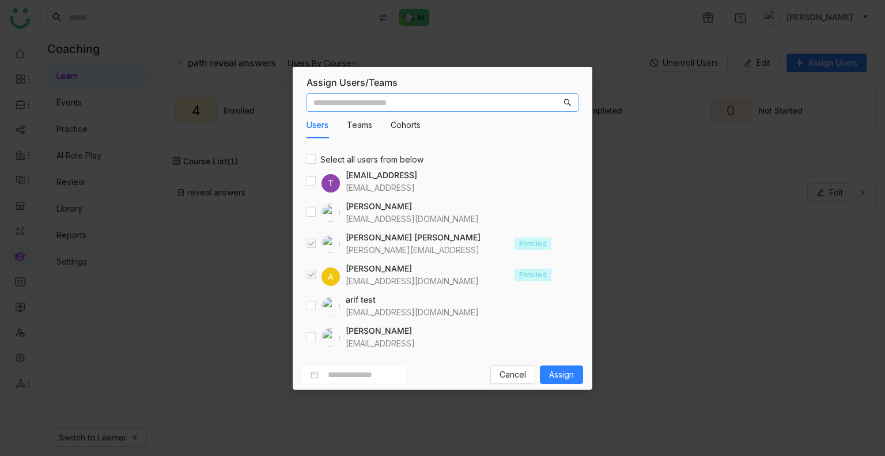
click at [377, 105] on input "text" at bounding box center [437, 102] width 248 height 13
click at [507, 372] on span "Cancel" at bounding box center [512, 374] width 26 height 13
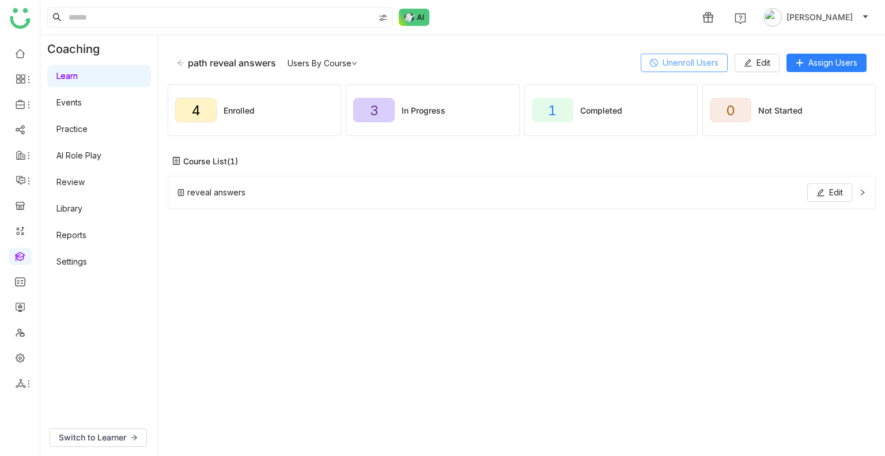
click at [687, 67] on span "Unenroll Users" at bounding box center [690, 62] width 56 height 13
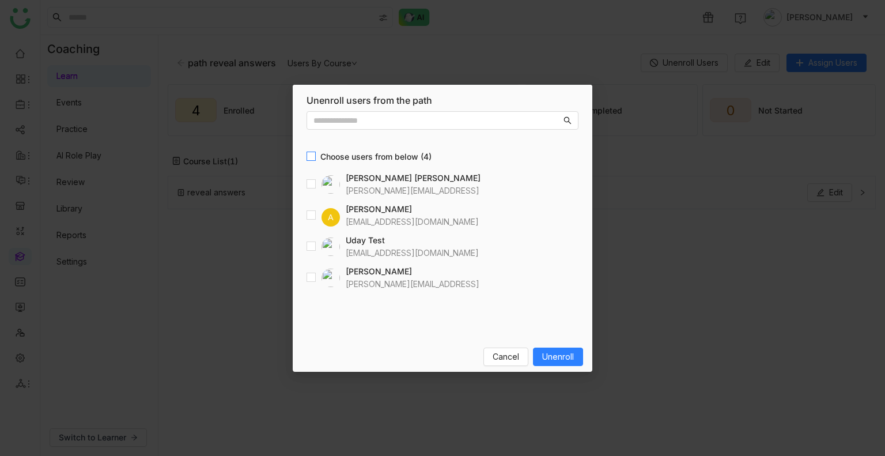
click at [311, 150] on label "Choose users from below (4)" at bounding box center [442, 149] width 272 height 28
click at [551, 354] on span "Unenroll" at bounding box center [558, 356] width 32 height 13
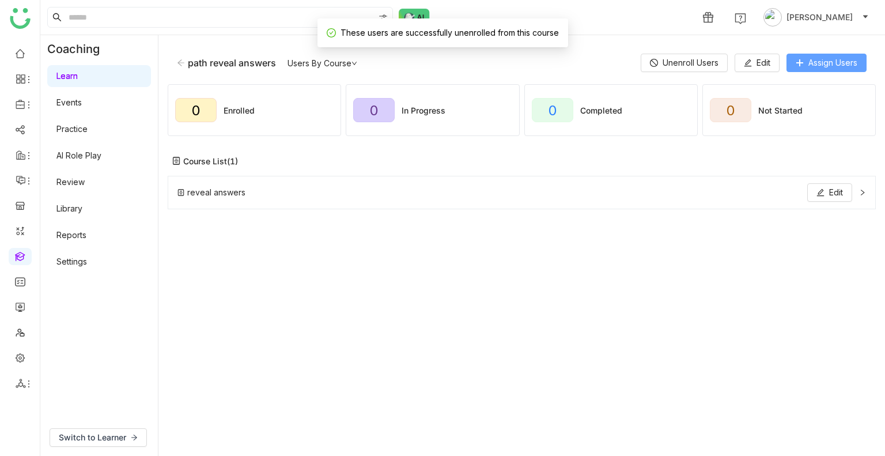
click at [843, 66] on span "Assign Users" at bounding box center [832, 62] width 49 height 13
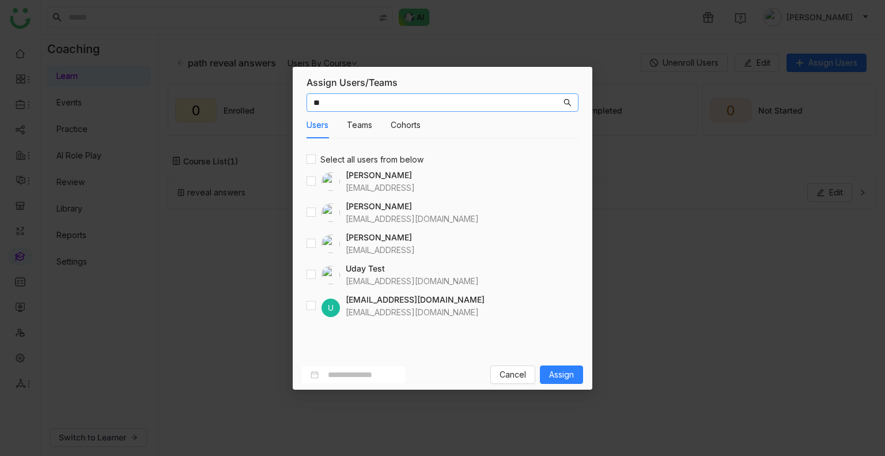
type input "*"
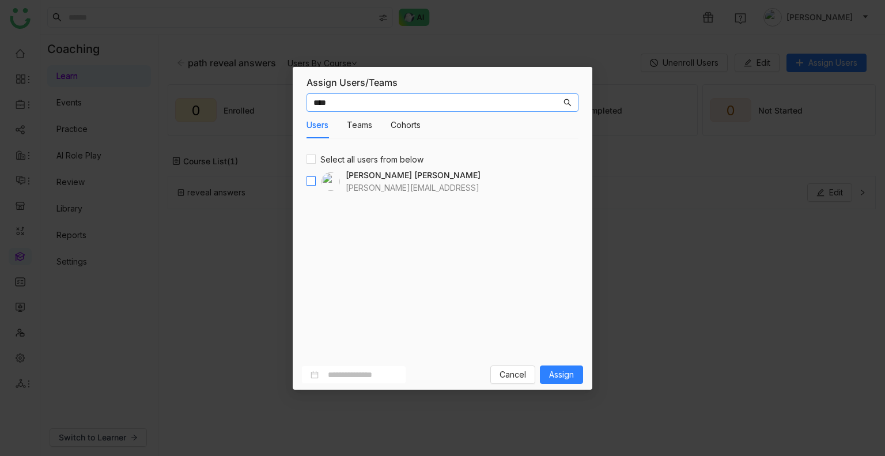
type input "****"
click at [343, 105] on input "****" at bounding box center [437, 102] width 248 height 13
type input "****"
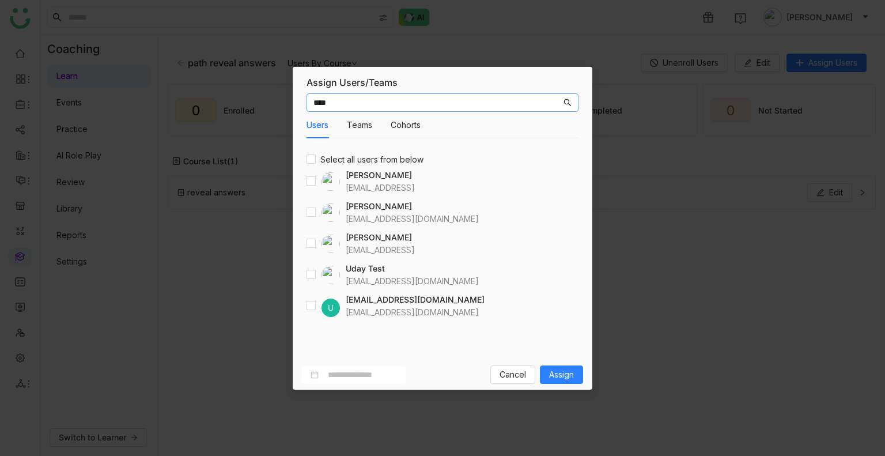
click at [337, 101] on input "****" at bounding box center [437, 102] width 248 height 13
click at [558, 371] on span "Assign" at bounding box center [561, 374] width 25 height 13
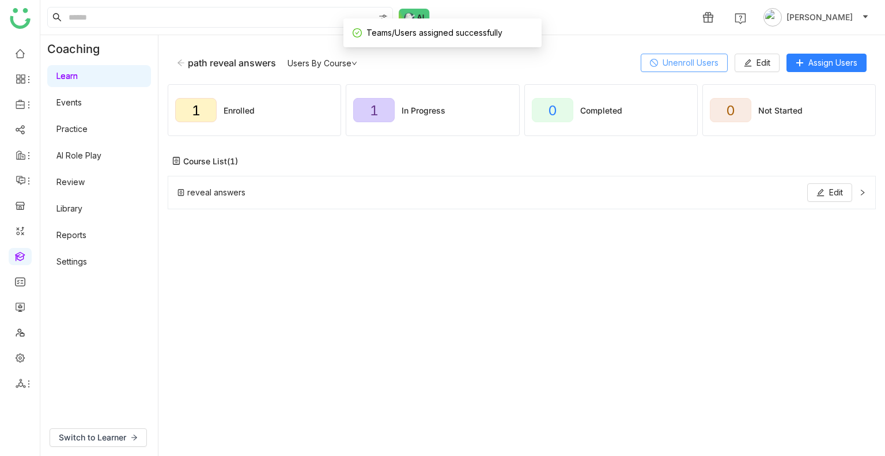
click at [691, 62] on span "Unenroll Users" at bounding box center [690, 62] width 56 height 13
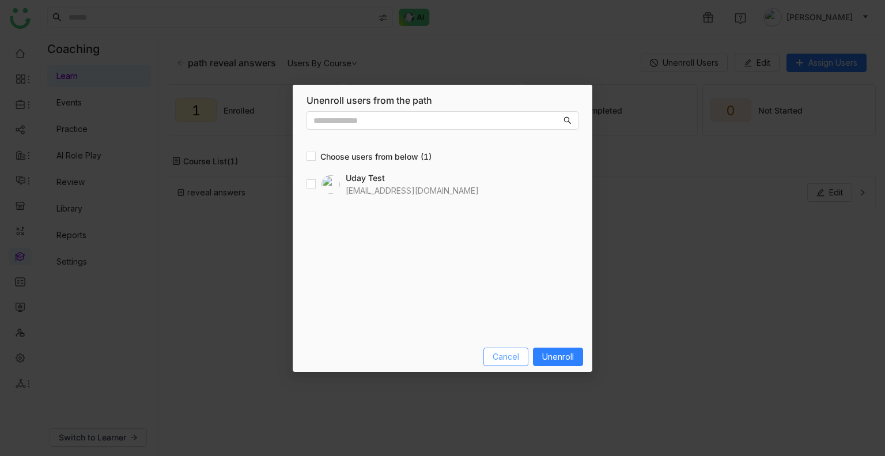
click at [514, 352] on span "Cancel" at bounding box center [505, 356] width 26 height 13
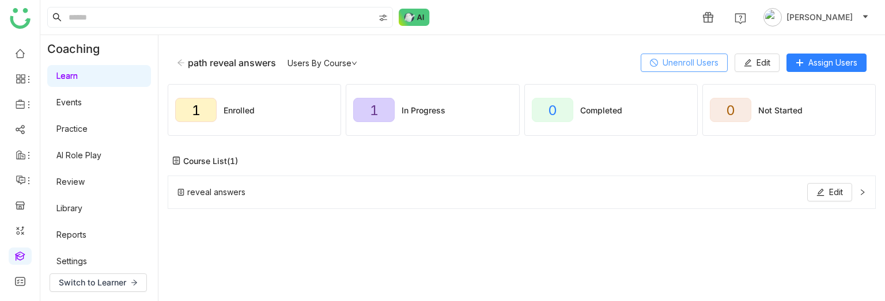
click at [671, 58] on span "Unenroll Users" at bounding box center [690, 62] width 56 height 13
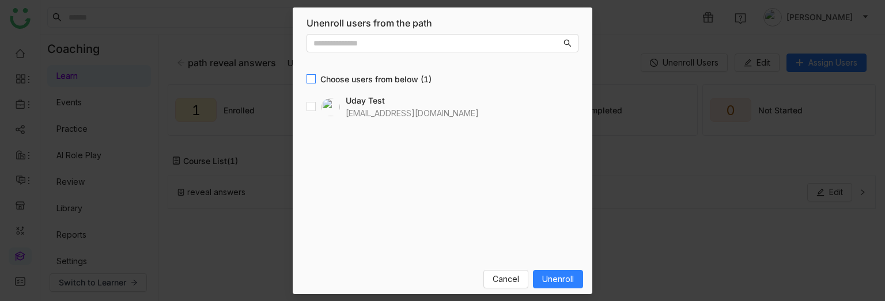
click at [342, 81] on span "Choose users from below (1)" at bounding box center [376, 79] width 120 height 13
click at [571, 275] on span "Unenroll" at bounding box center [558, 279] width 32 height 13
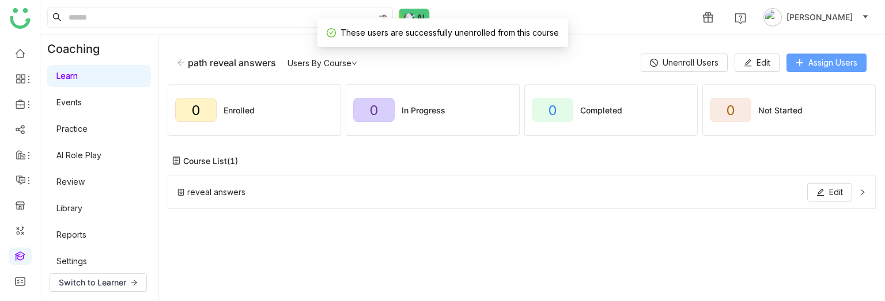
click at [832, 54] on button "Assign Users" at bounding box center [826, 63] width 80 height 18
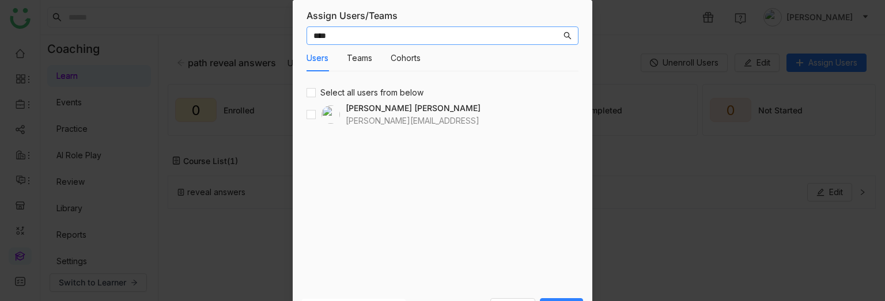
type input "****"
click at [343, 41] on input "****" at bounding box center [437, 35] width 248 height 13
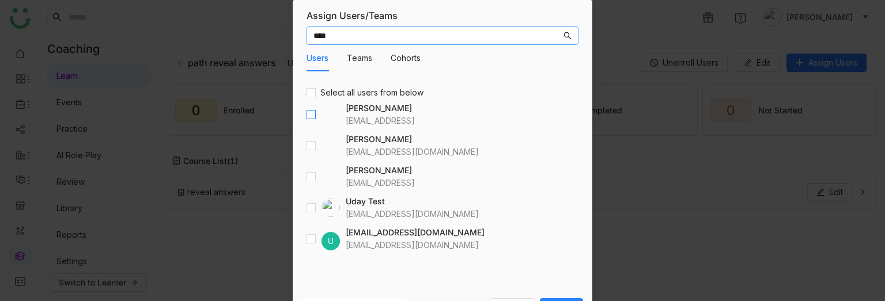
type input "****"
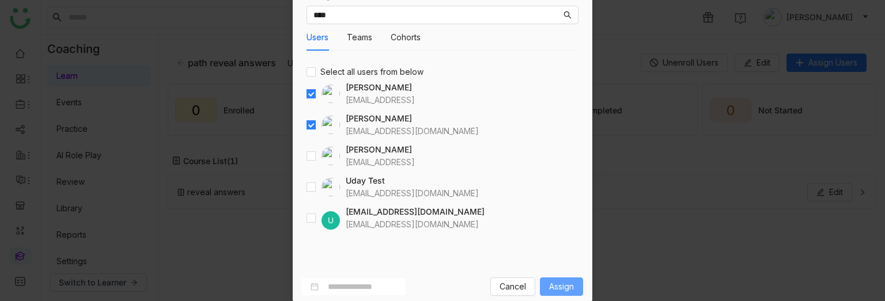
click at [554, 281] on span "Assign" at bounding box center [561, 286] width 25 height 13
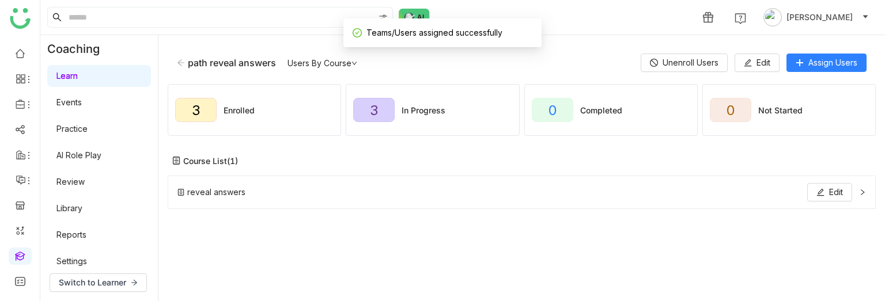
click at [412, 196] on div "reveal answers Edit" at bounding box center [514, 192] width 674 height 18
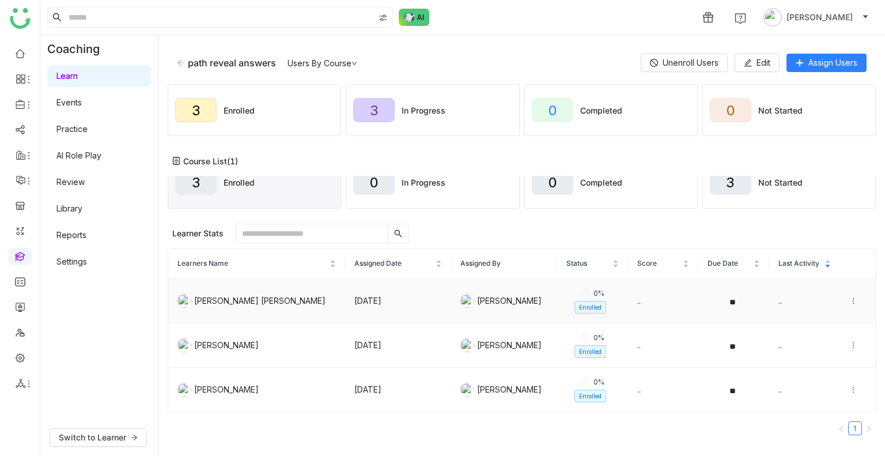
scroll to position [0, 0]
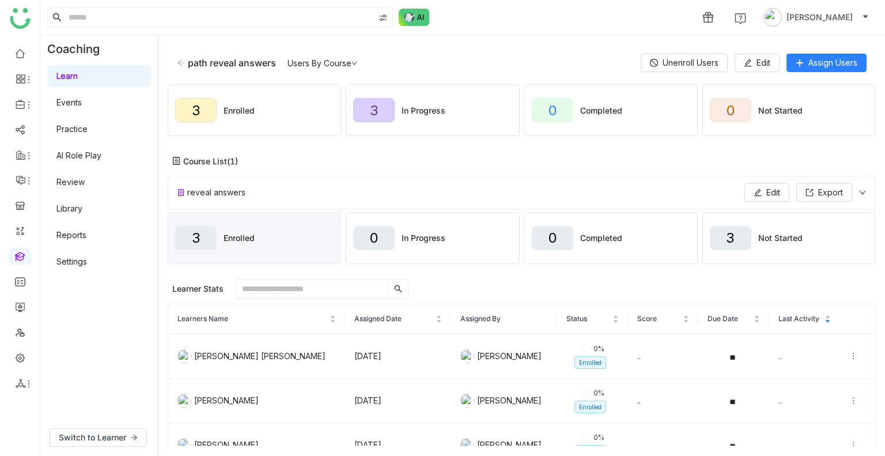
click at [859, 190] on icon at bounding box center [862, 192] width 7 height 7
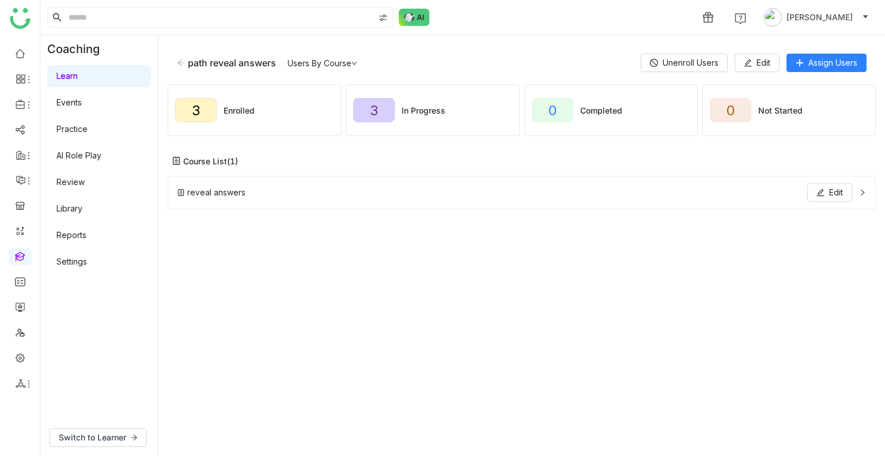
drag, startPoint x: 174, startPoint y: 65, endPoint x: 186, endPoint y: 62, distance: 12.4
click at [186, 62] on div "path reveal answers Users By Course Unenroll Users Edit Assign Users" at bounding box center [522, 62] width 708 height 37
click at [186, 62] on div "path reveal answers" at bounding box center [226, 63] width 99 height 12
click at [184, 62] on icon at bounding box center [181, 63] width 8 height 8
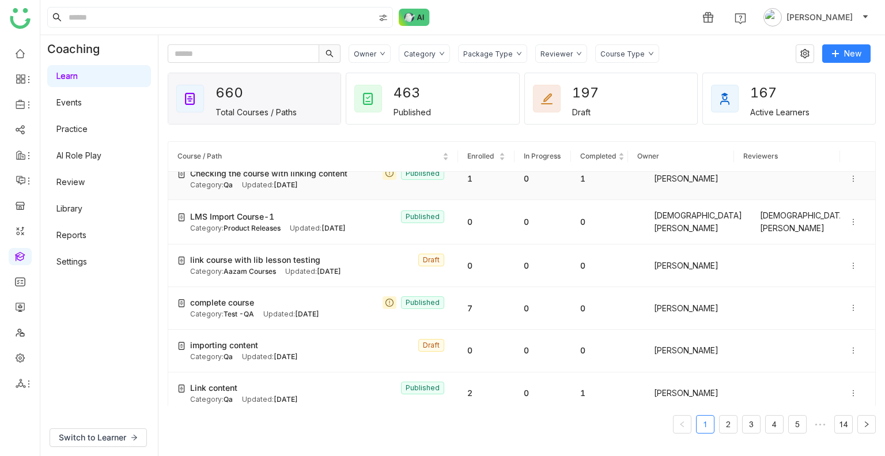
scroll to position [106, 0]
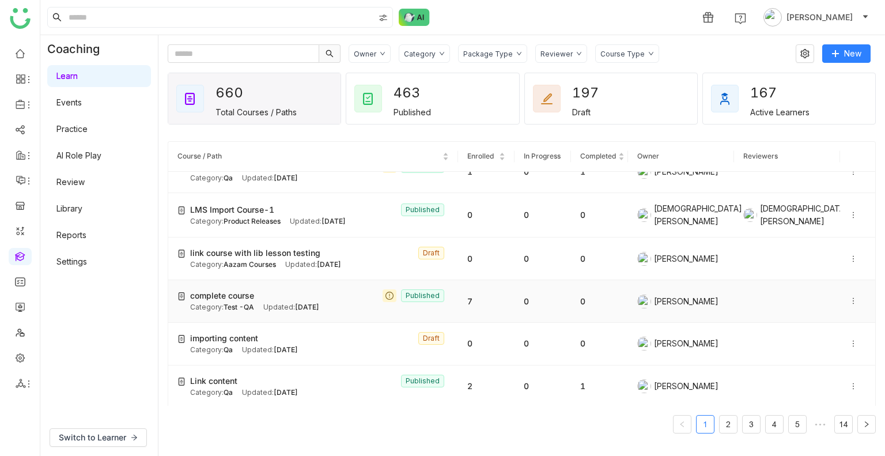
click at [281, 298] on div "complete course Published" at bounding box center [319, 295] width 259 height 13
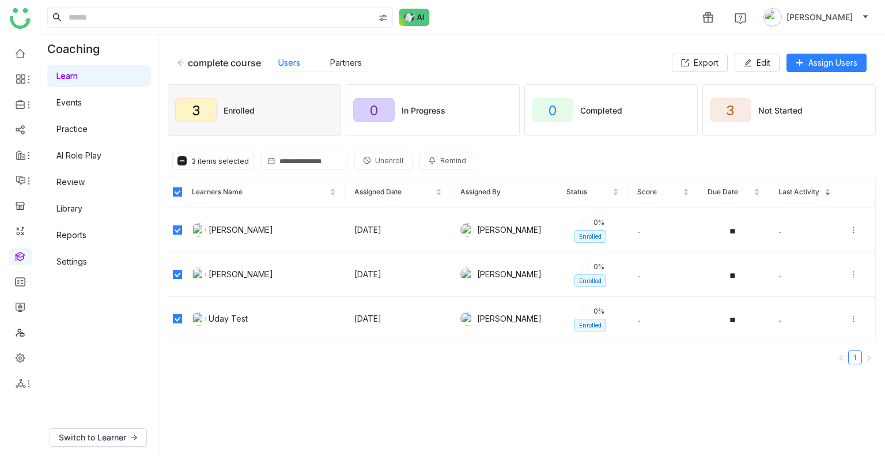
click at [375, 165] on span "Unenroll" at bounding box center [389, 160] width 28 height 11
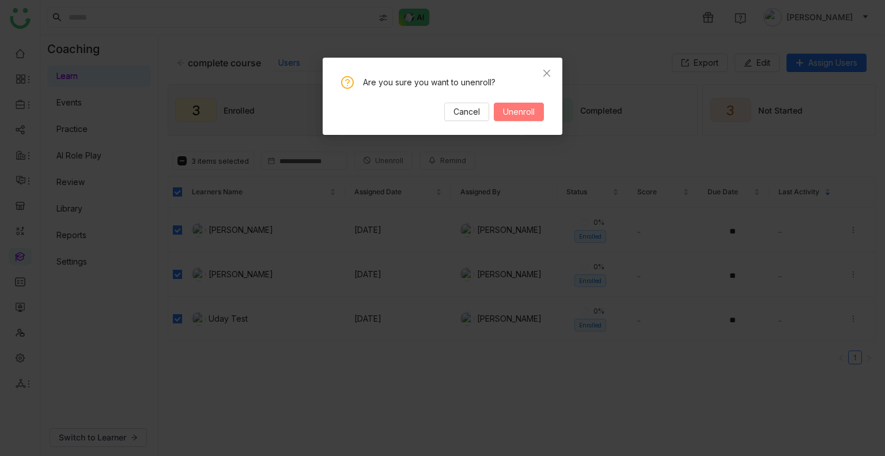
click at [527, 111] on span "Unenroll" at bounding box center [519, 111] width 32 height 13
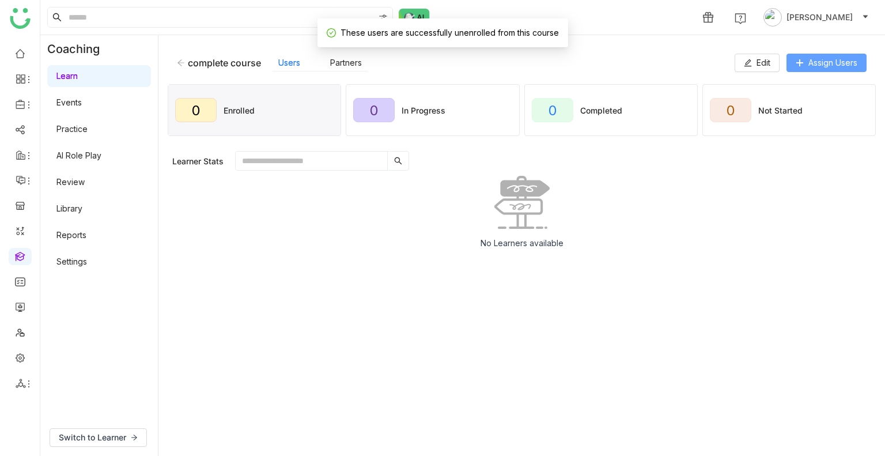
click at [813, 59] on span "Assign Users" at bounding box center [832, 62] width 49 height 13
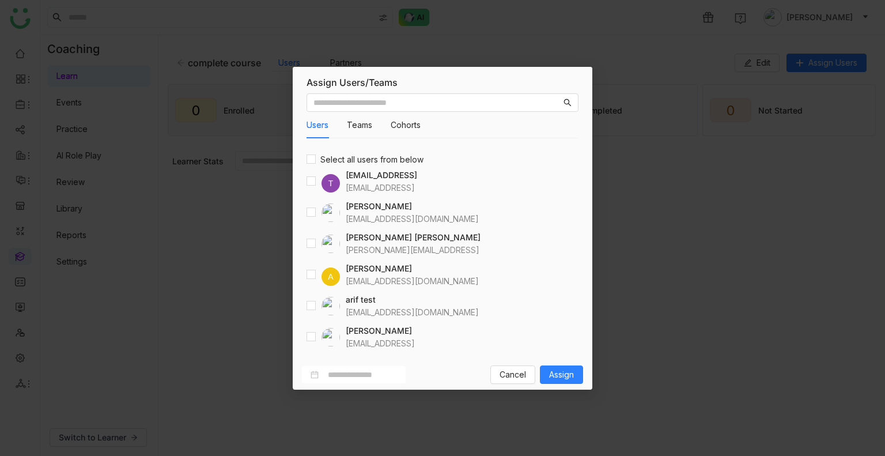
click at [431, 46] on nz-modal-container "Assign Users/Teams Users Teams Cohorts Select all users from below T testvishns…" at bounding box center [442, 228] width 885 height 456
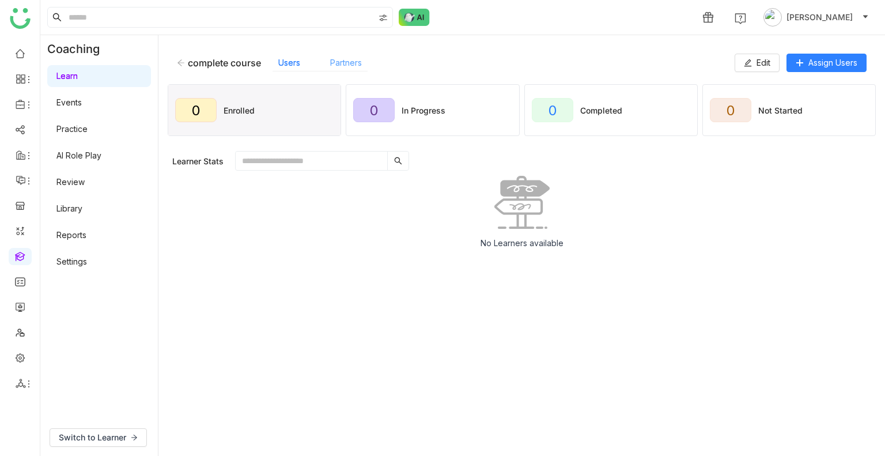
click at [350, 64] on link "Partners" at bounding box center [346, 63] width 32 height 10
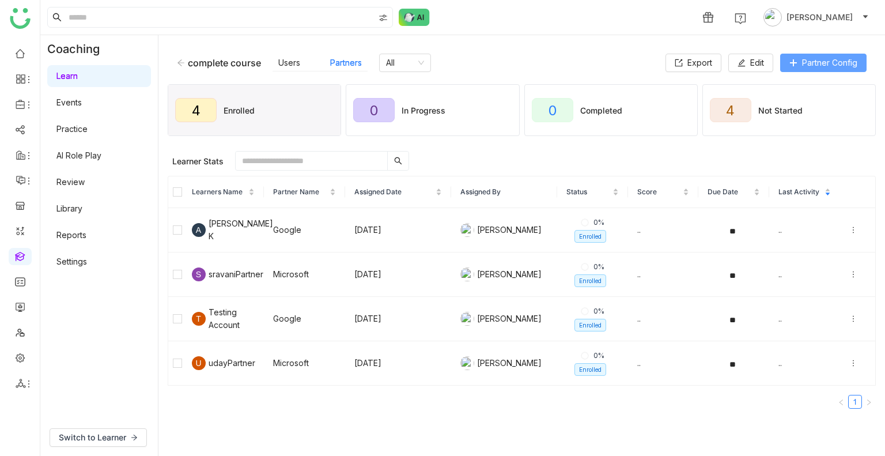
click at [810, 64] on span "Partner Config" at bounding box center [829, 62] width 55 height 13
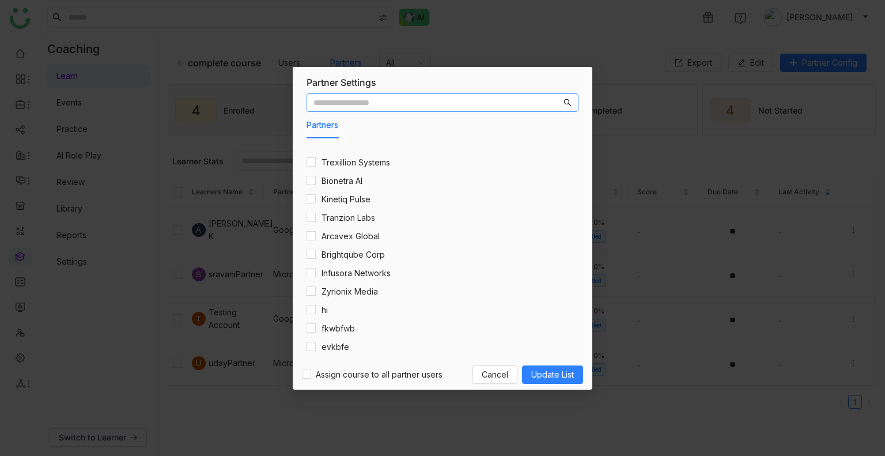
scroll to position [1930, 0]
click at [313, 302] on label at bounding box center [310, 308] width 9 height 13
click at [530, 44] on nz-modal-container "Partner Settings Partners Choose partners from below (115) BlueCrate Labs Neuro…" at bounding box center [442, 228] width 885 height 456
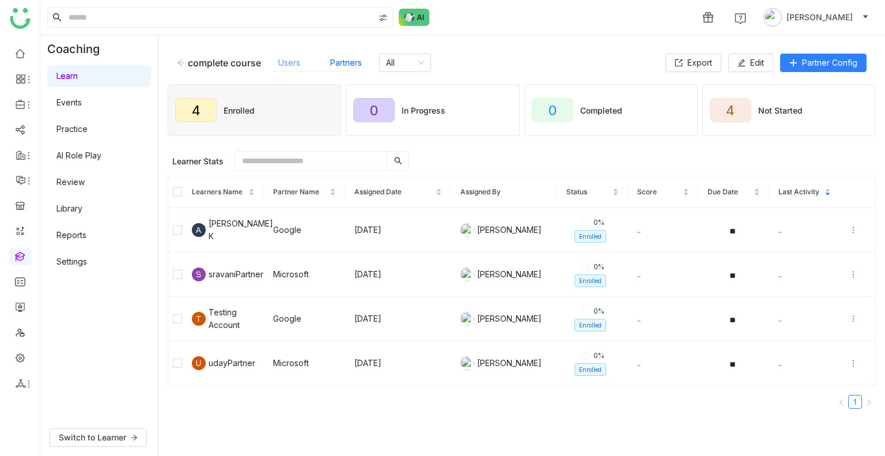
click at [287, 67] on link "Users" at bounding box center [289, 63] width 22 height 10
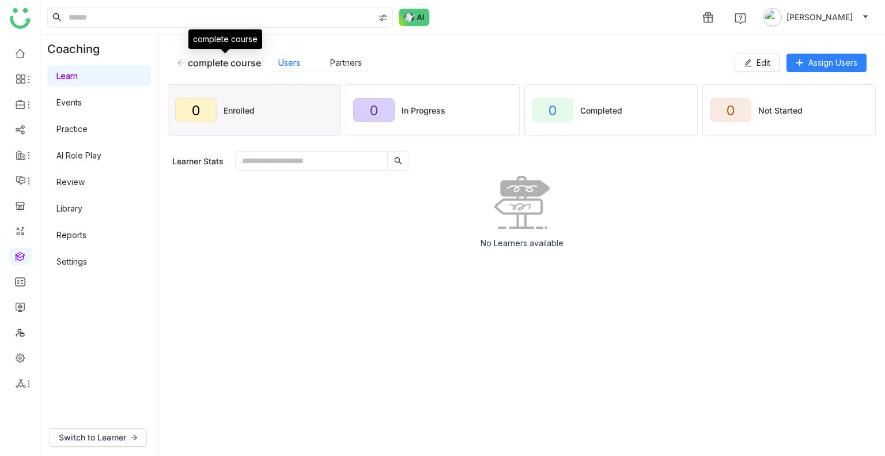
click at [207, 67] on div "complete course" at bounding box center [224, 63] width 73 height 12
click at [185, 65] on div "complete course" at bounding box center [219, 63] width 84 height 12
click at [177, 63] on icon at bounding box center [180, 62] width 7 height 6
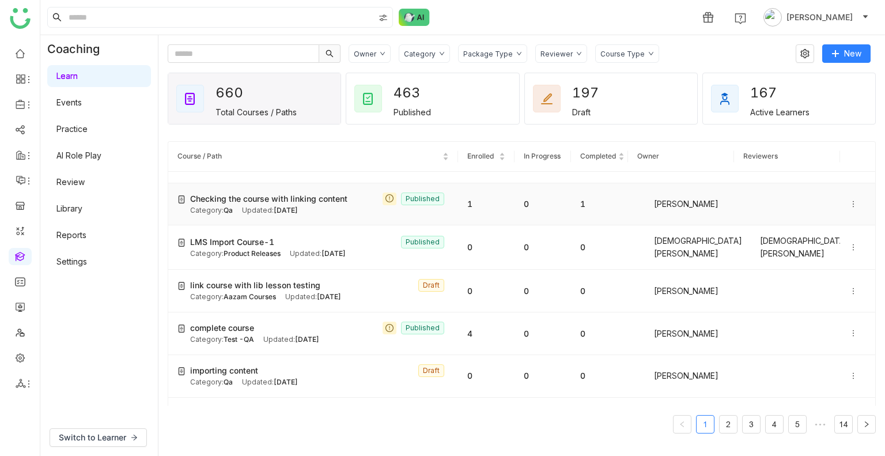
scroll to position [75, 0]
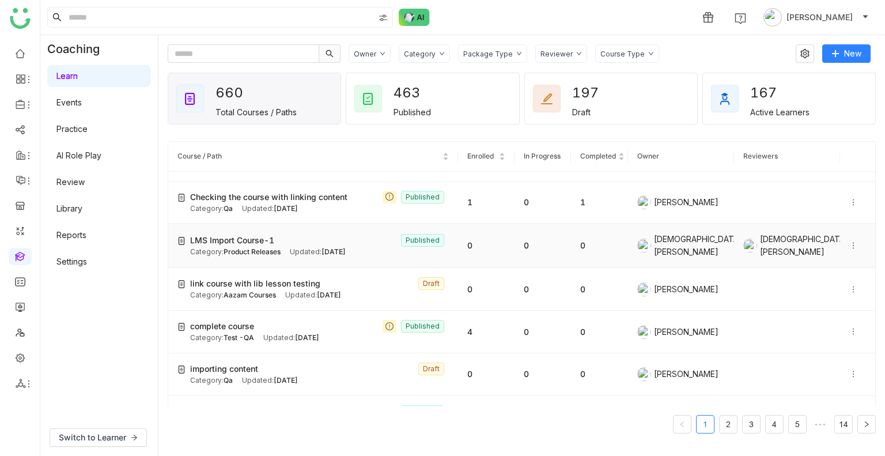
click at [280, 246] on div "Category: Product Releases" at bounding box center [235, 251] width 90 height 11
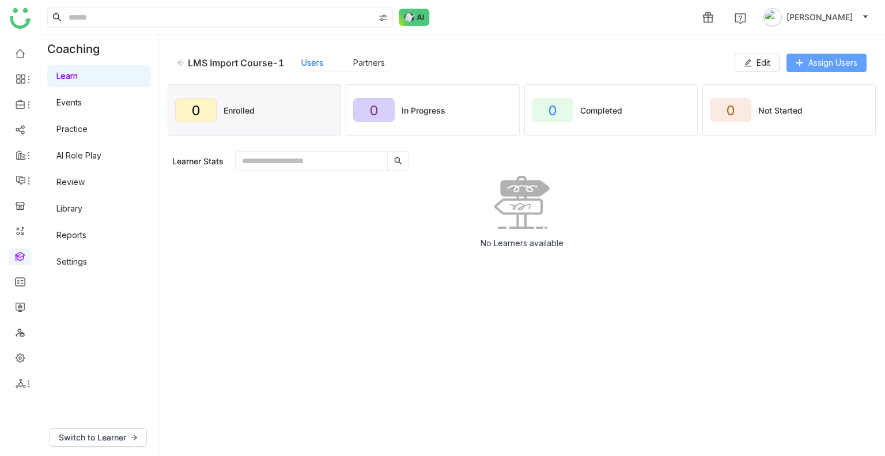
click at [810, 62] on span "Assign Users" at bounding box center [832, 62] width 49 height 13
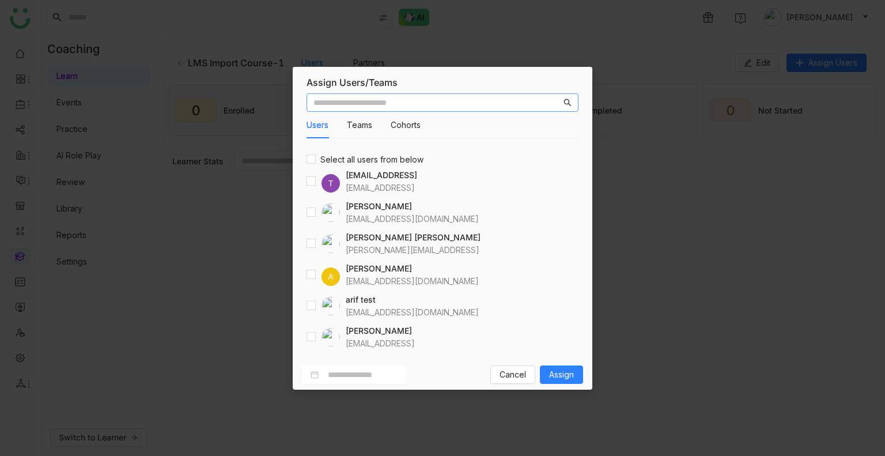
click at [389, 108] on input "text" at bounding box center [437, 102] width 248 height 13
click at [516, 368] on span "Cancel" at bounding box center [512, 374] width 26 height 13
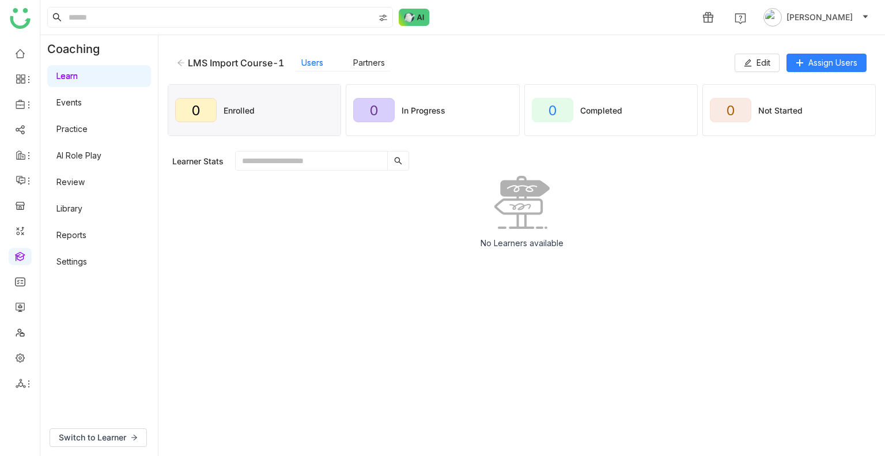
click at [181, 63] on icon at bounding box center [181, 63] width 8 height 8
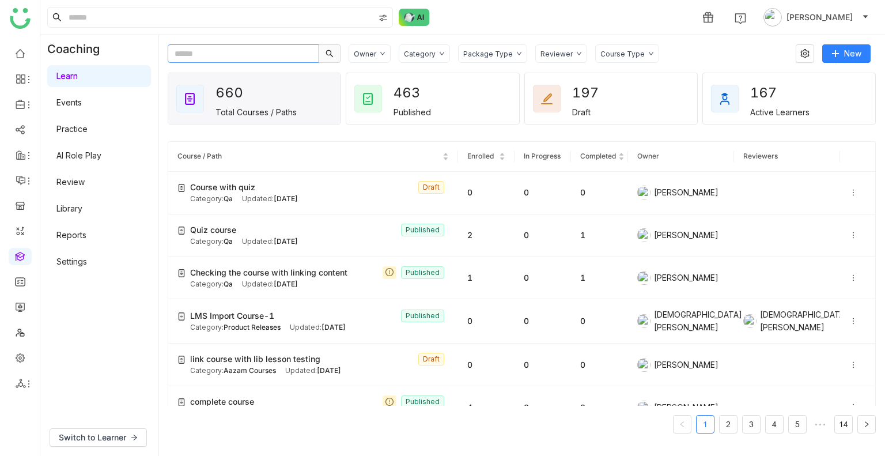
click at [234, 52] on input "text" at bounding box center [243, 53] width 151 height 18
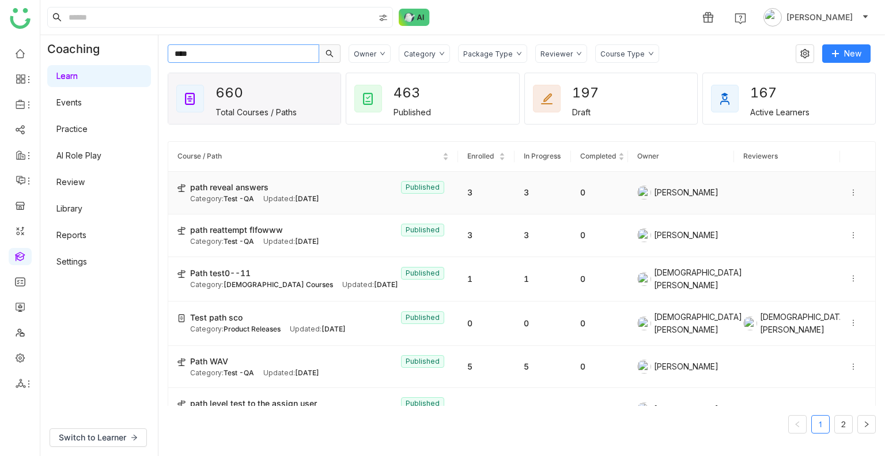
type input "****"
click at [298, 187] on div "path reveal answers Published" at bounding box center [319, 187] width 259 height 13
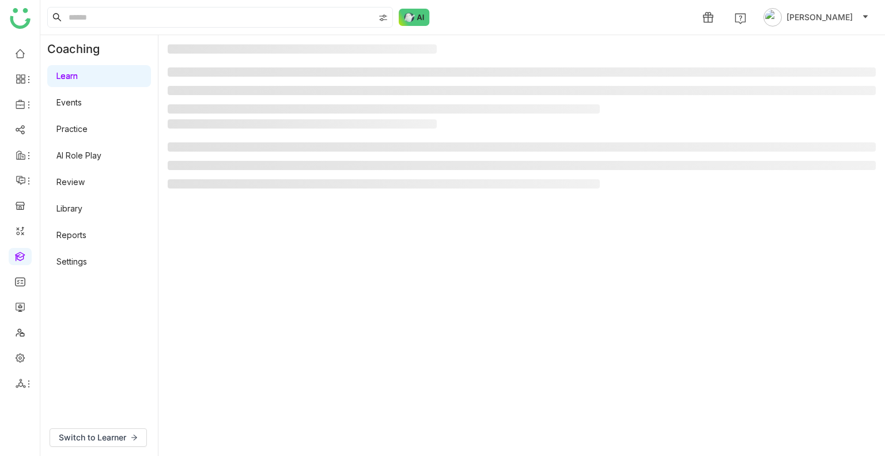
click at [298, 187] on li at bounding box center [384, 183] width 432 height 9
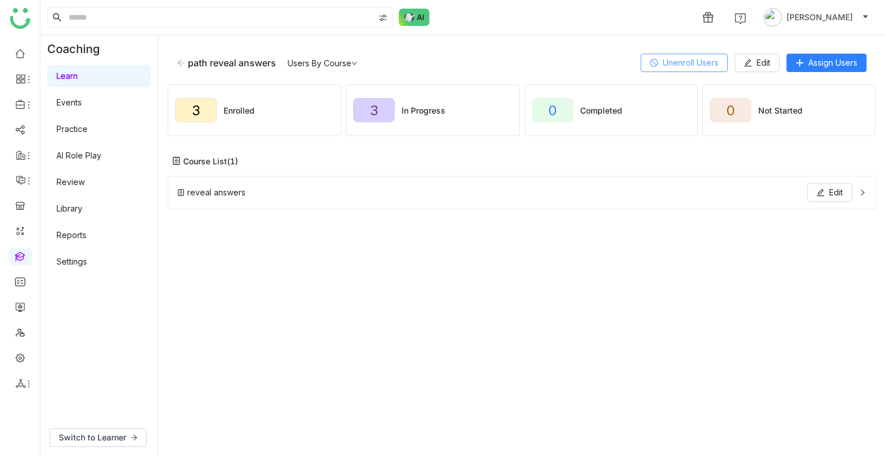
click at [675, 64] on span "Unenroll Users" at bounding box center [690, 62] width 56 height 13
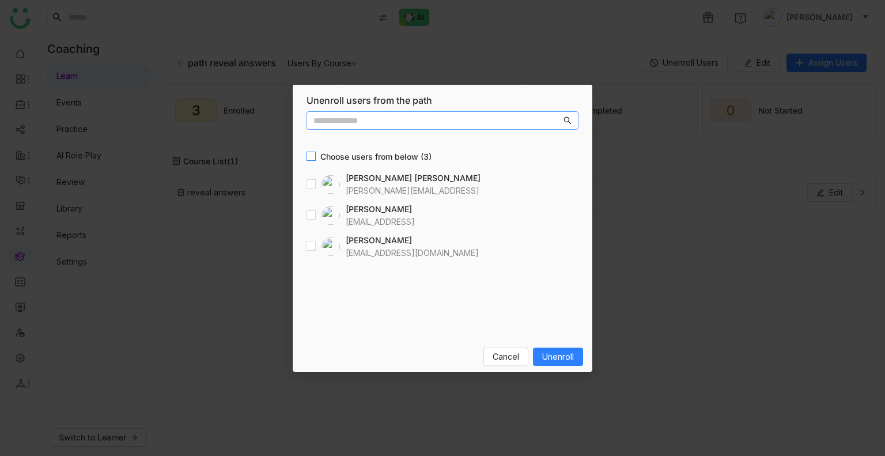
click at [318, 152] on span "Choose users from below (3)" at bounding box center [376, 156] width 120 height 13
click at [551, 350] on span "Unenroll" at bounding box center [558, 356] width 32 height 13
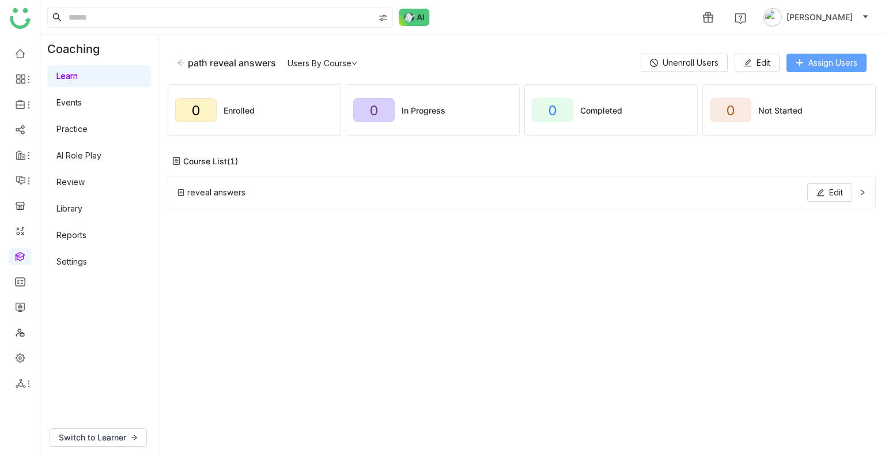
click at [832, 61] on span "Assign Users" at bounding box center [832, 62] width 49 height 13
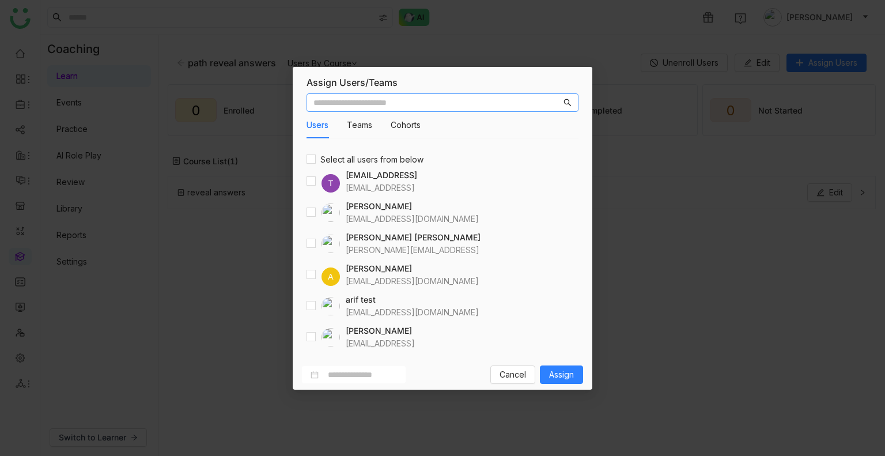
click at [372, 105] on input "text" at bounding box center [437, 102] width 248 height 13
type input "*"
click at [600, 252] on nz-modal-container "Assign Users/Teams Users Teams Cohorts Select all users from below T testvishns…" at bounding box center [442, 228] width 885 height 456
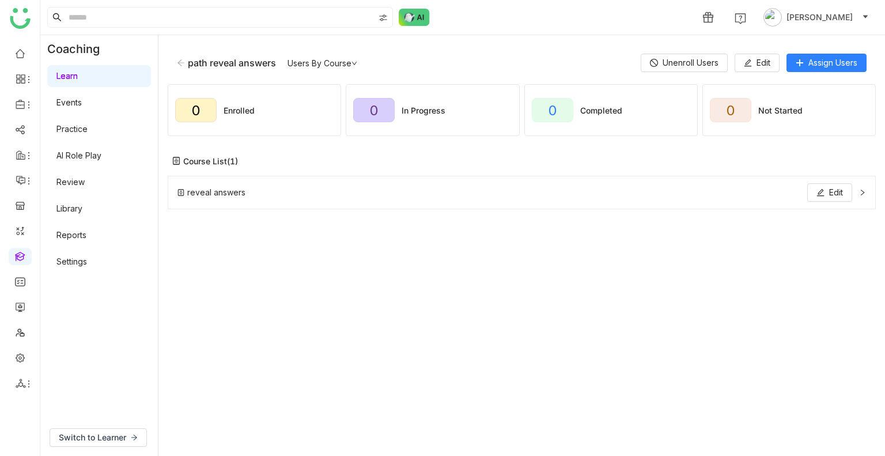
click at [671, 73] on div "path reveal answers Users By Course Unenroll Users Edit Assign Users" at bounding box center [522, 62] width 708 height 37
click at [658, 57] on button "Unenroll Users" at bounding box center [683, 63] width 87 height 18
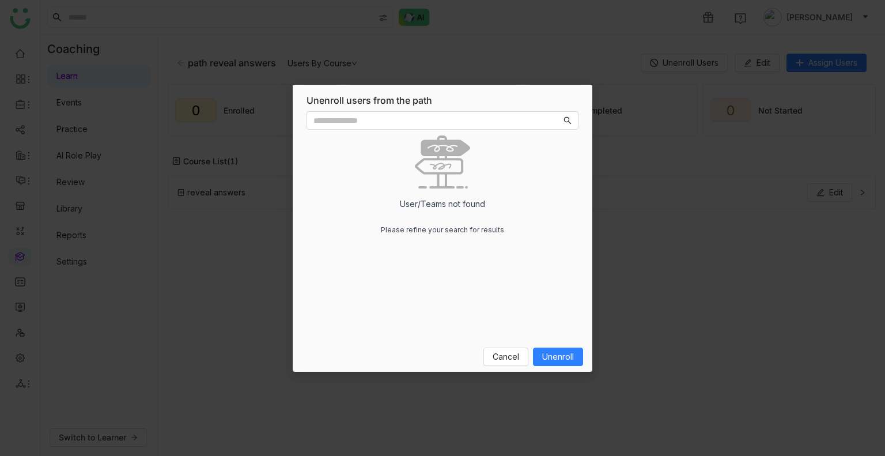
click at [524, 57] on nz-modal-container "Unenroll users from the path Users User/Teams not found Please refine your sear…" at bounding box center [442, 228] width 885 height 456
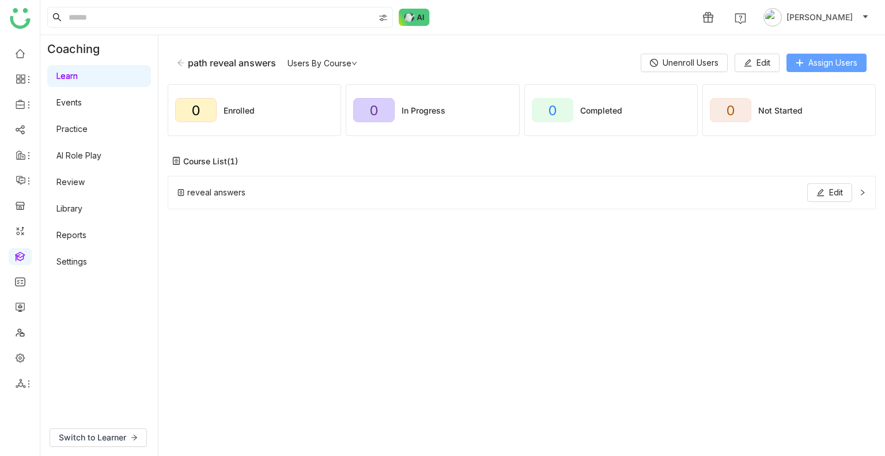
click at [837, 59] on span "Assign Users" at bounding box center [832, 62] width 49 height 13
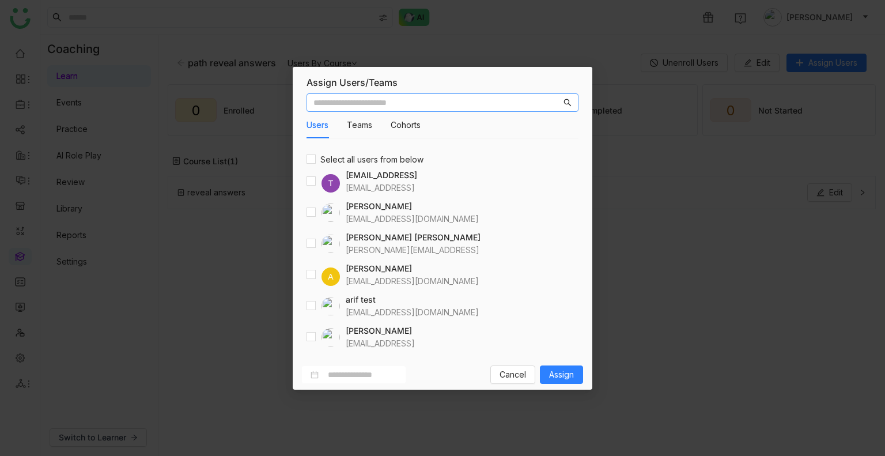
click at [497, 96] on input "text" at bounding box center [437, 102] width 248 height 13
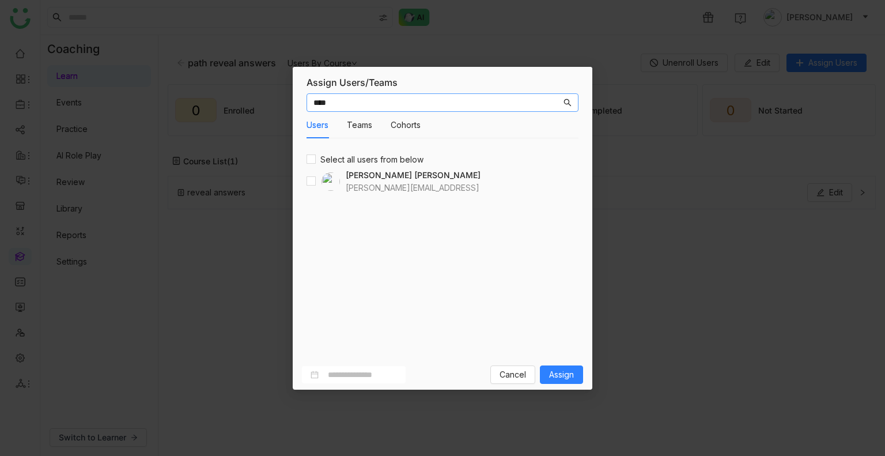
click at [351, 185] on div "[PERSON_NAME][EMAIL_ADDRESS]" at bounding box center [413, 187] width 135 height 13
click at [340, 104] on input "****" at bounding box center [437, 102] width 248 height 13
type input "*"
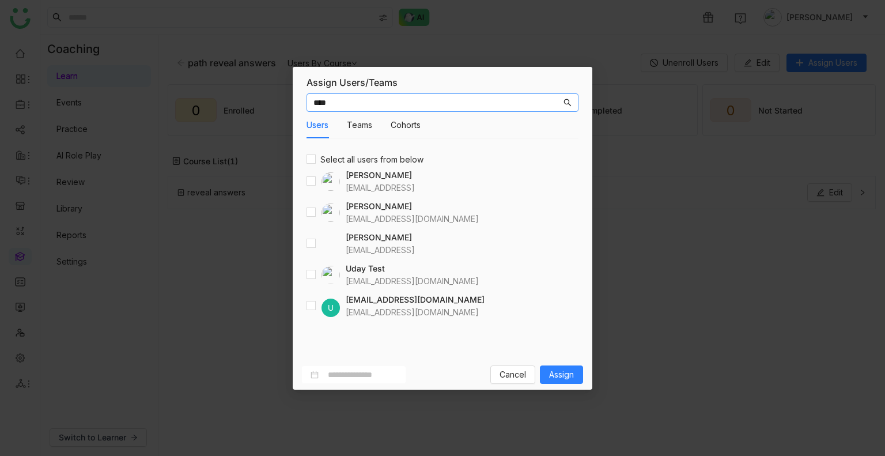
type input "****"
click at [561, 376] on span "Assign" at bounding box center [561, 374] width 25 height 13
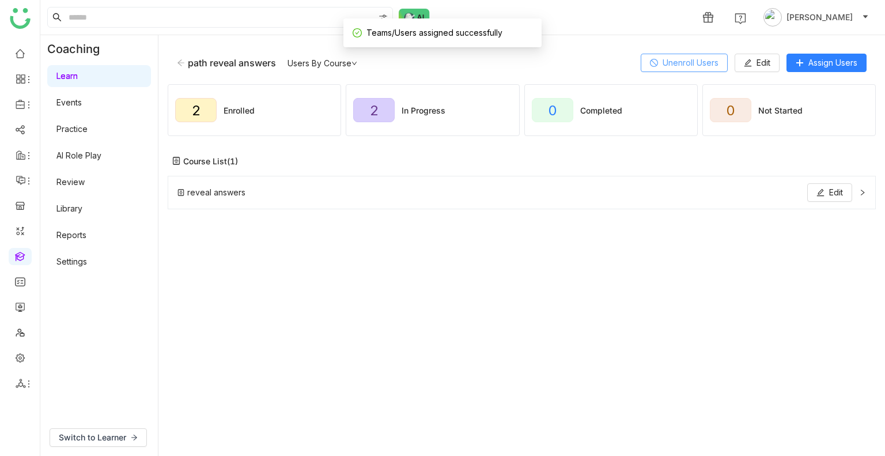
click at [711, 64] on span "Unenroll Users" at bounding box center [690, 62] width 56 height 13
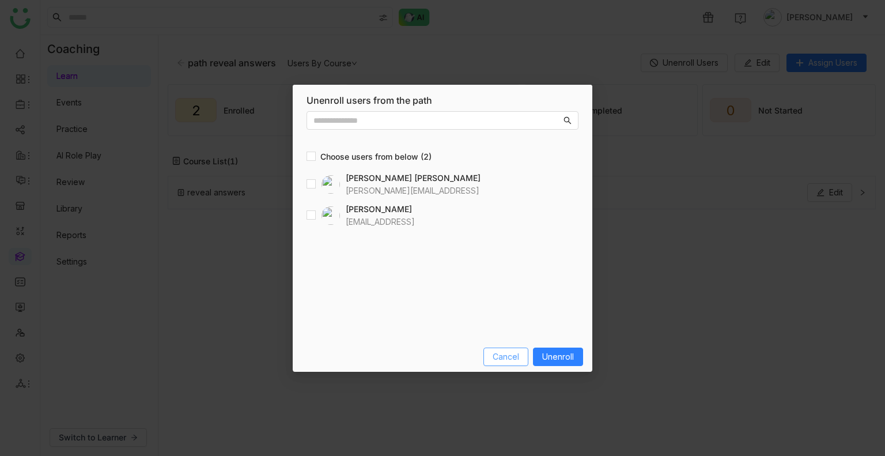
click at [502, 359] on span "Cancel" at bounding box center [505, 356] width 26 height 13
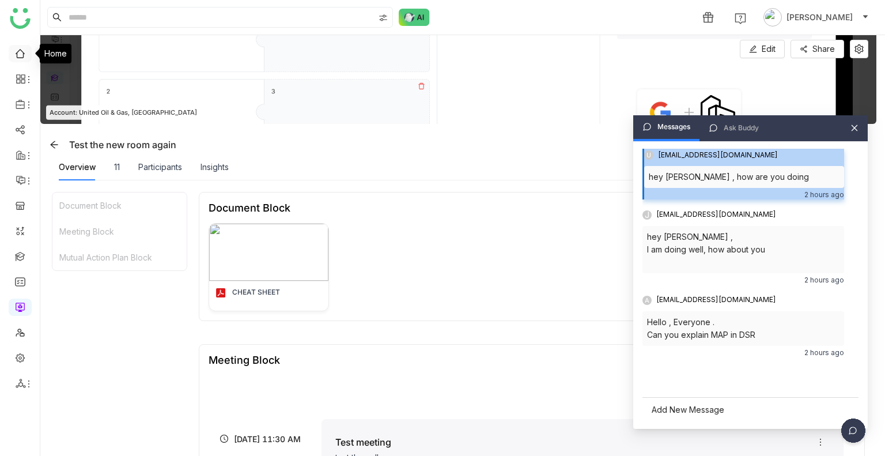
click at [22, 52] on link at bounding box center [20, 53] width 10 height 10
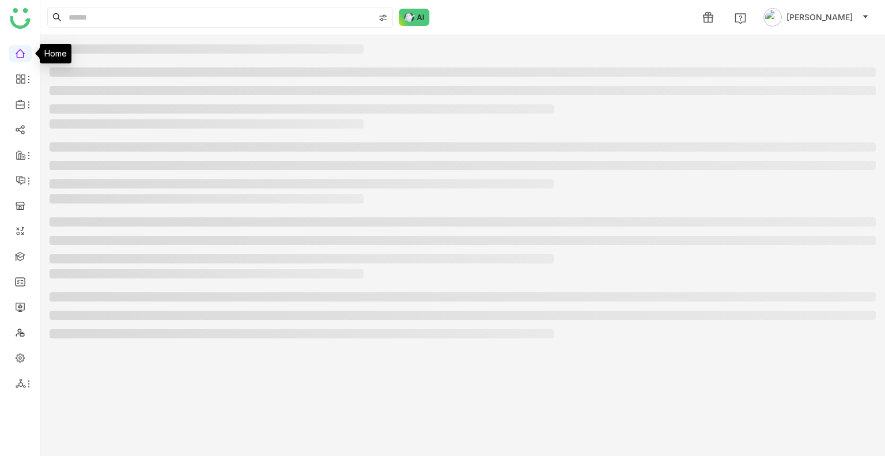
click at [22, 52] on link at bounding box center [20, 53] width 10 height 10
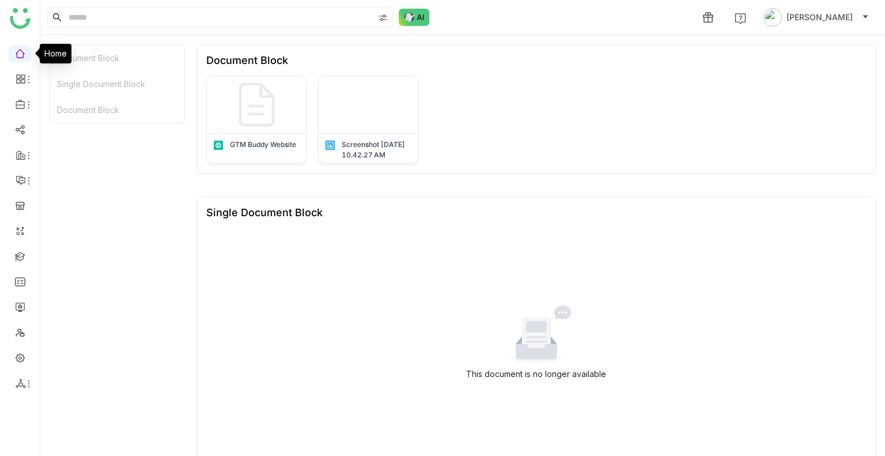
click at [22, 52] on link at bounding box center [20, 53] width 10 height 10
click at [22, 257] on link at bounding box center [20, 256] width 10 height 10
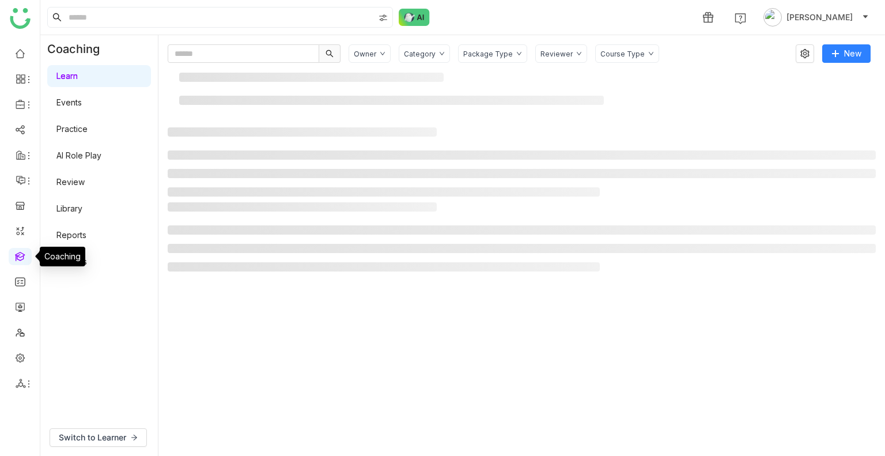
click at [22, 257] on link at bounding box center [20, 256] width 10 height 10
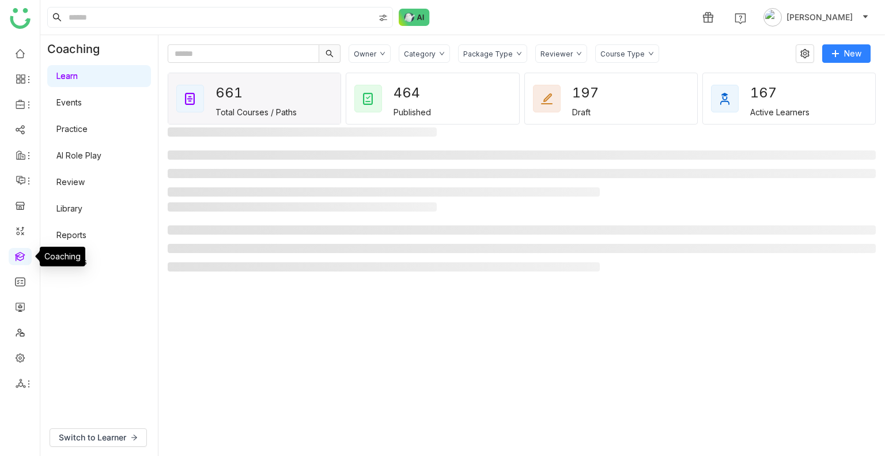
click at [22, 257] on link at bounding box center [20, 256] width 10 height 10
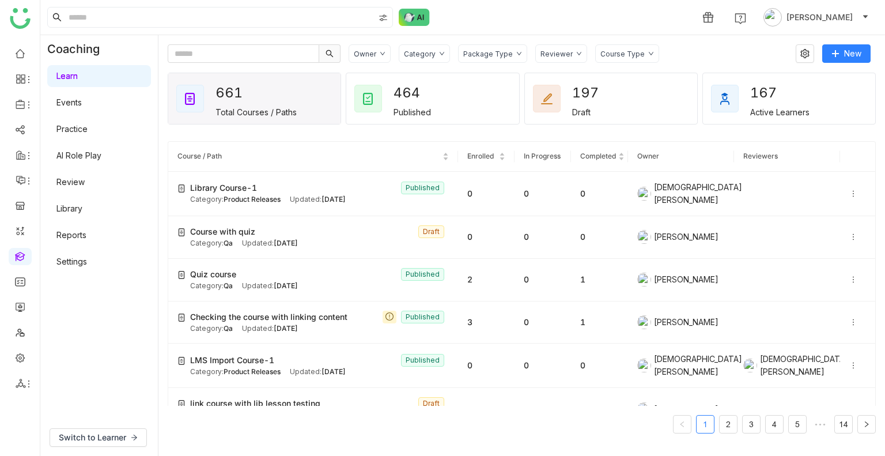
click at [420, 53] on div "Category" at bounding box center [420, 54] width 32 height 9
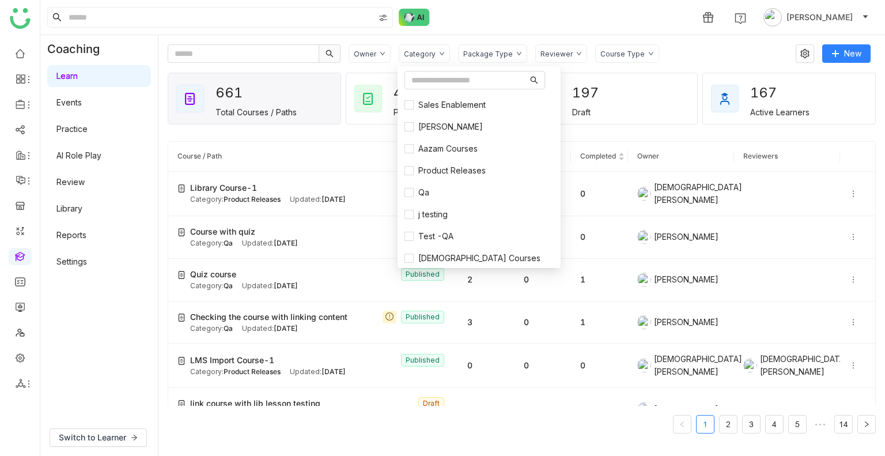
click at [509, 47] on div "Package Type" at bounding box center [492, 53] width 69 height 18
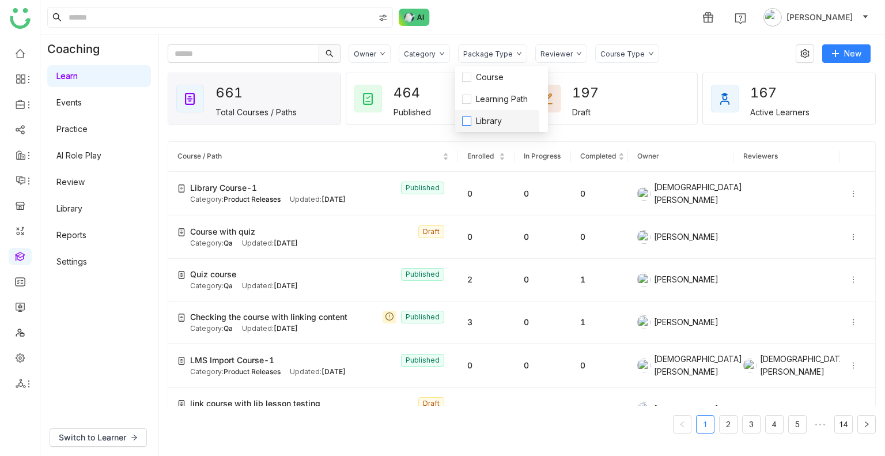
click at [475, 117] on span "Library" at bounding box center [488, 121] width 35 height 13
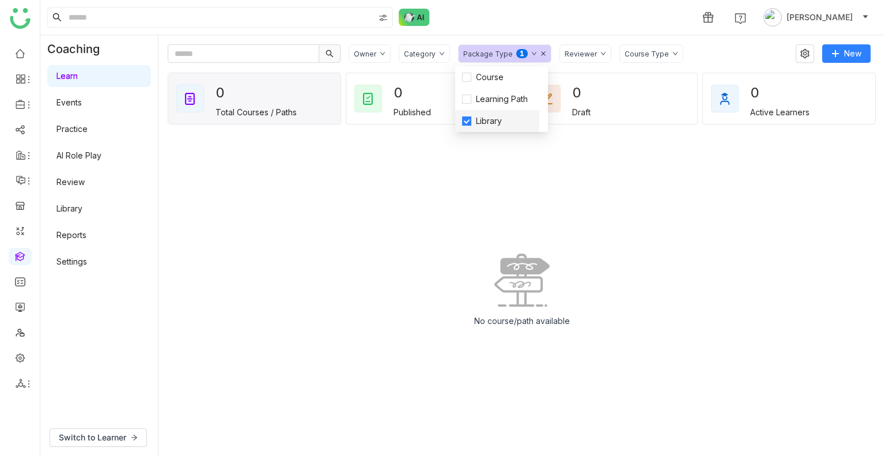
click at [475, 117] on span "Library" at bounding box center [488, 121] width 35 height 13
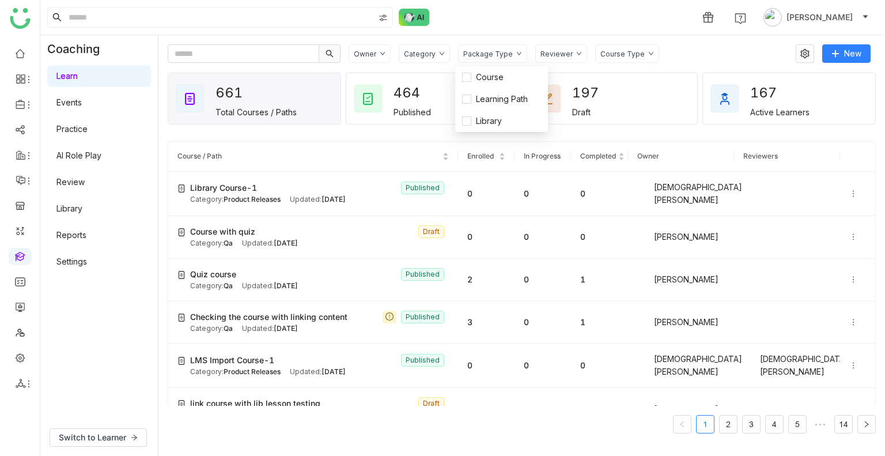
click at [535, 26] on div "1 Uday Bhanu" at bounding box center [462, 17] width 844 height 35
click at [801, 8] on button "[PERSON_NAME]" at bounding box center [816, 17] width 110 height 18
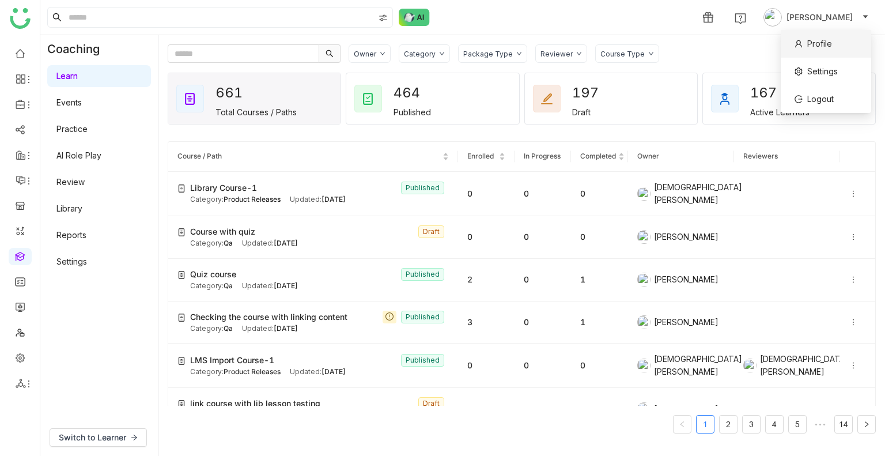
click at [799, 40] on icon at bounding box center [798, 44] width 8 height 8
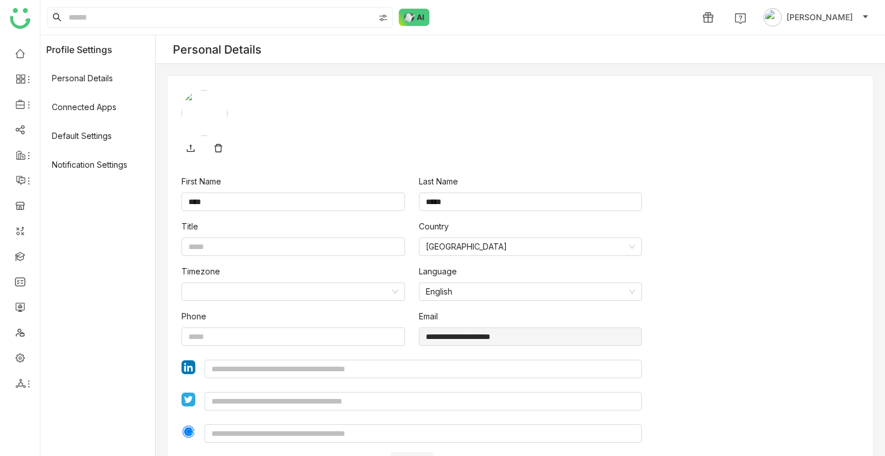
scroll to position [40, 0]
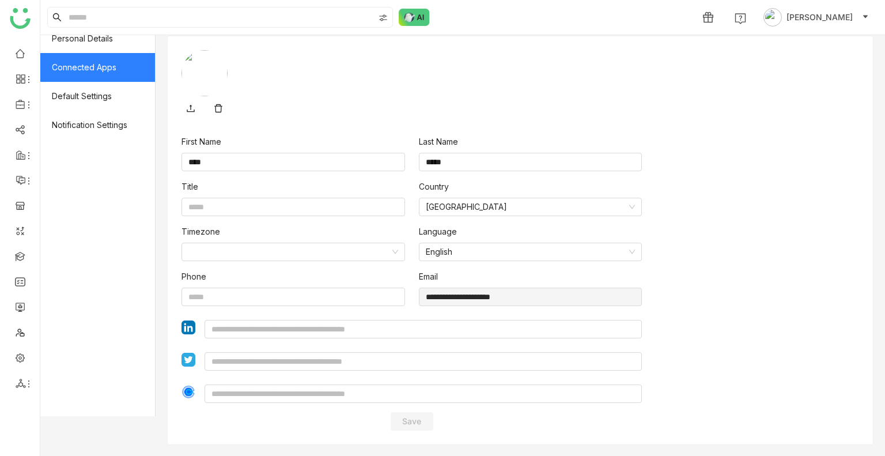
click at [83, 69] on span "Connected Apps" at bounding box center [97, 67] width 115 height 29
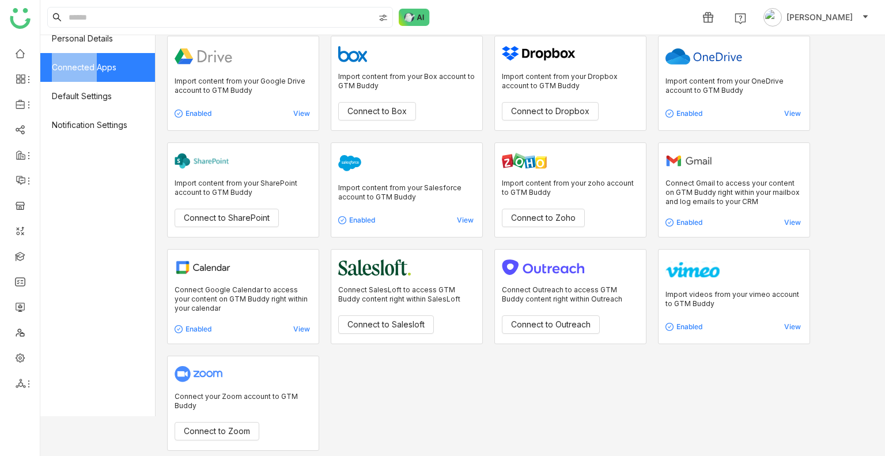
click at [83, 69] on span "Connected Apps" at bounding box center [97, 67] width 115 height 29
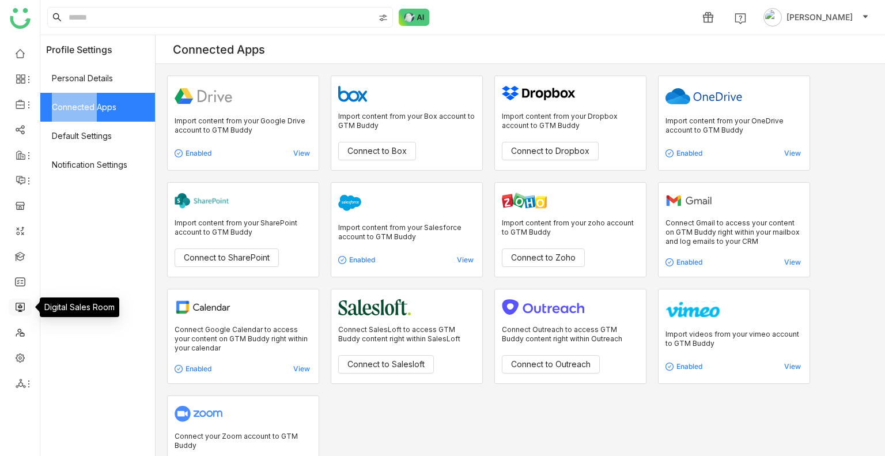
click at [18, 305] on link at bounding box center [20, 306] width 10 height 10
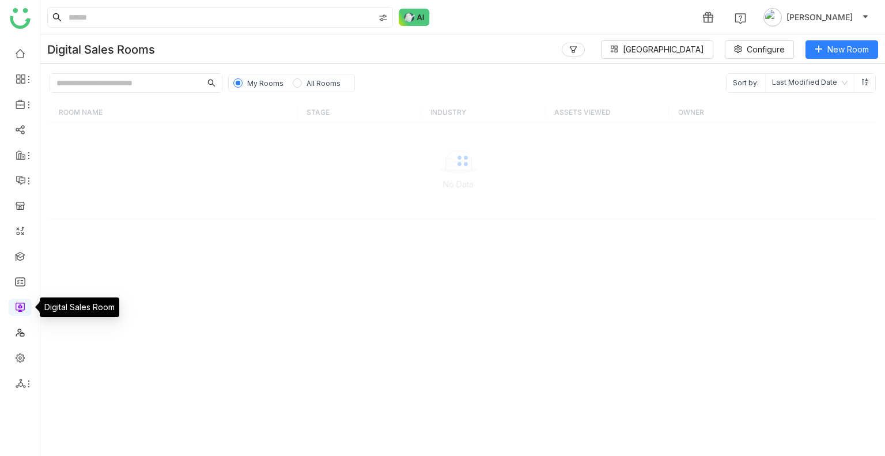
click at [18, 305] on link at bounding box center [20, 306] width 10 height 10
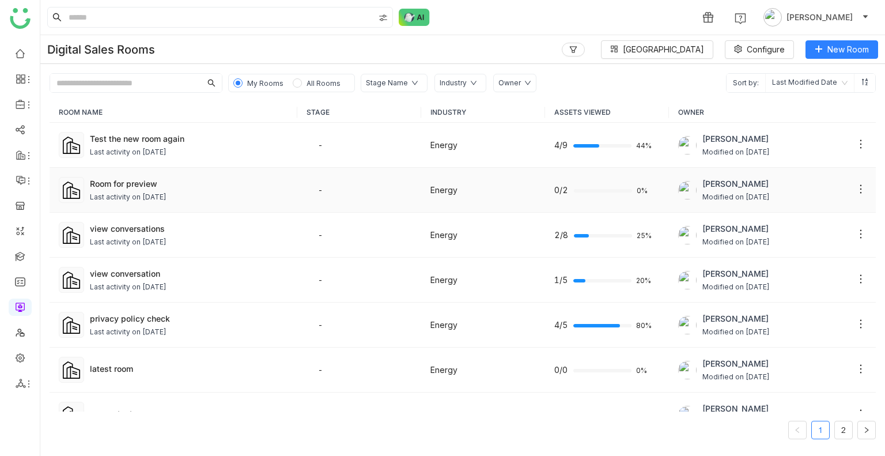
click at [248, 195] on div "Last activity on [DATE]" at bounding box center [189, 197] width 198 height 11
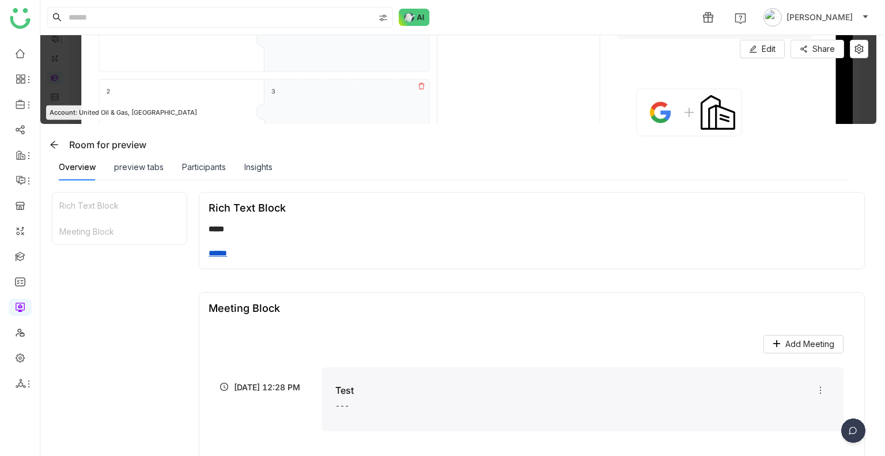
click at [854, 423] on img at bounding box center [852, 432] width 29 height 29
click at [805, 362] on img at bounding box center [809, 349] width 104 height 35
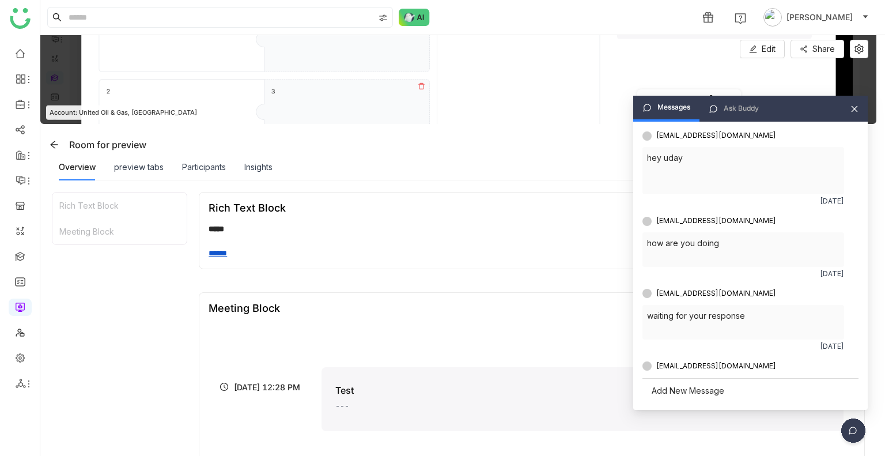
scroll to position [316, 0]
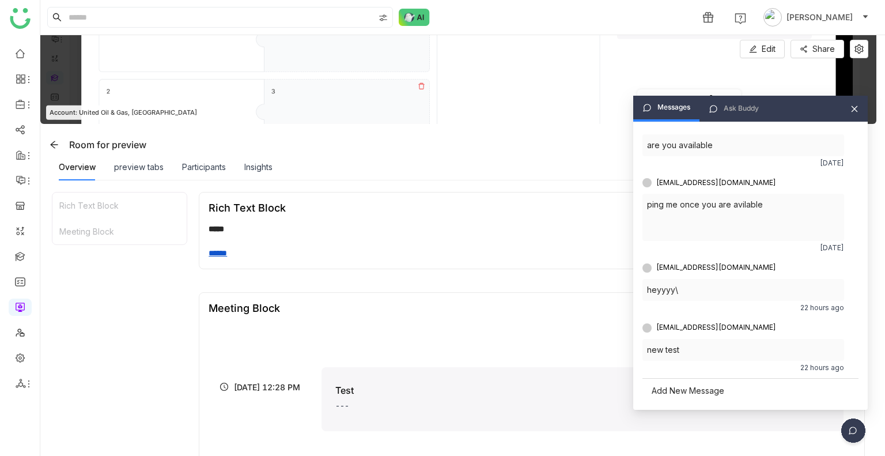
click at [683, 387] on div "Add New Message" at bounding box center [750, 390] width 216 height 25
click at [667, 356] on div at bounding box center [750, 351] width 194 height 13
click at [857, 105] on icon at bounding box center [854, 109] width 8 height 8
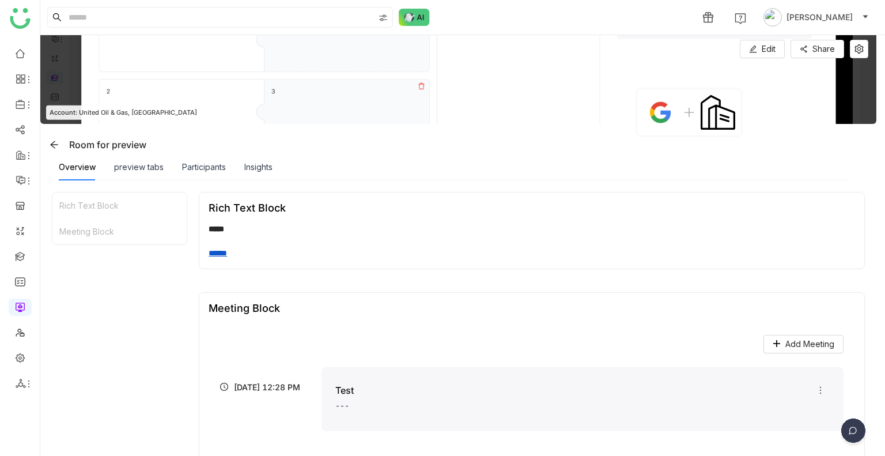
scroll to position [300, 0]
click at [827, 48] on span "Share" at bounding box center [823, 49] width 22 height 13
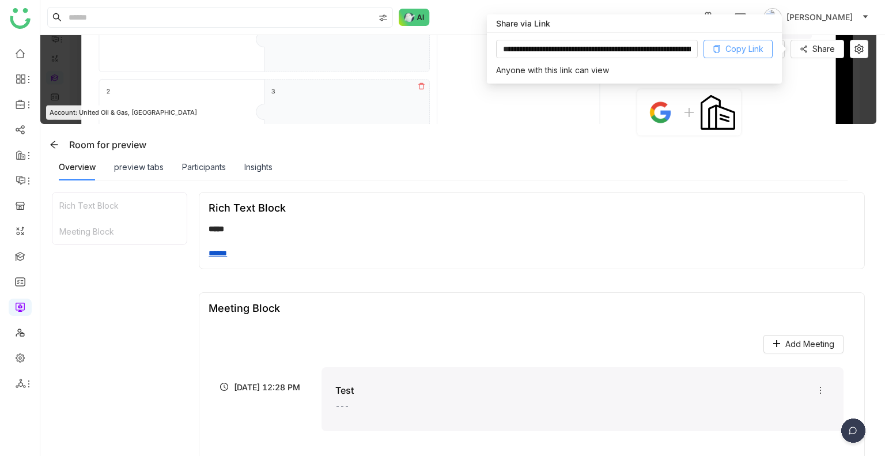
click at [747, 43] on span "Copy Link" at bounding box center [744, 49] width 38 height 13
click at [549, 306] on div "Meeting Block" at bounding box center [531, 308] width 646 height 12
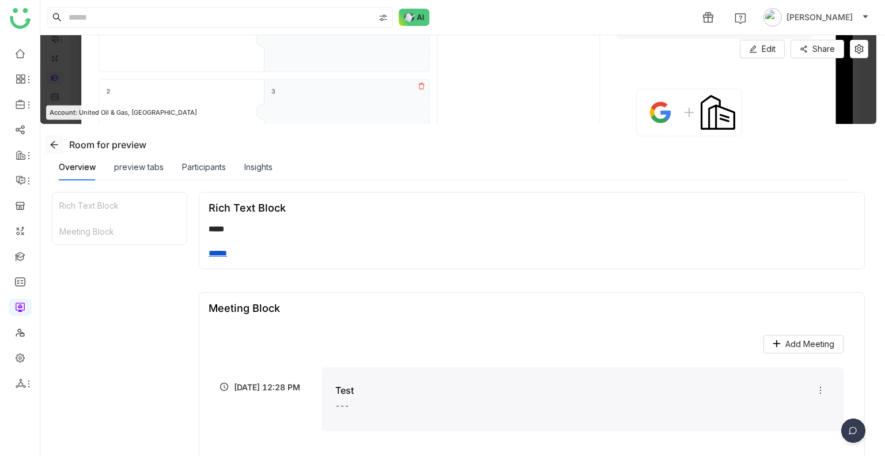
click at [56, 150] on button at bounding box center [54, 144] width 18 height 18
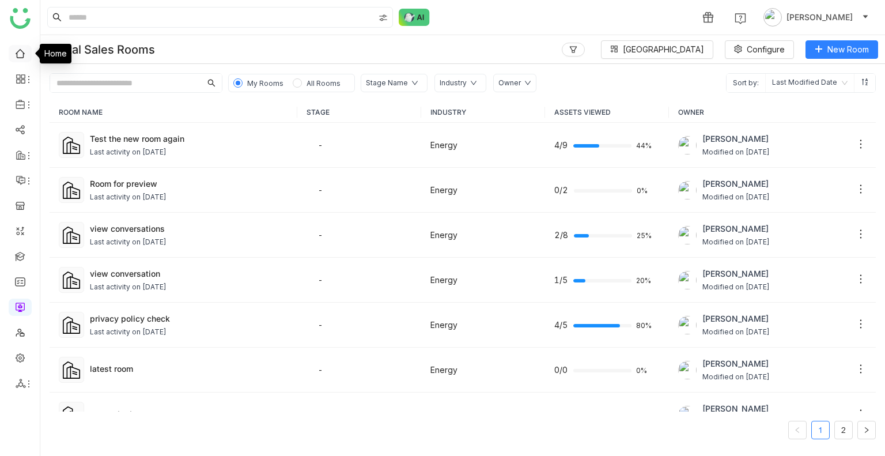
click at [23, 48] on link at bounding box center [20, 53] width 10 height 10
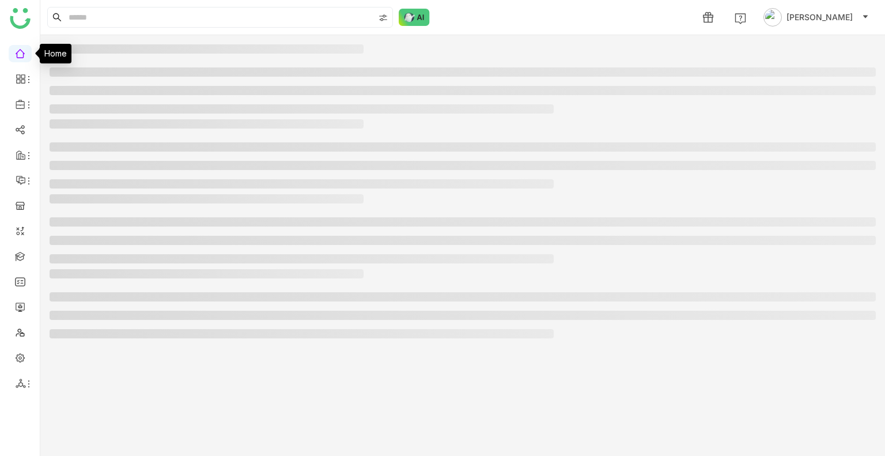
click at [23, 48] on link at bounding box center [20, 53] width 10 height 10
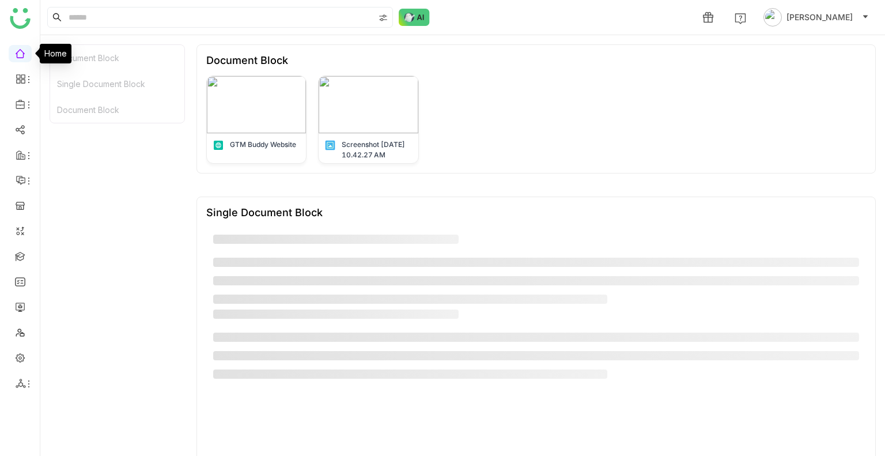
click at [23, 48] on link at bounding box center [20, 53] width 10 height 10
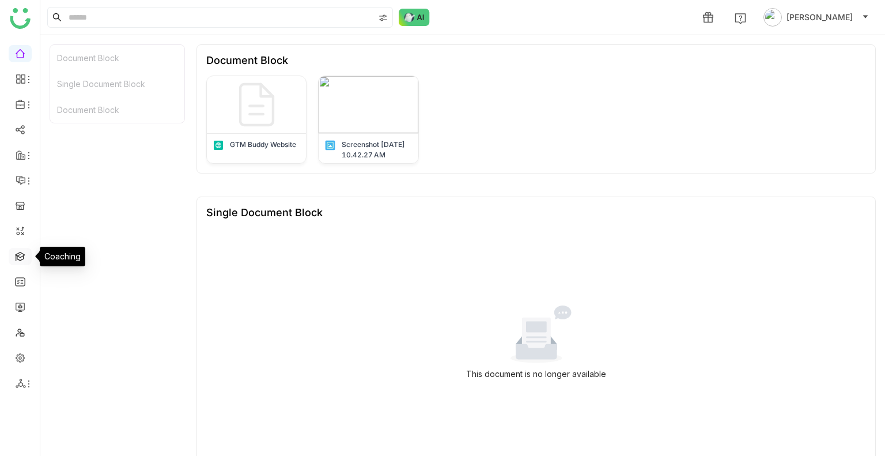
click at [15, 255] on link at bounding box center [20, 256] width 10 height 10
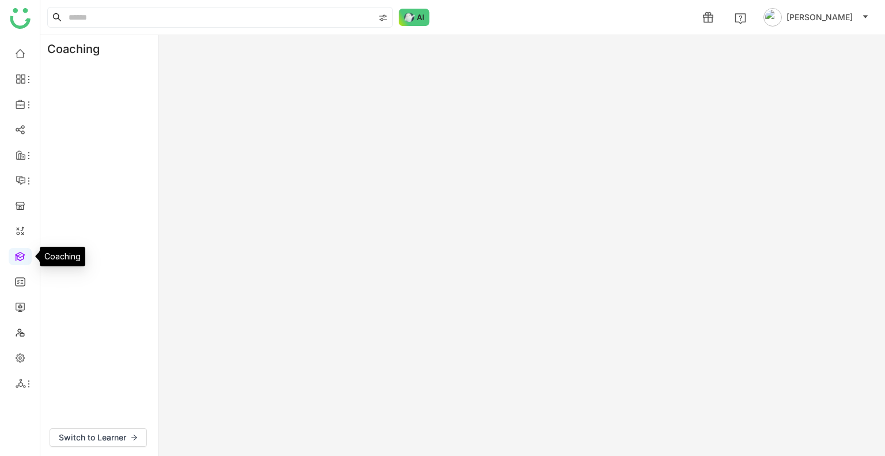
click at [15, 255] on link at bounding box center [20, 256] width 10 height 10
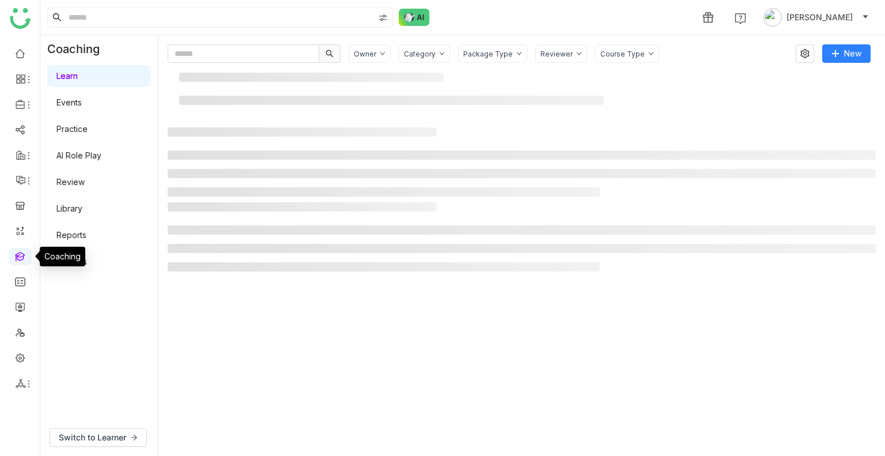
click at [15, 255] on link at bounding box center [20, 256] width 10 height 10
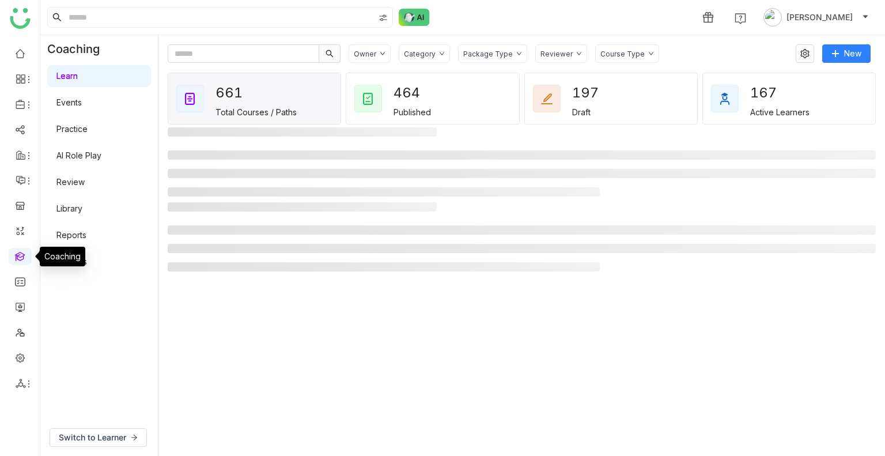
click at [15, 255] on link at bounding box center [20, 256] width 10 height 10
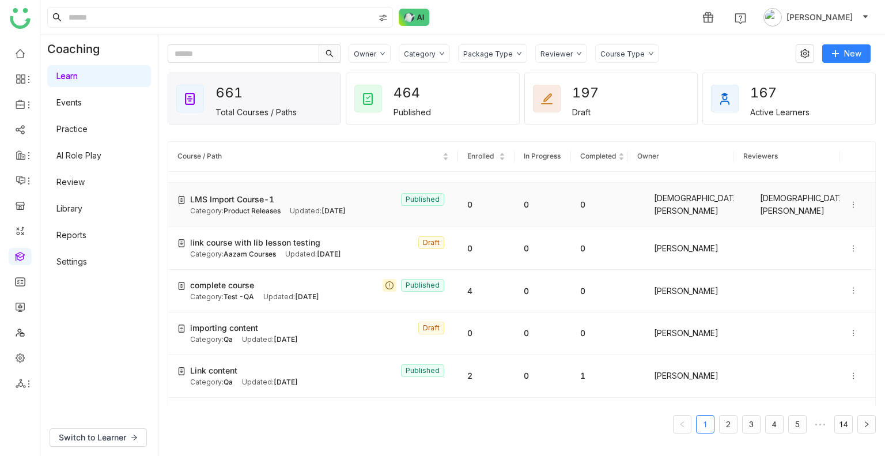
scroll to position [161, 0]
click at [236, 291] on div "Category: Test -QA" at bounding box center [222, 296] width 64 height 11
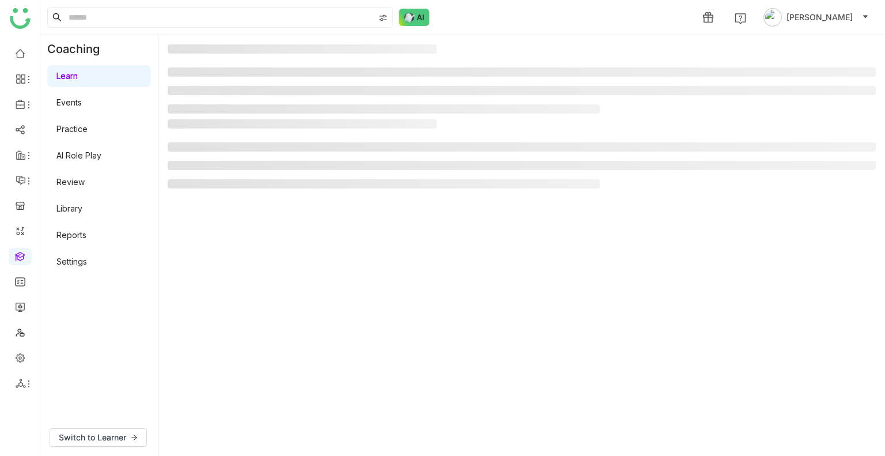
click at [236, 286] on gtmb-manage-detail-wrapper at bounding box center [522, 245] width 708 height 402
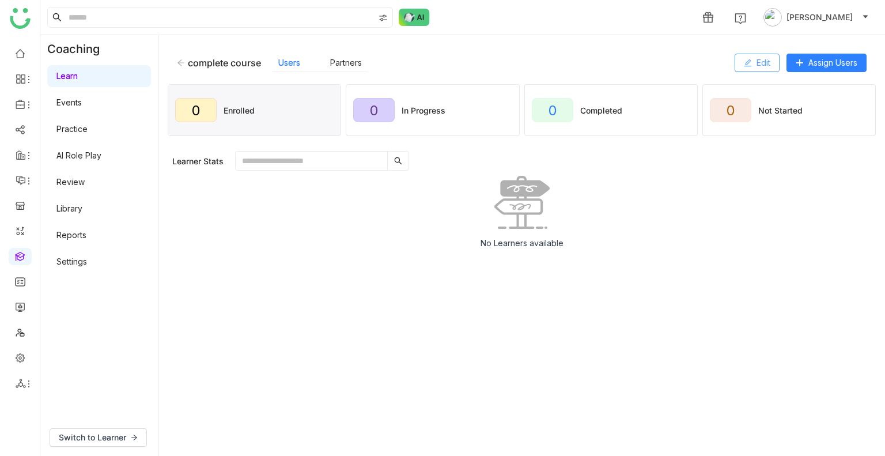
click at [746, 66] on icon at bounding box center [747, 63] width 8 height 8
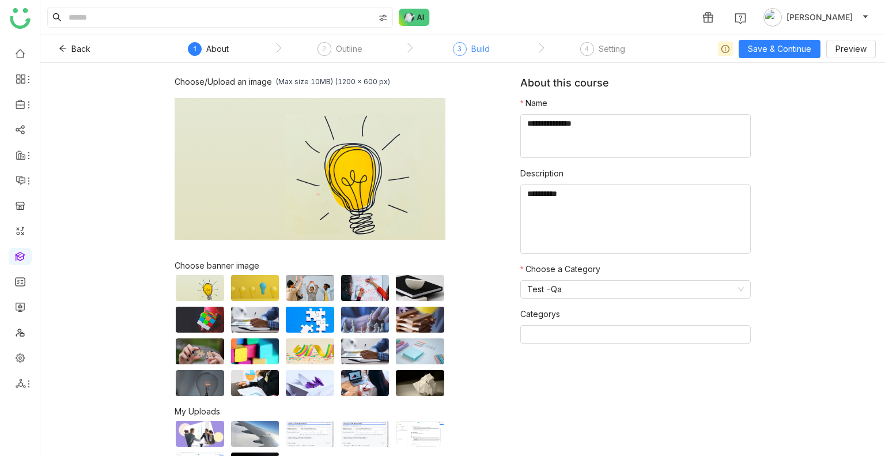
click at [461, 51] on span "3" at bounding box center [459, 48] width 4 height 9
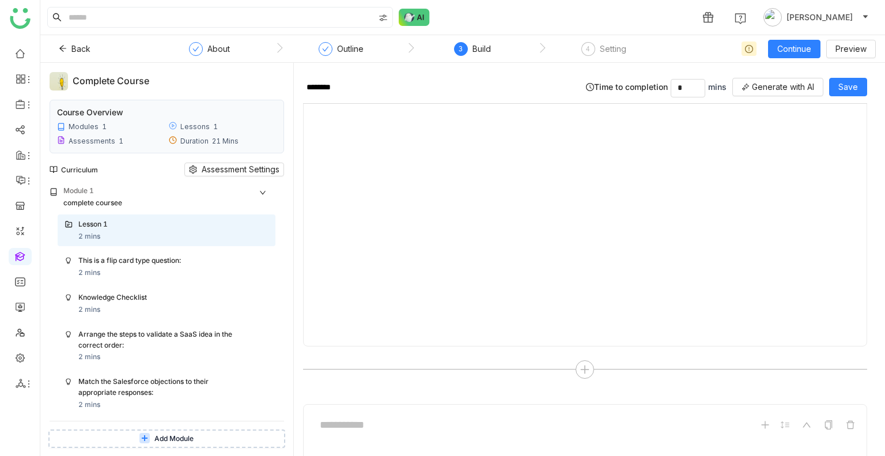
scroll to position [2038, 0]
click at [557, 352] on span "Add YouTube Video URL" at bounding box center [584, 358] width 94 height 13
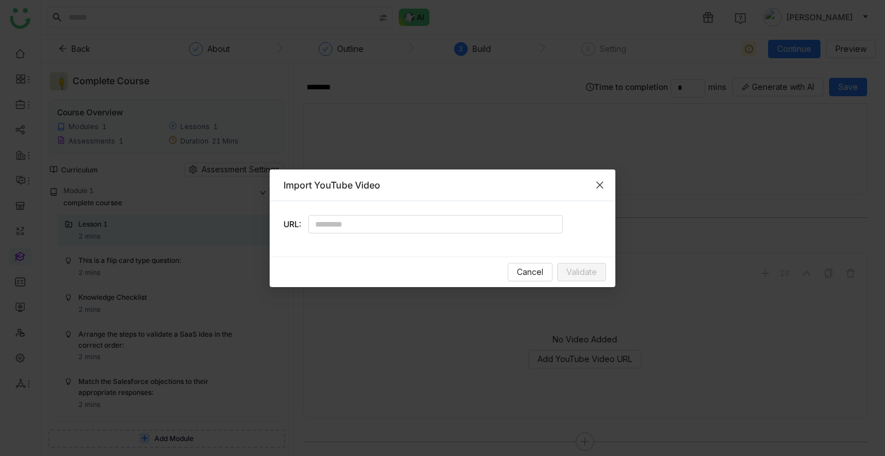
click at [597, 181] on icon "Close" at bounding box center [599, 184] width 7 height 7
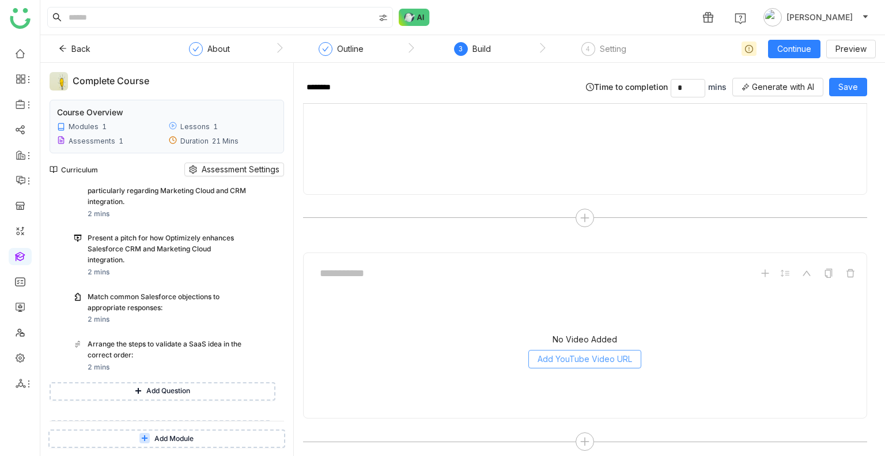
scroll to position [428, 0]
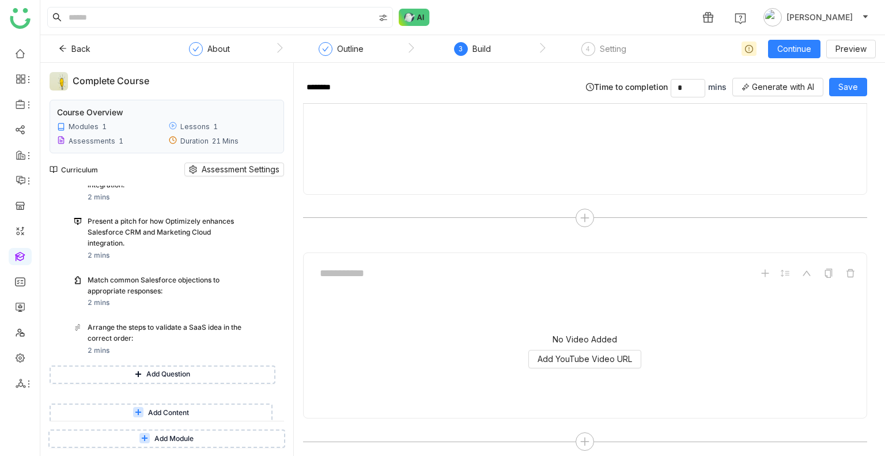
click at [161, 412] on span "Add Content" at bounding box center [168, 412] width 41 height 11
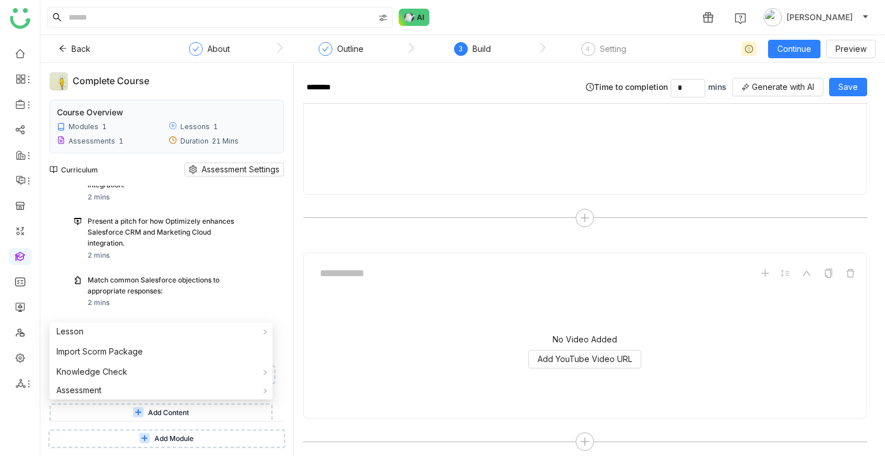
click at [148, 438] on icon at bounding box center [144, 437] width 10 height 10
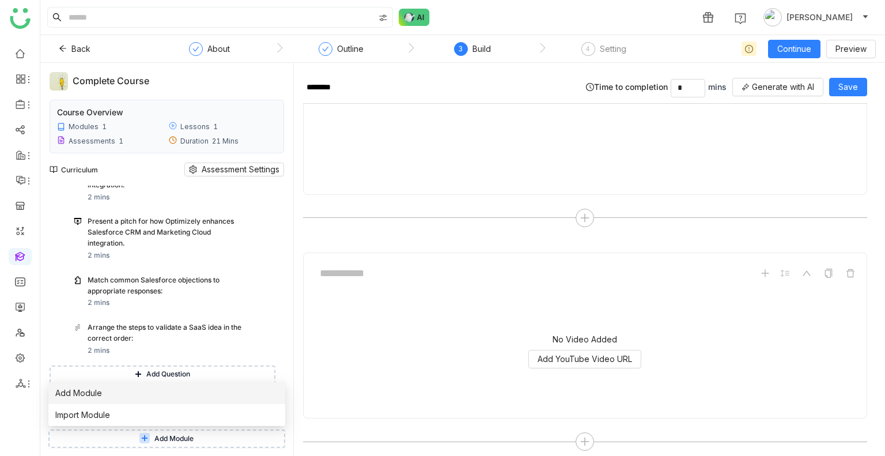
click at [82, 389] on span "Add Module" at bounding box center [78, 392] width 47 height 13
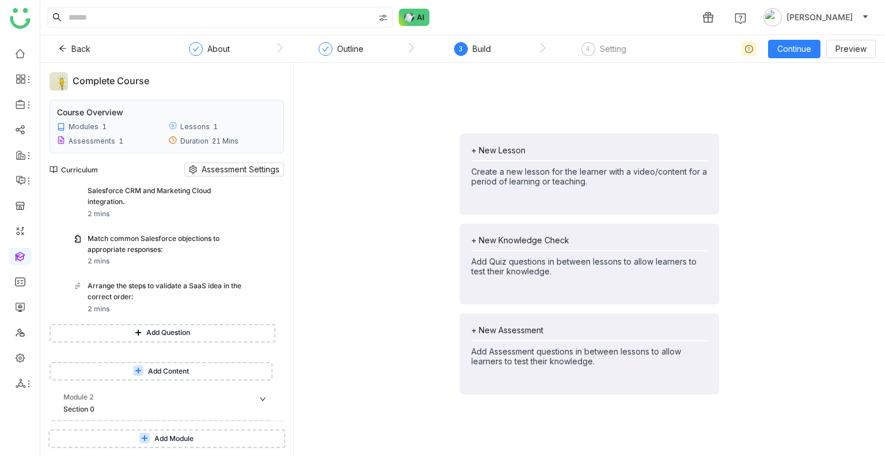
scroll to position [488, 0]
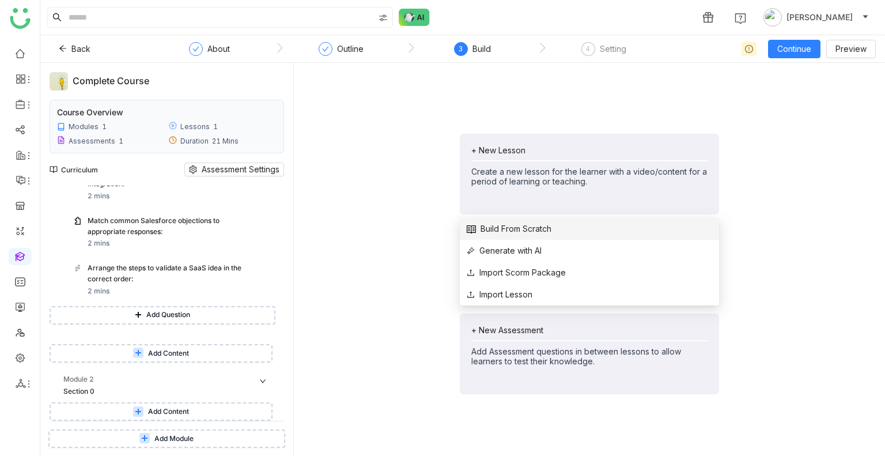
click at [511, 225] on span "Build From Scratch" at bounding box center [508, 228] width 85 height 13
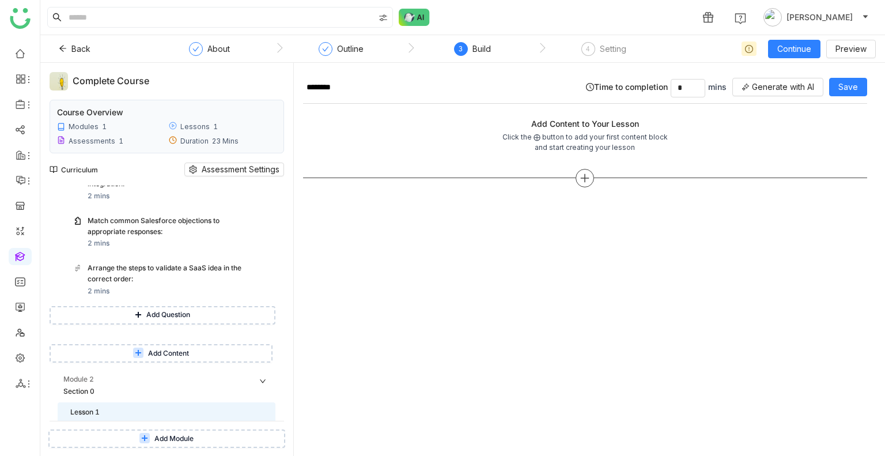
click at [576, 176] on div at bounding box center [584, 178] width 18 height 18
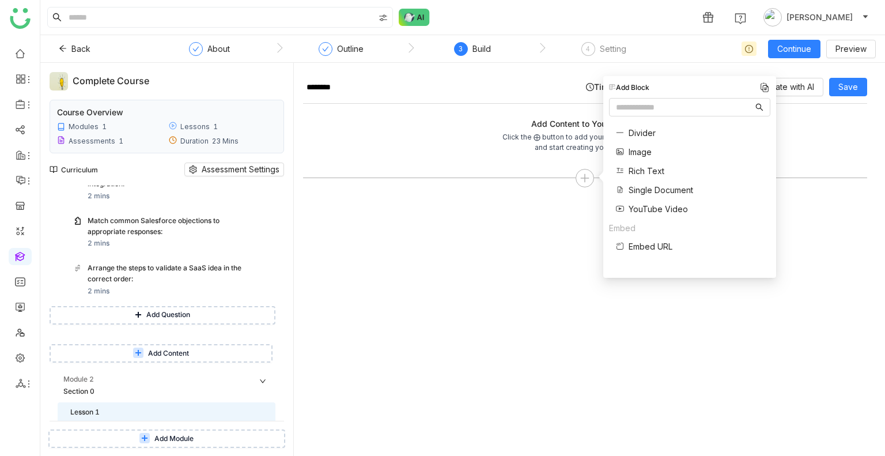
click at [642, 188] on span "Single Document" at bounding box center [660, 190] width 64 height 12
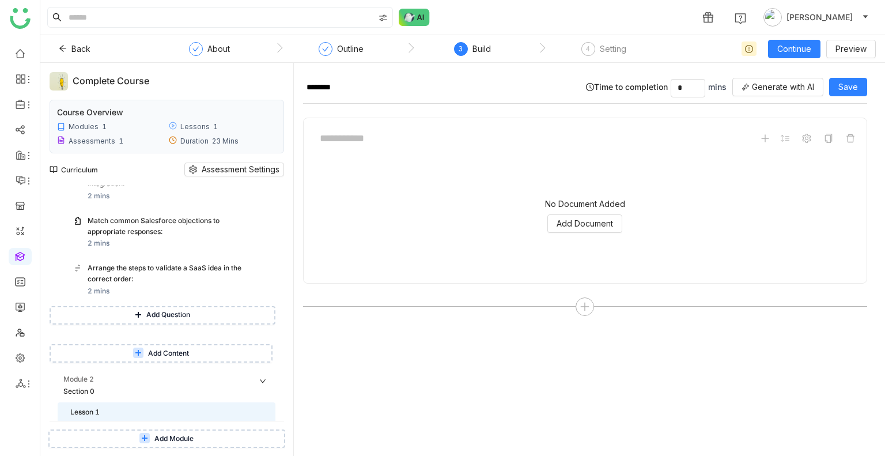
click at [575, 212] on div "No Document Added Add Document" at bounding box center [585, 215] width 544 height 115
click at [578, 222] on span "Add Document" at bounding box center [584, 223] width 56 height 13
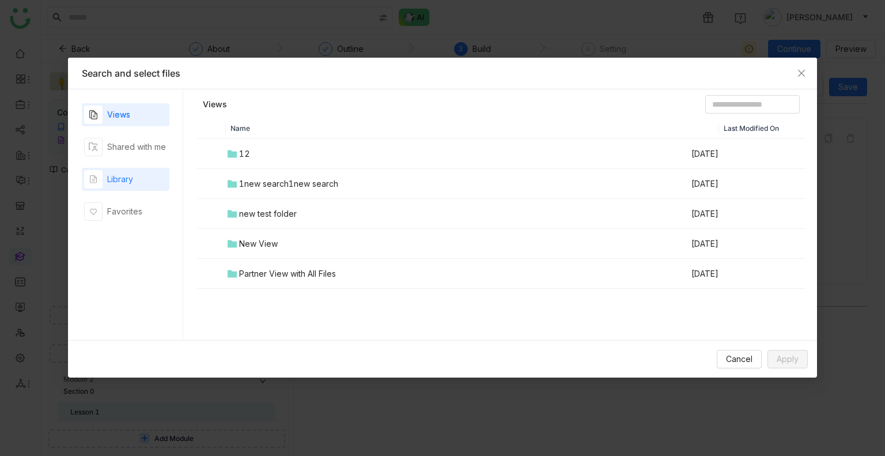
click at [120, 173] on div "Library" at bounding box center [120, 179] width 26 height 13
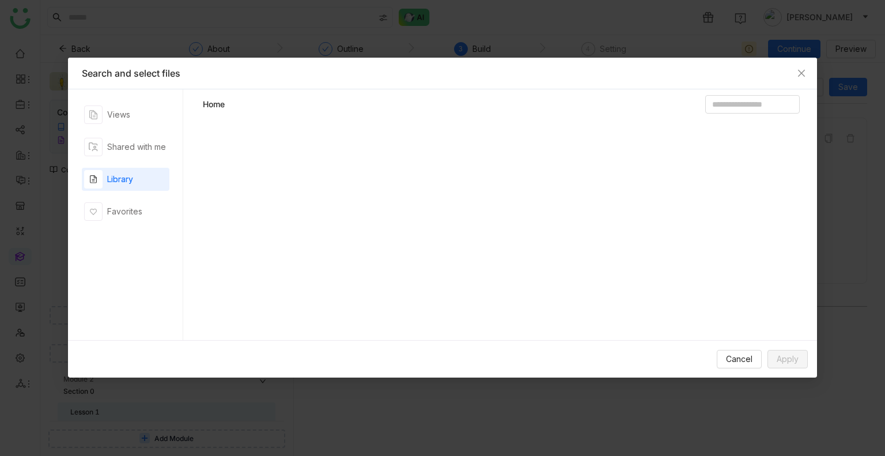
click at [120, 173] on div "Library" at bounding box center [120, 179] width 26 height 13
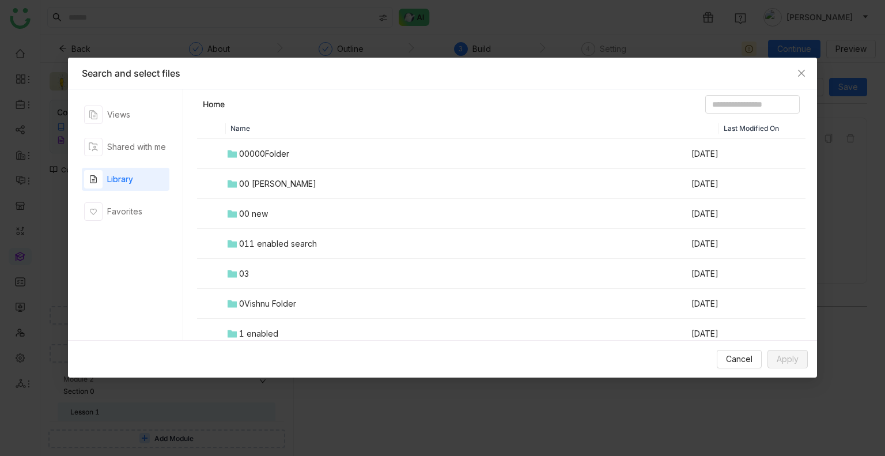
click at [263, 184] on div "00 [PERSON_NAME]" at bounding box center [277, 183] width 77 height 13
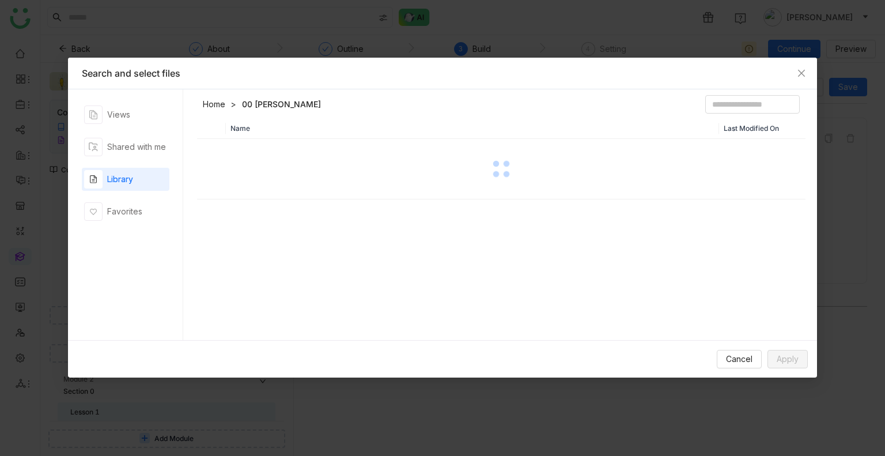
click at [263, 184] on div at bounding box center [501, 169] width 606 height 58
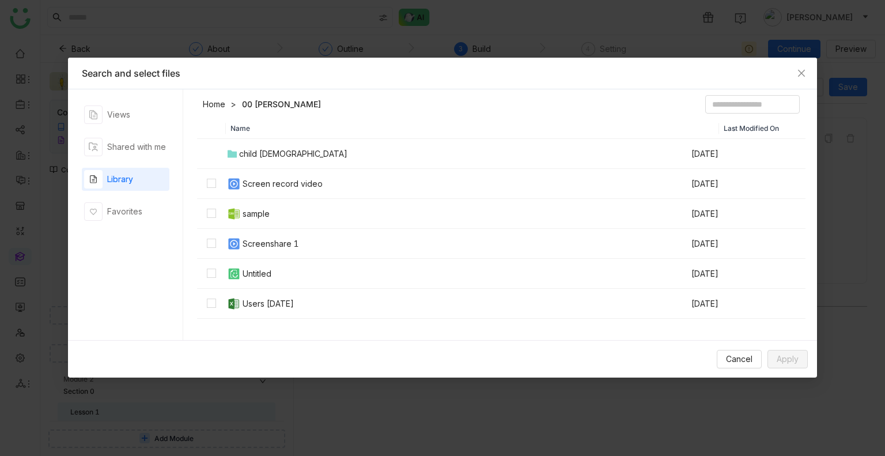
click at [405, 108] on header "Home 00 [PERSON_NAME]" at bounding box center [501, 106] width 608 height 23
click at [784, 356] on span "Apply" at bounding box center [787, 358] width 22 height 13
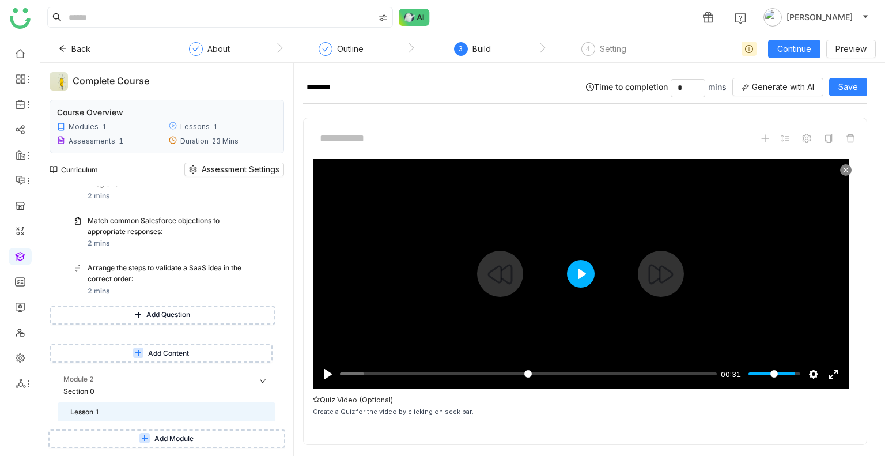
click at [580, 272] on button "Play" at bounding box center [581, 274] width 28 height 28
click at [587, 255] on div at bounding box center [581, 273] width 536 height 230
type input "****"
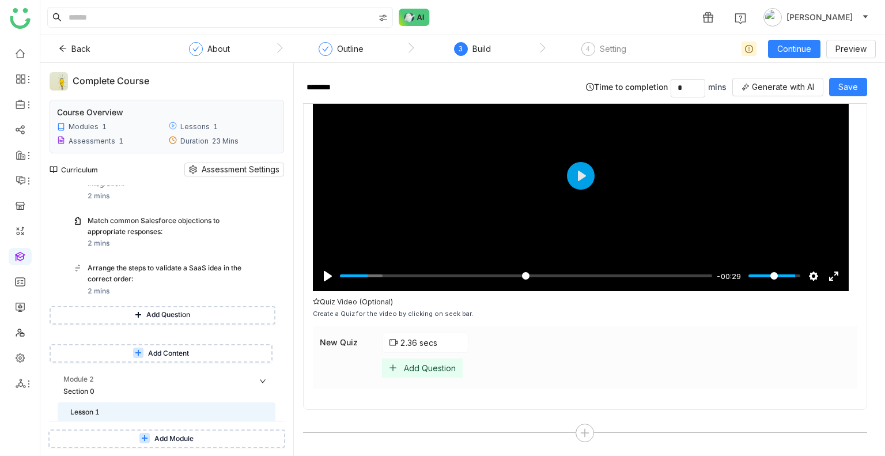
click at [427, 370] on div "Add Question" at bounding box center [430, 368] width 52 height 10
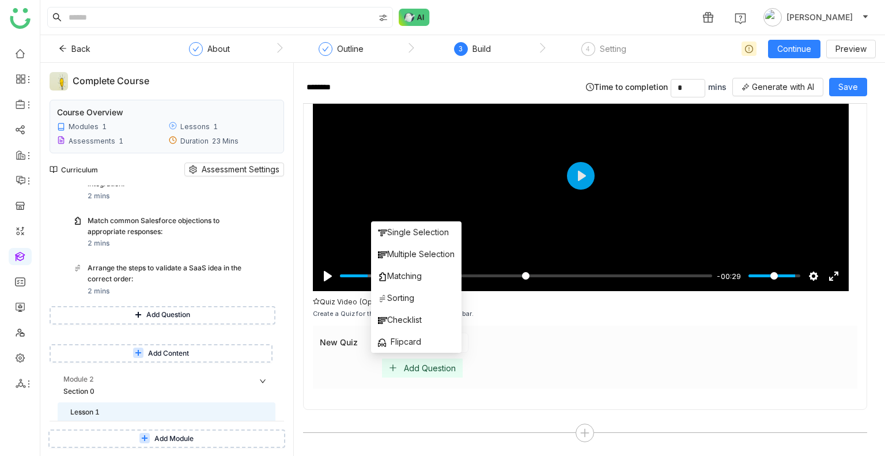
click at [484, 361] on div "Add Question" at bounding box center [615, 367] width 467 height 19
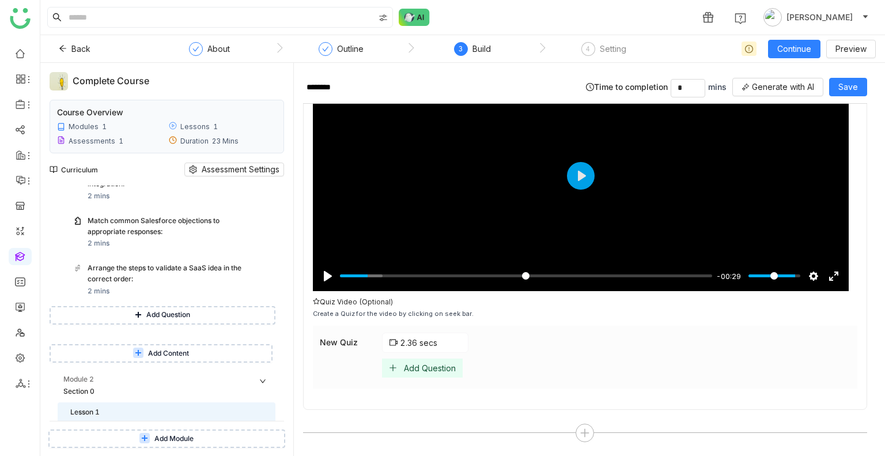
click at [431, 354] on div "2.36 secs Add Question" at bounding box center [615, 354] width 467 height 45
click at [430, 363] on div "Add Question" at bounding box center [430, 368] width 52 height 10
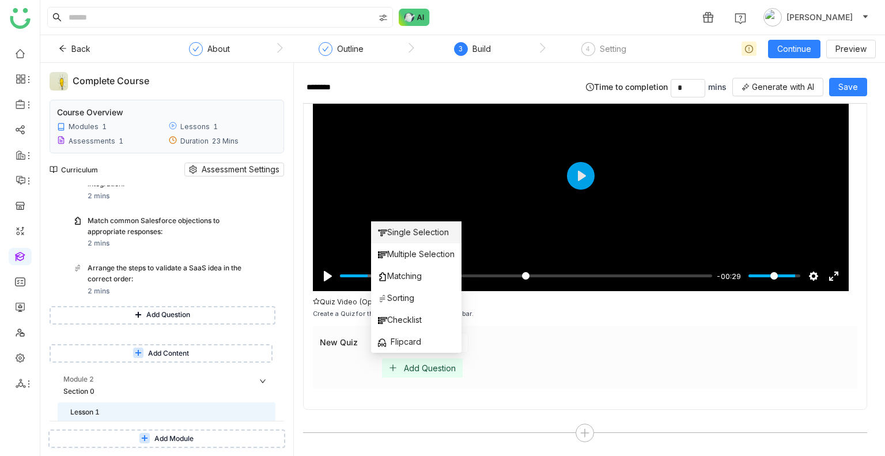
click at [403, 232] on span "Single Selection" at bounding box center [413, 232] width 71 height 13
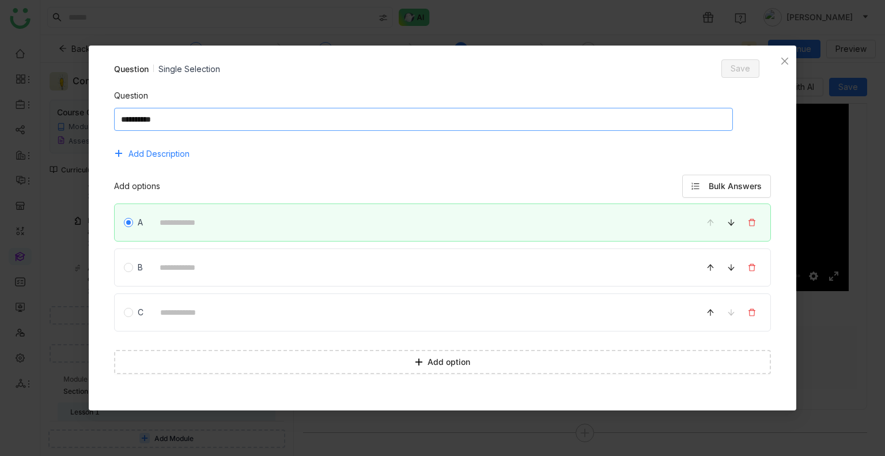
click at [318, 112] on textarea at bounding box center [423, 119] width 618 height 23
type textarea "*******"
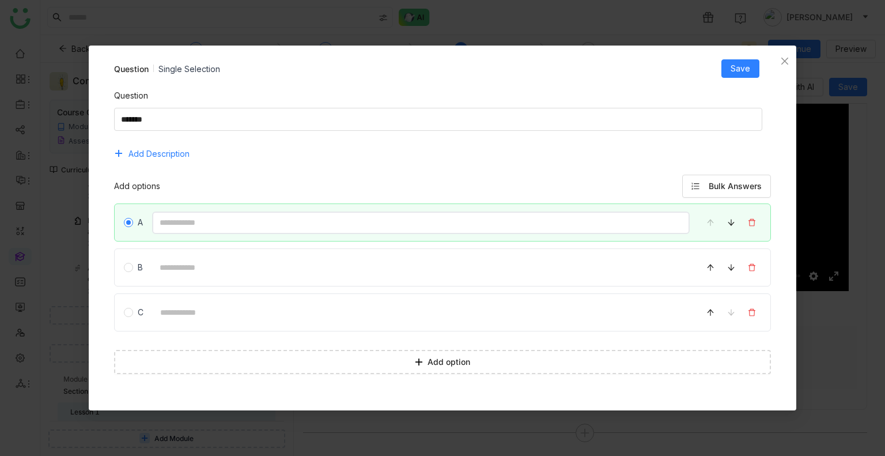
click at [183, 223] on input at bounding box center [421, 222] width 538 height 22
type input "********"
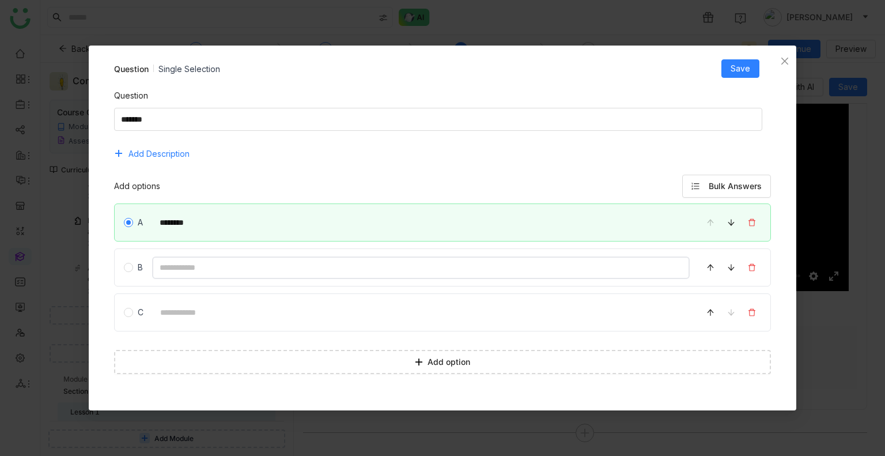
click at [192, 267] on input at bounding box center [421, 267] width 538 height 22
type input "********"
click at [192, 326] on div "C" at bounding box center [442, 312] width 657 height 38
click at [208, 320] on input at bounding box center [421, 312] width 537 height 22
type input "********"
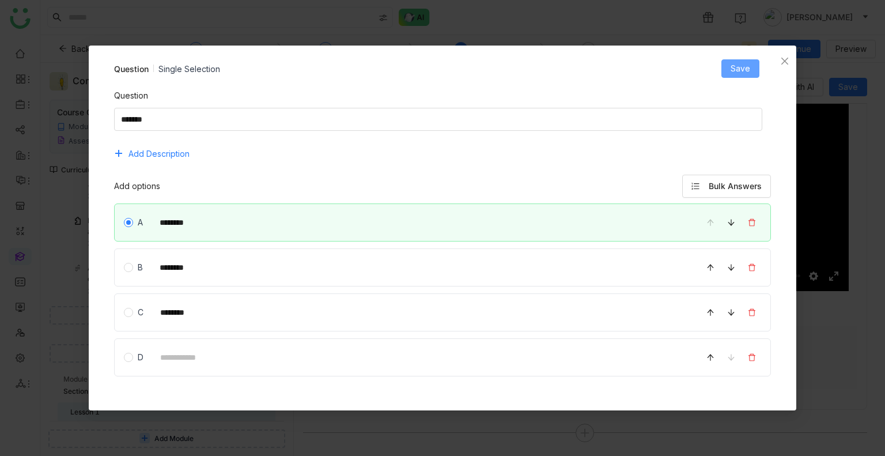
click at [740, 65] on span "Save" at bounding box center [740, 68] width 20 height 13
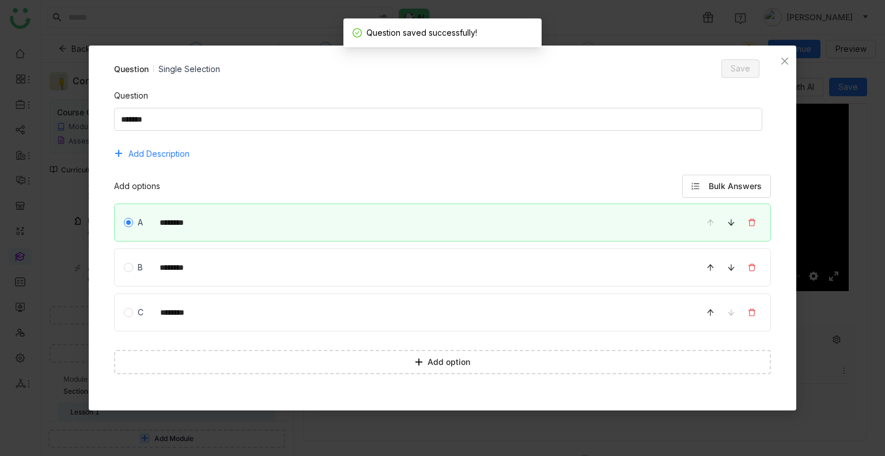
scroll to position [16, 0]
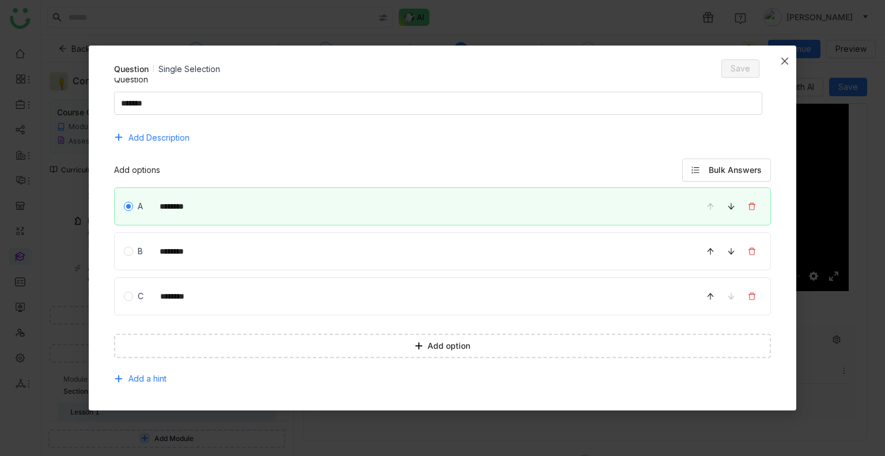
click at [781, 56] on icon "Close" at bounding box center [784, 60] width 9 height 9
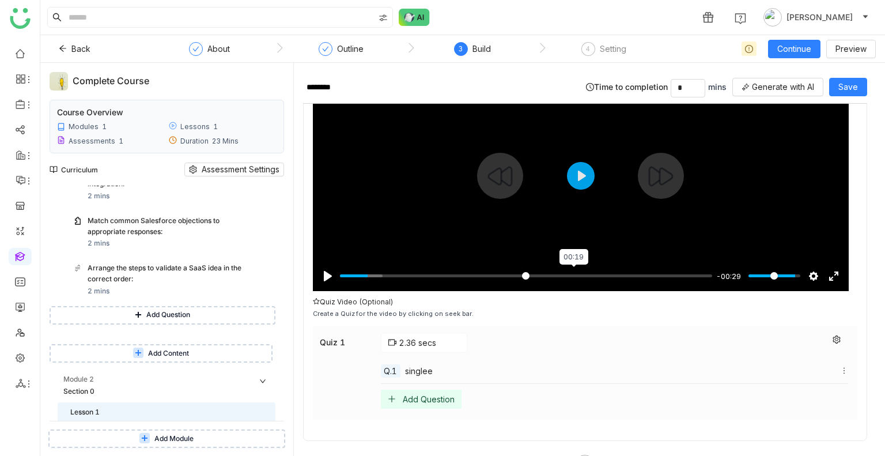
click at [572, 274] on input "Seek" at bounding box center [526, 275] width 372 height 11
type input "****"
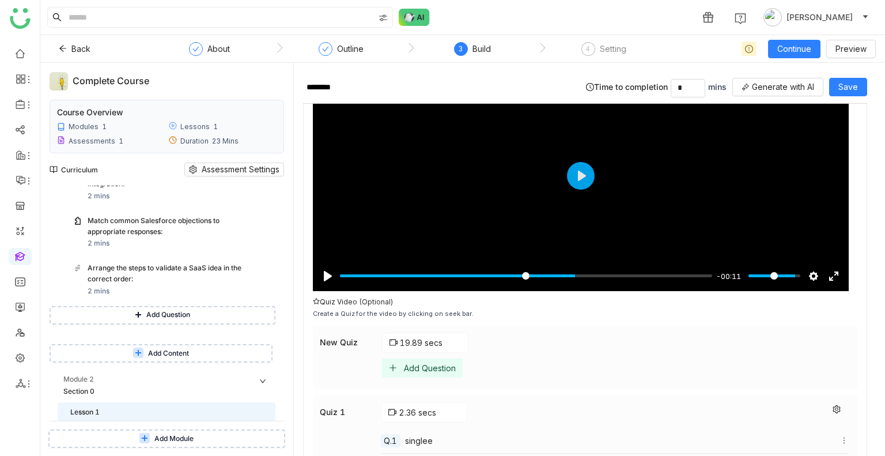
click at [427, 366] on div "Add Question" at bounding box center [430, 368] width 52 height 10
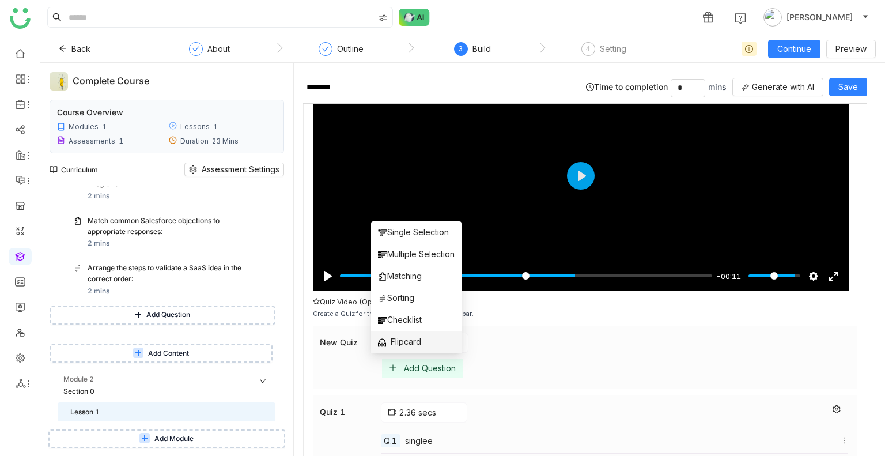
click at [411, 338] on span "Flipcard" at bounding box center [399, 341] width 43 height 13
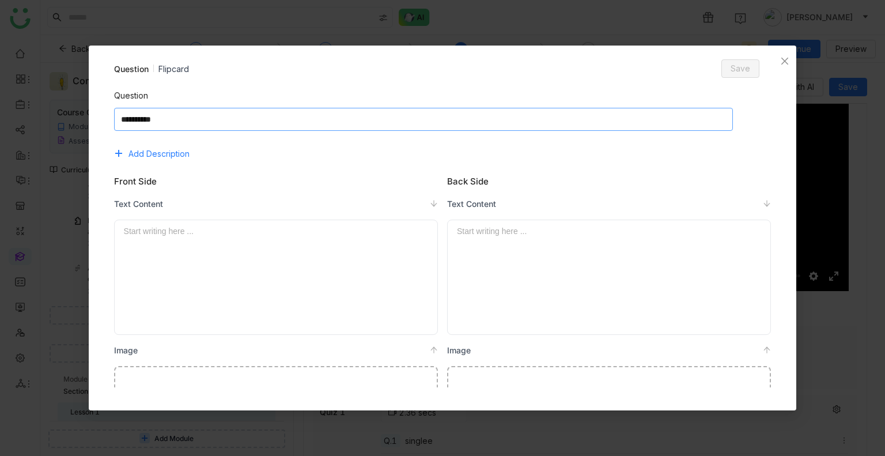
click at [277, 119] on textarea at bounding box center [423, 119] width 618 height 23
type textarea "*********"
click at [219, 243] on div at bounding box center [276, 277] width 304 height 105
click at [145, 232] on div "****" at bounding box center [274, 231] width 300 height 13
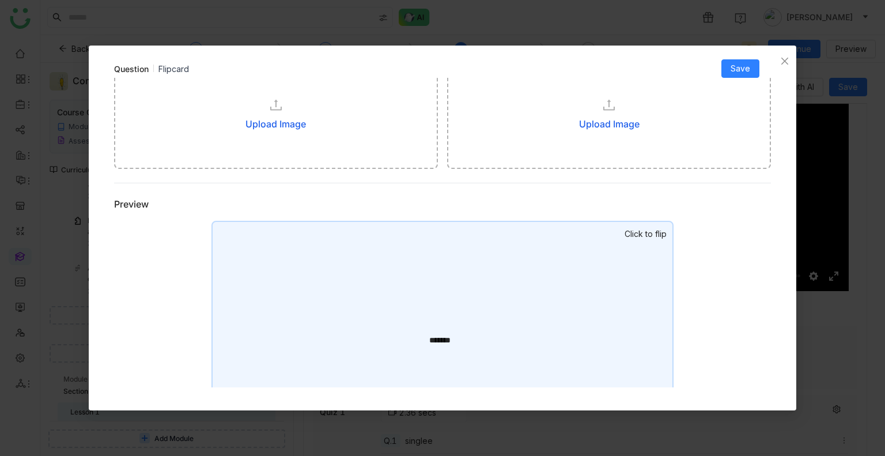
scroll to position [313, 0]
click at [399, 341] on div "******* Start writing here ..." at bounding box center [442, 334] width 462 height 231
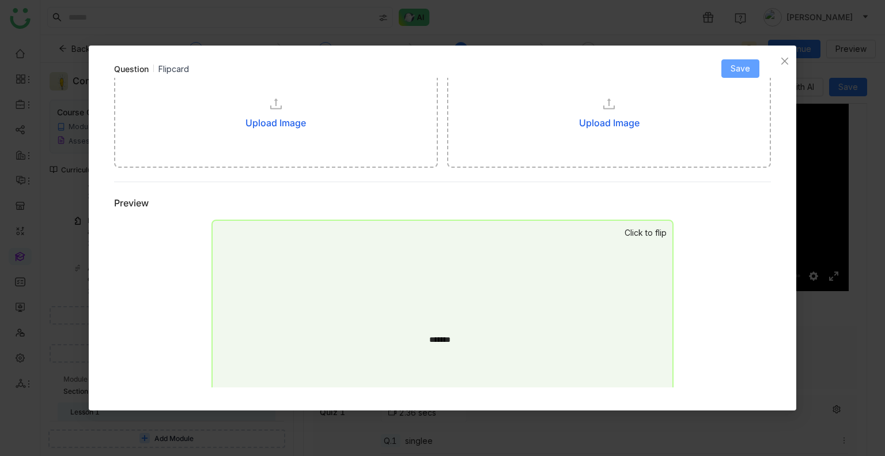
click at [735, 68] on span "Save" at bounding box center [740, 68] width 20 height 13
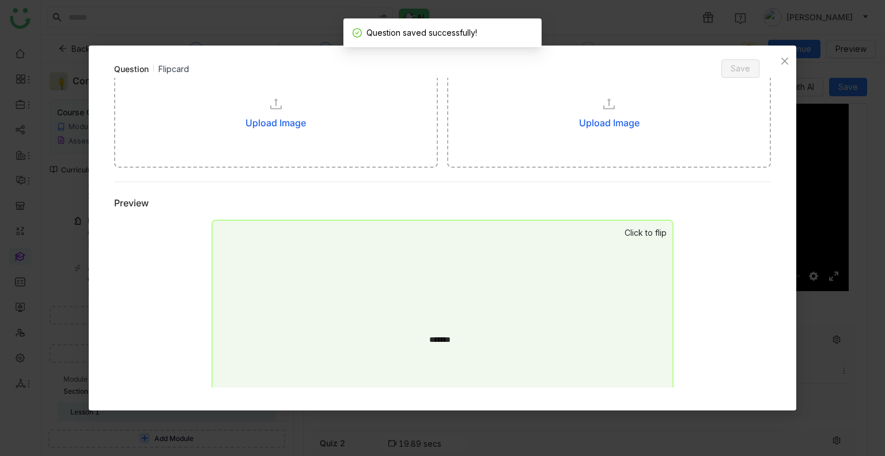
scroll to position [376, 0]
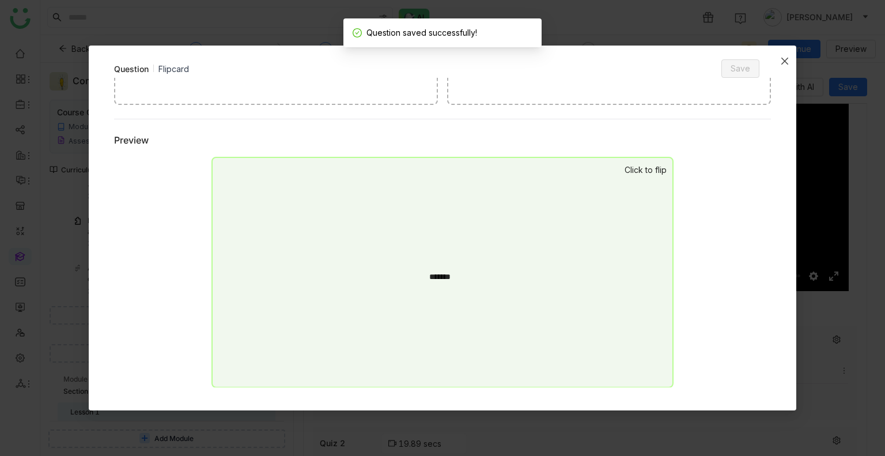
click at [786, 60] on icon "Close" at bounding box center [784, 60] width 9 height 9
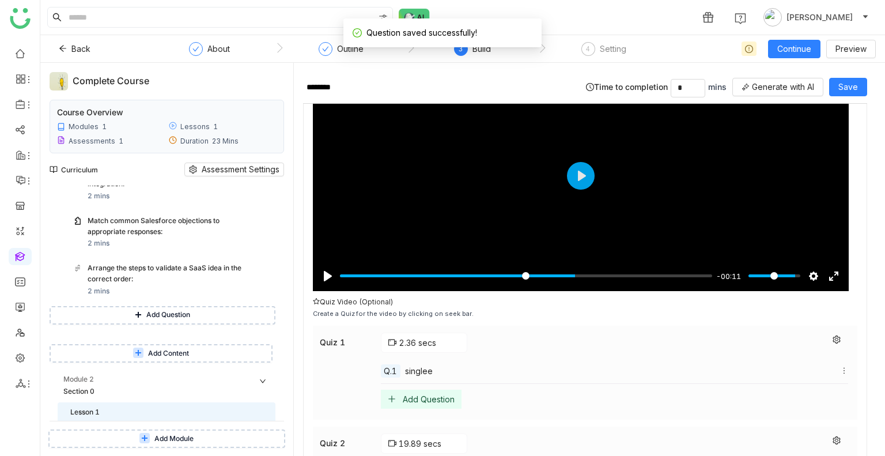
scroll to position [229, 0]
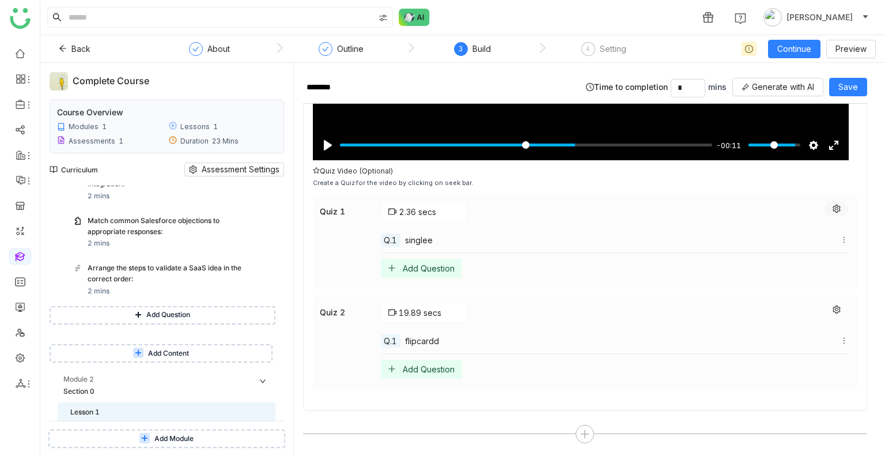
click at [832, 204] on icon at bounding box center [836, 208] width 8 height 8
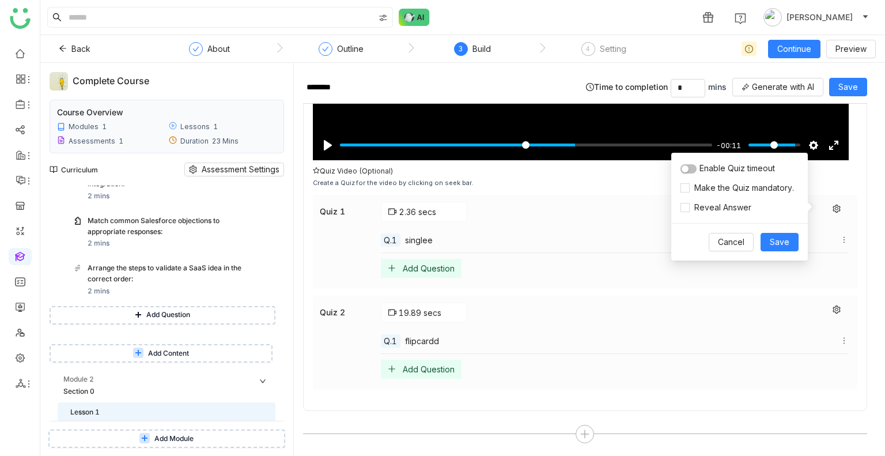
click at [691, 166] on button "button" at bounding box center [688, 168] width 16 height 9
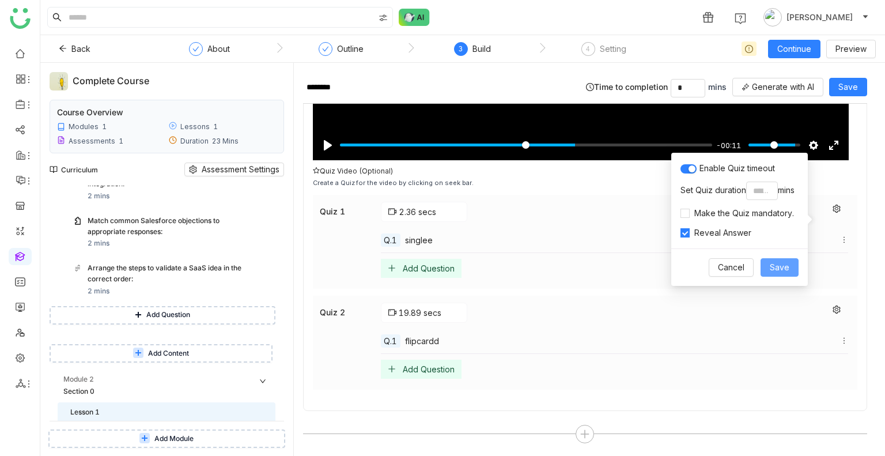
click at [776, 261] on span "Save" at bounding box center [779, 267] width 20 height 13
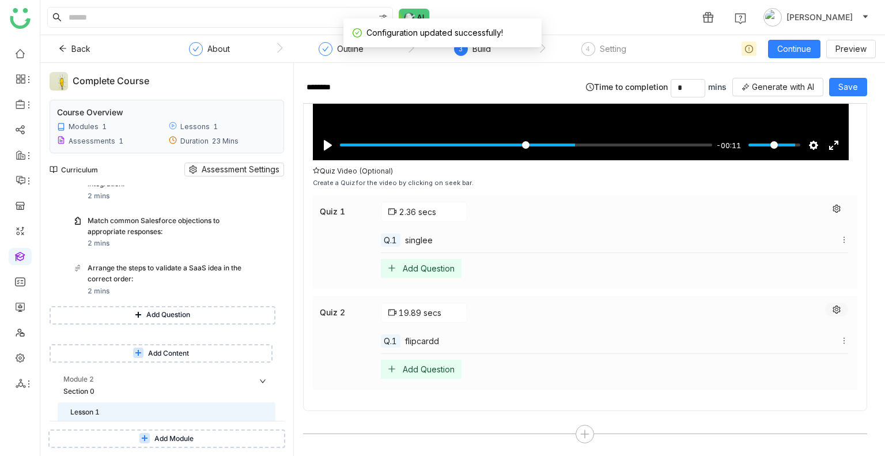
click at [832, 308] on icon at bounding box center [835, 309] width 7 height 8
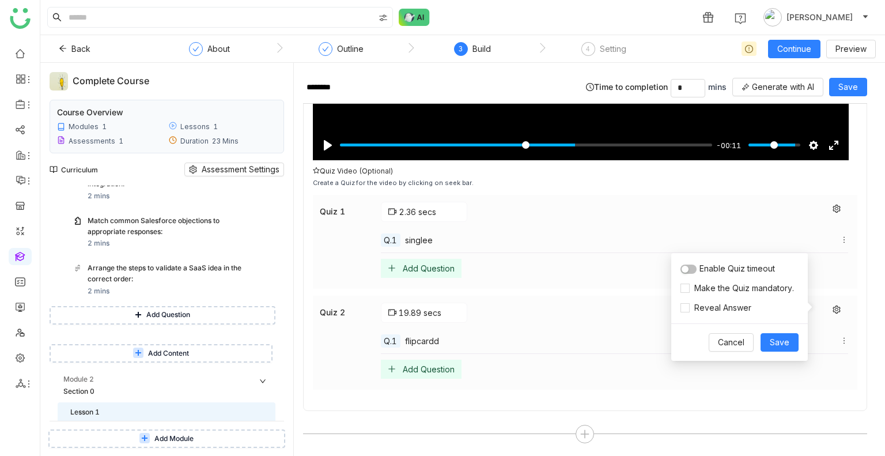
click at [684, 268] on span "button" at bounding box center [684, 268] width 7 height 7
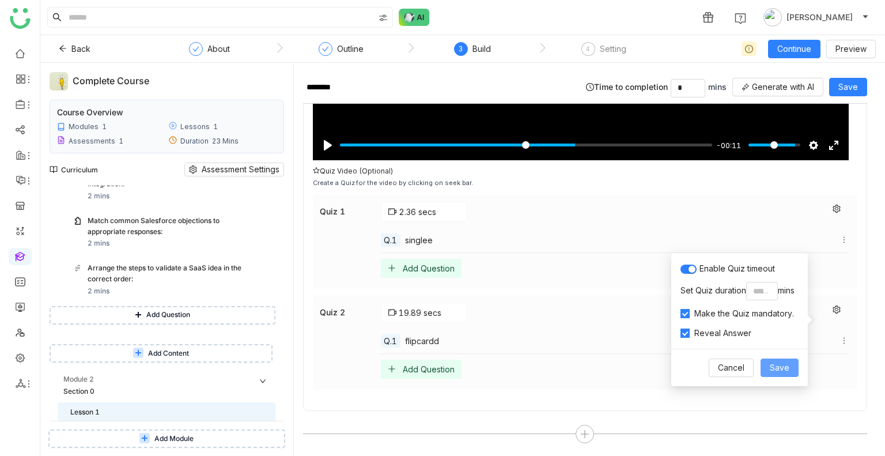
click at [791, 365] on button "Save" at bounding box center [779, 367] width 38 height 18
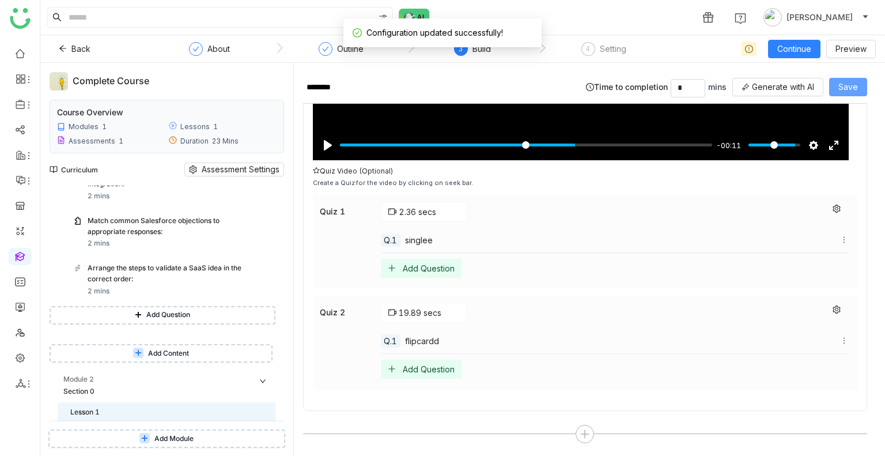
click at [846, 86] on span "Save" at bounding box center [848, 87] width 20 height 13
click at [808, 40] on button "Continue" at bounding box center [794, 49] width 52 height 18
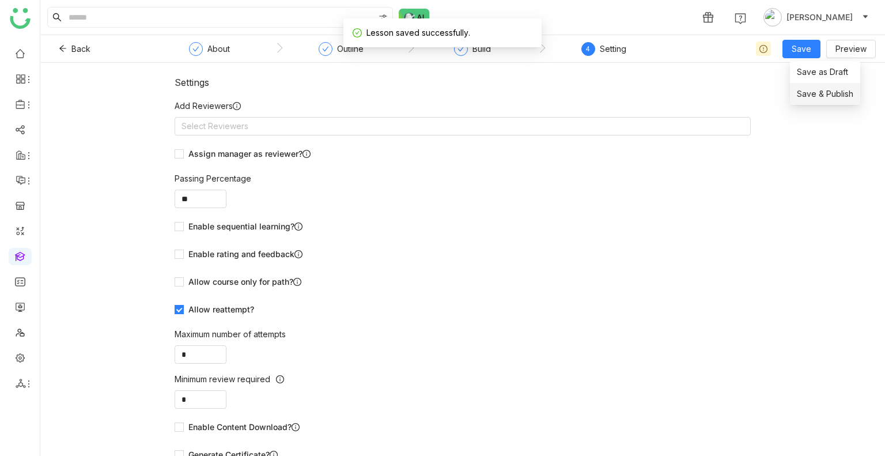
click at [825, 92] on span "Save & Publish" at bounding box center [824, 94] width 56 height 13
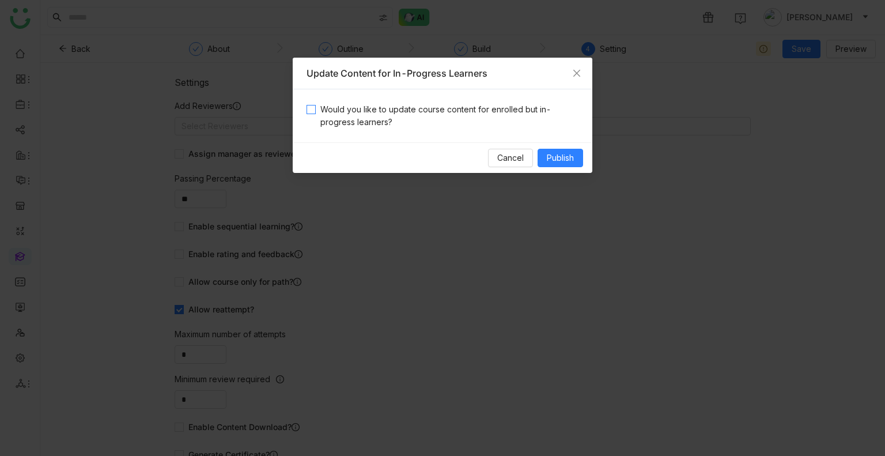
click at [457, 111] on span "Would you like to update course content for enrolled but in-progress learners?" at bounding box center [447, 115] width 263 height 25
click at [584, 157] on div "Cancel Publish" at bounding box center [442, 157] width 299 height 31
click at [560, 157] on span "Publish" at bounding box center [560, 157] width 27 height 13
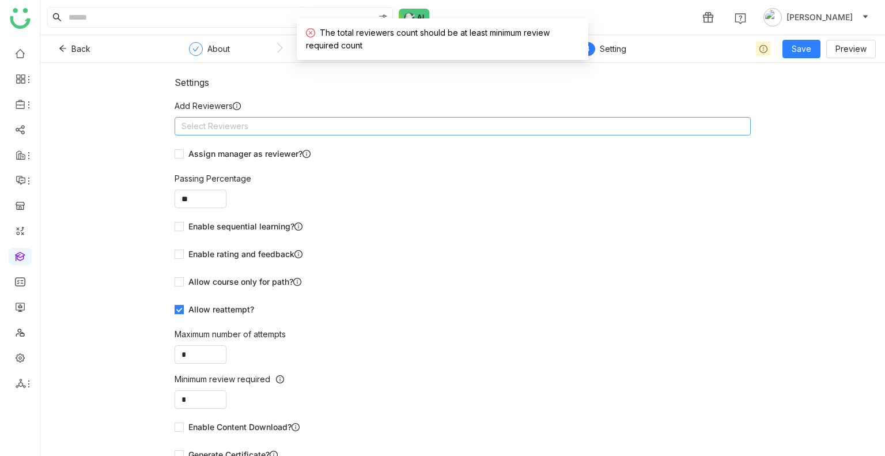
click at [394, 128] on nz-select-top-control "Select Reviewers" at bounding box center [462, 126] width 576 height 18
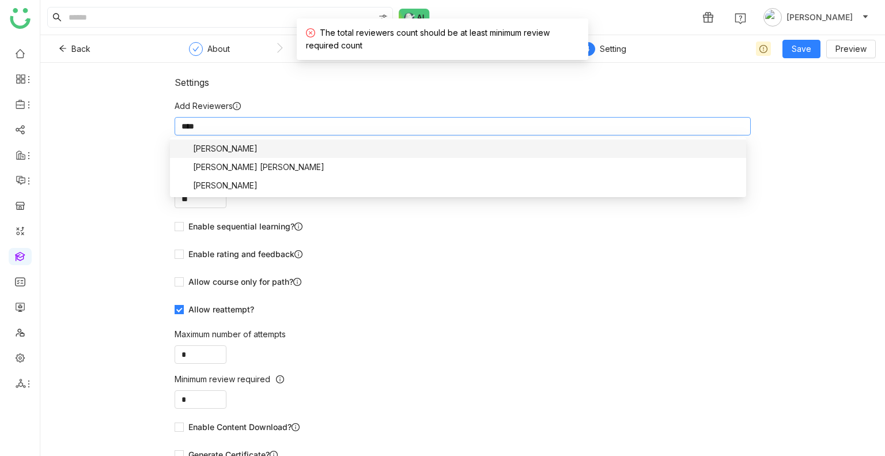
type input "*****"
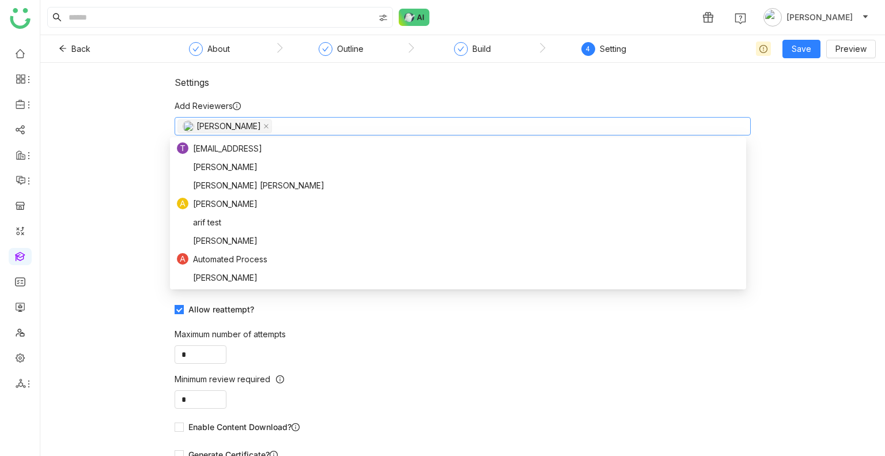
click at [443, 80] on div "Settings" at bounding box center [462, 83] width 576 height 12
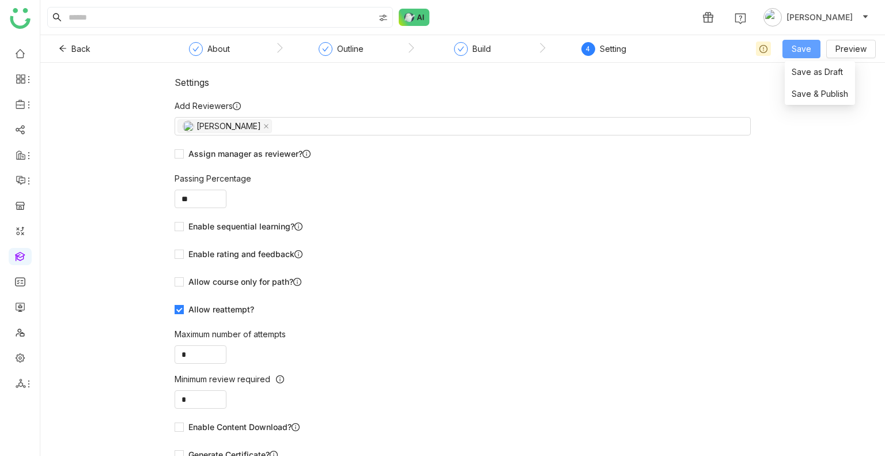
click at [795, 56] on button "Save" at bounding box center [801, 49] width 38 height 18
click at [814, 98] on span "Save & Publish" at bounding box center [819, 94] width 56 height 13
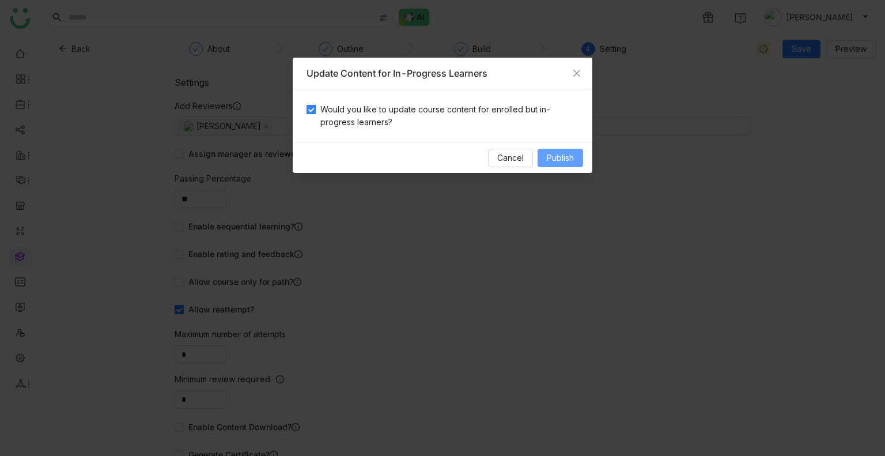
click at [567, 161] on span "Publish" at bounding box center [560, 157] width 27 height 13
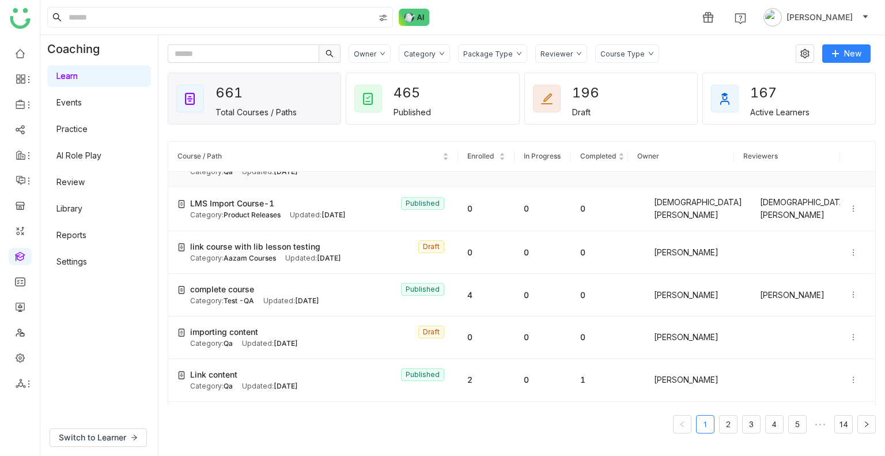
scroll to position [159, 0]
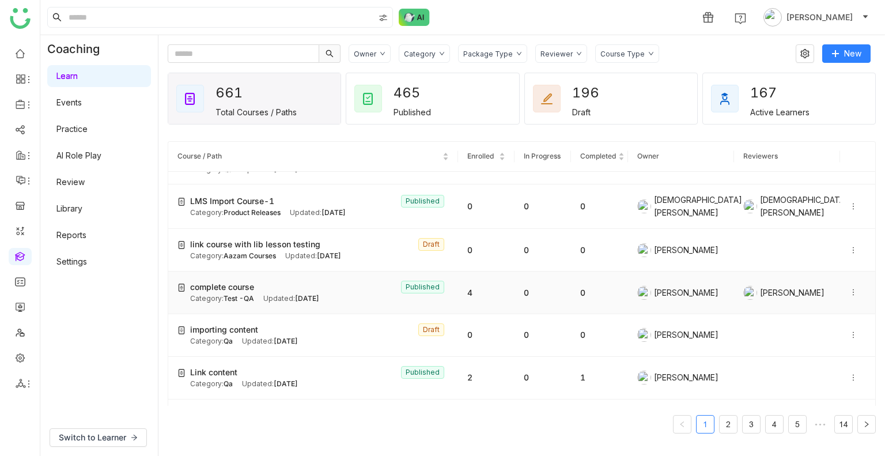
click at [309, 287] on div "complete course Published" at bounding box center [319, 286] width 259 height 13
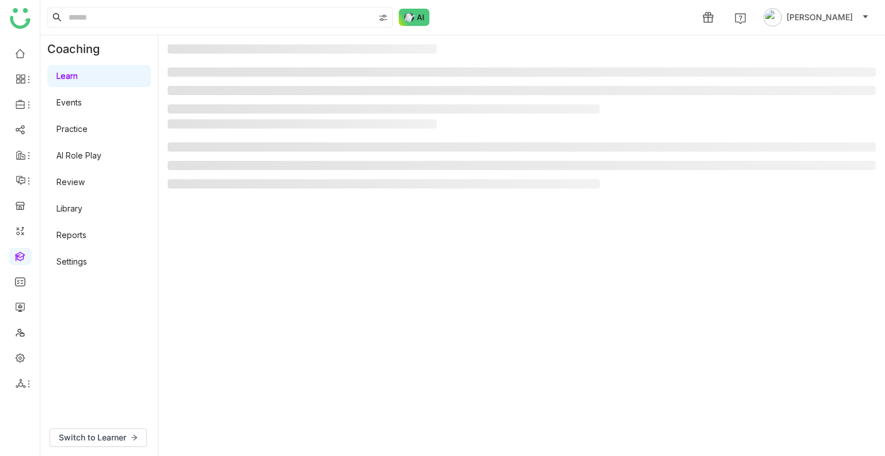
click at [309, 287] on gtmb-manage-detail-wrapper at bounding box center [522, 245] width 708 height 402
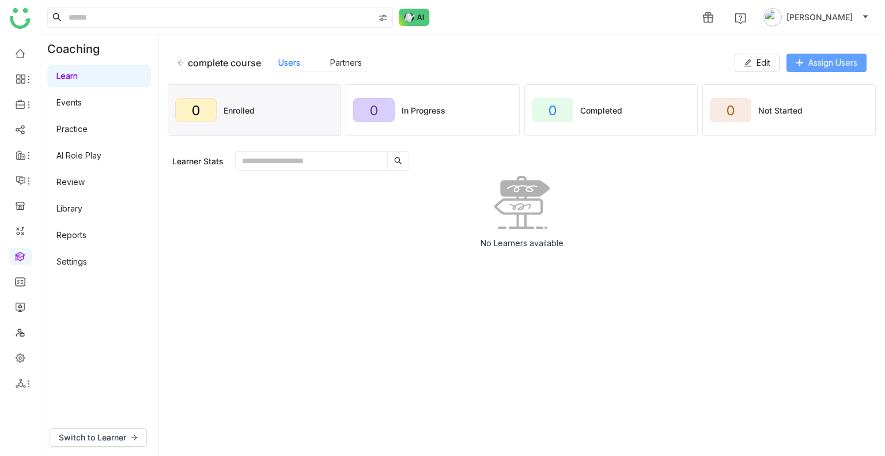
click at [815, 58] on span "Assign Users" at bounding box center [832, 62] width 49 height 13
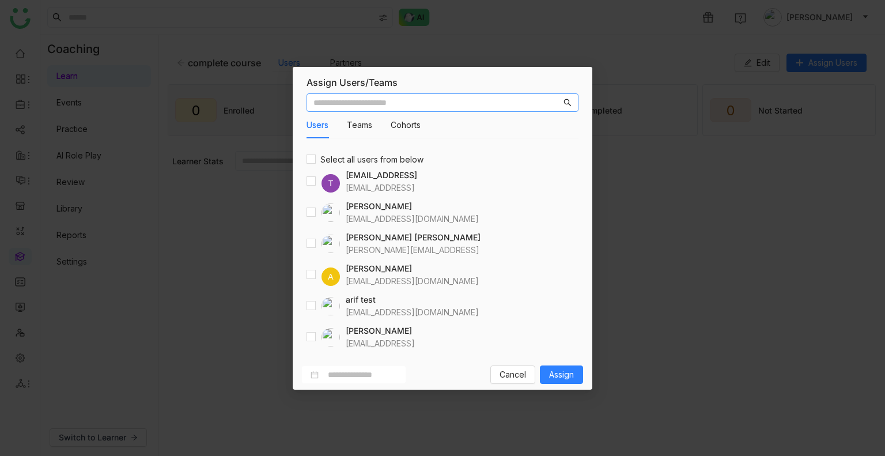
click at [441, 101] on input "text" at bounding box center [437, 102] width 248 height 13
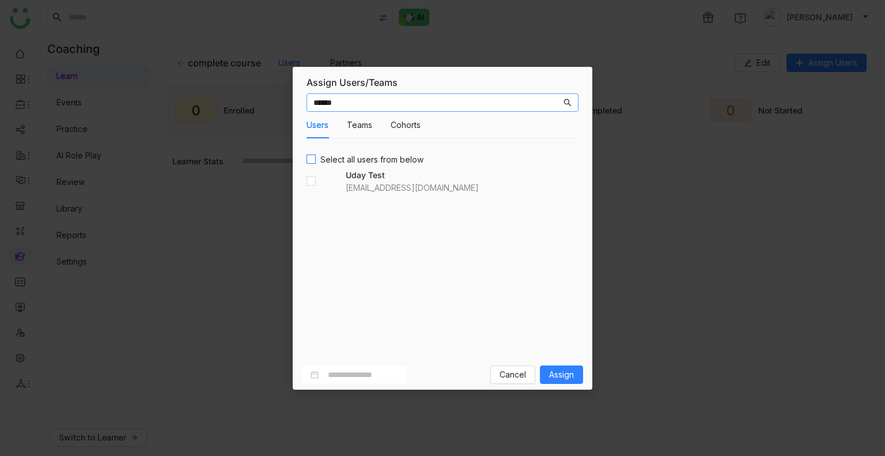
type input "******"
click at [311, 164] on label "Select all users from below" at bounding box center [367, 159] width 122 height 13
click at [563, 377] on span "Assign" at bounding box center [561, 374] width 25 height 13
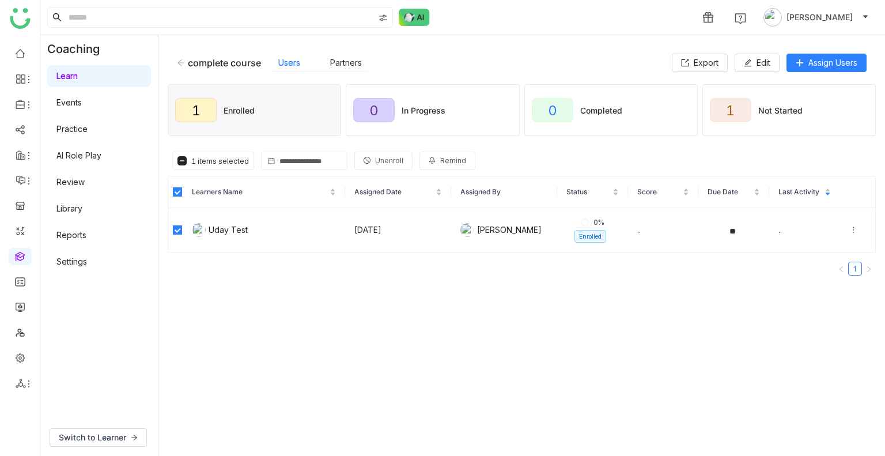
click at [365, 163] on icon at bounding box center [366, 160] width 7 height 7
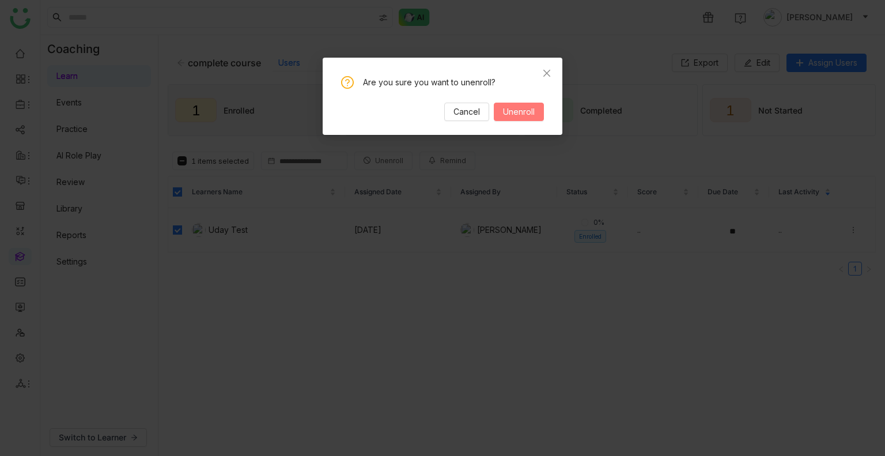
click at [528, 117] on span "Unenroll" at bounding box center [519, 111] width 32 height 13
